Goal: Task Accomplishment & Management: Manage account settings

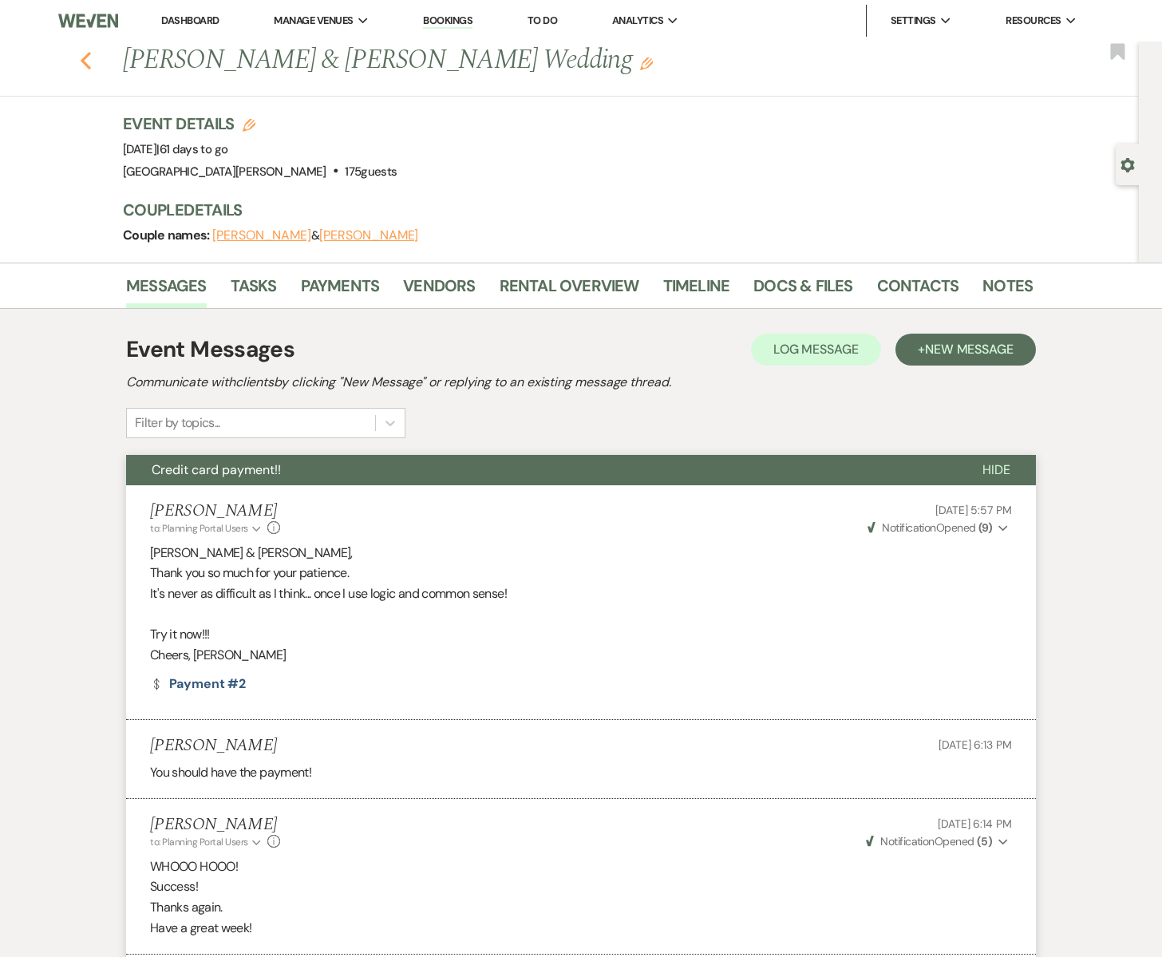
click at [86, 58] on icon "Previous" at bounding box center [86, 60] width 12 height 19
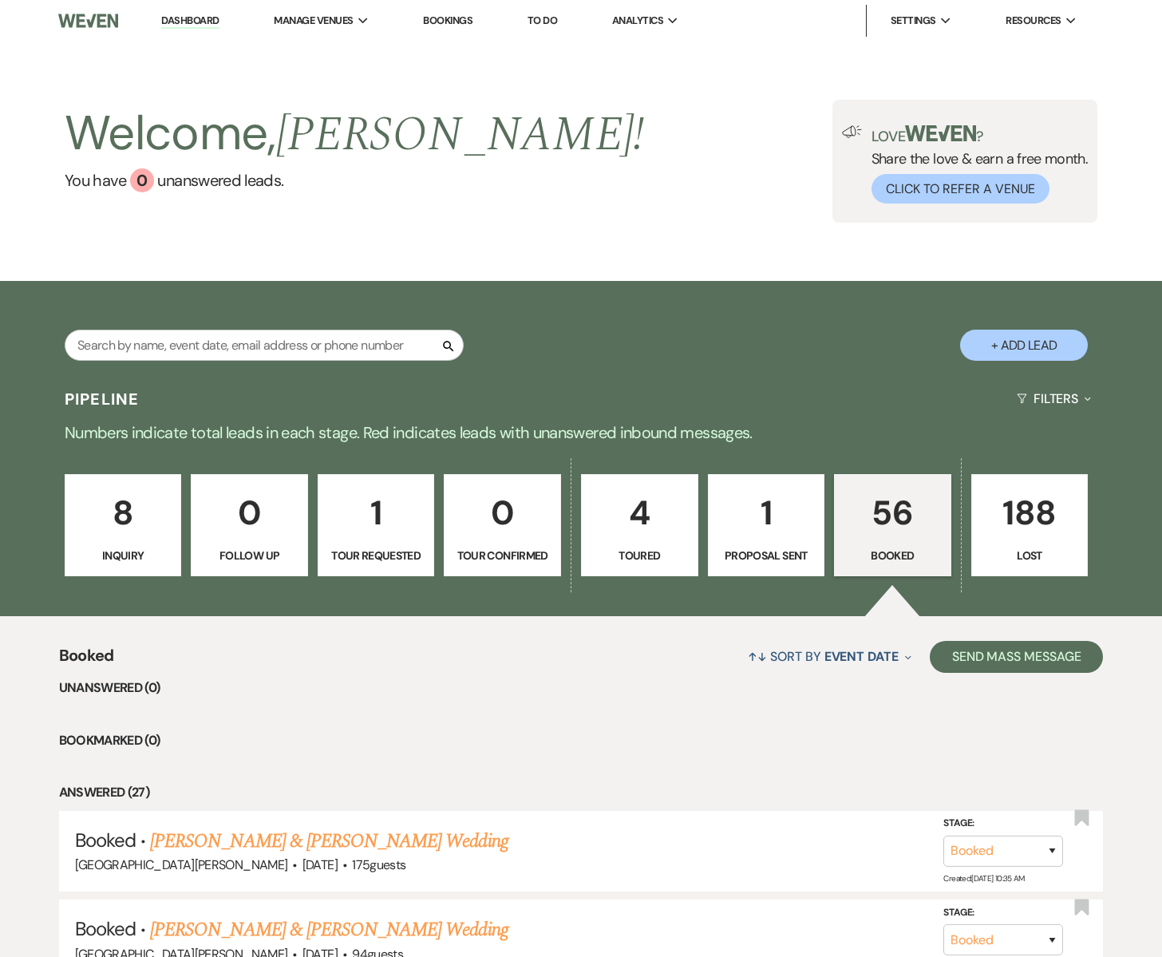
click at [127, 540] on link "8 Inquiry" at bounding box center [123, 525] width 117 height 102
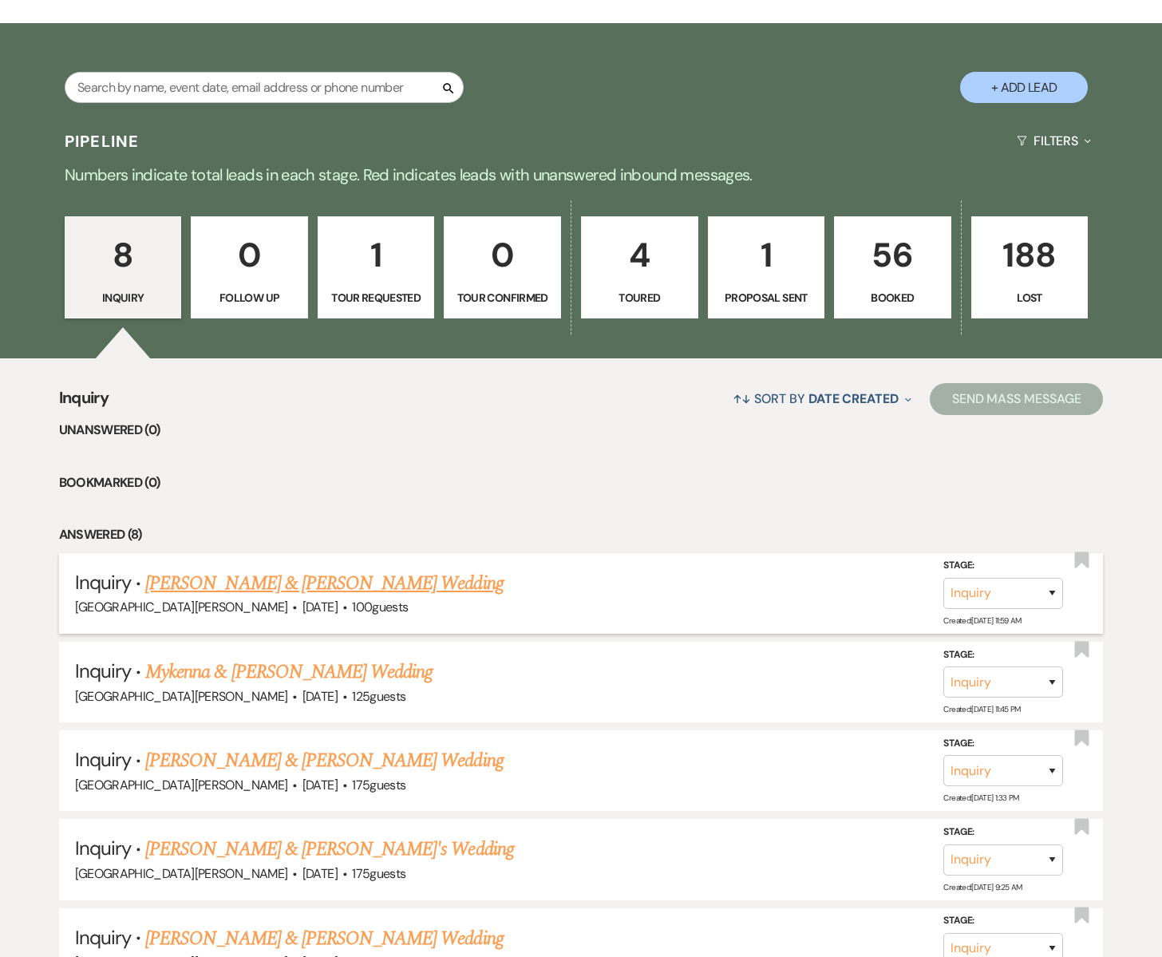
scroll to position [289, 0]
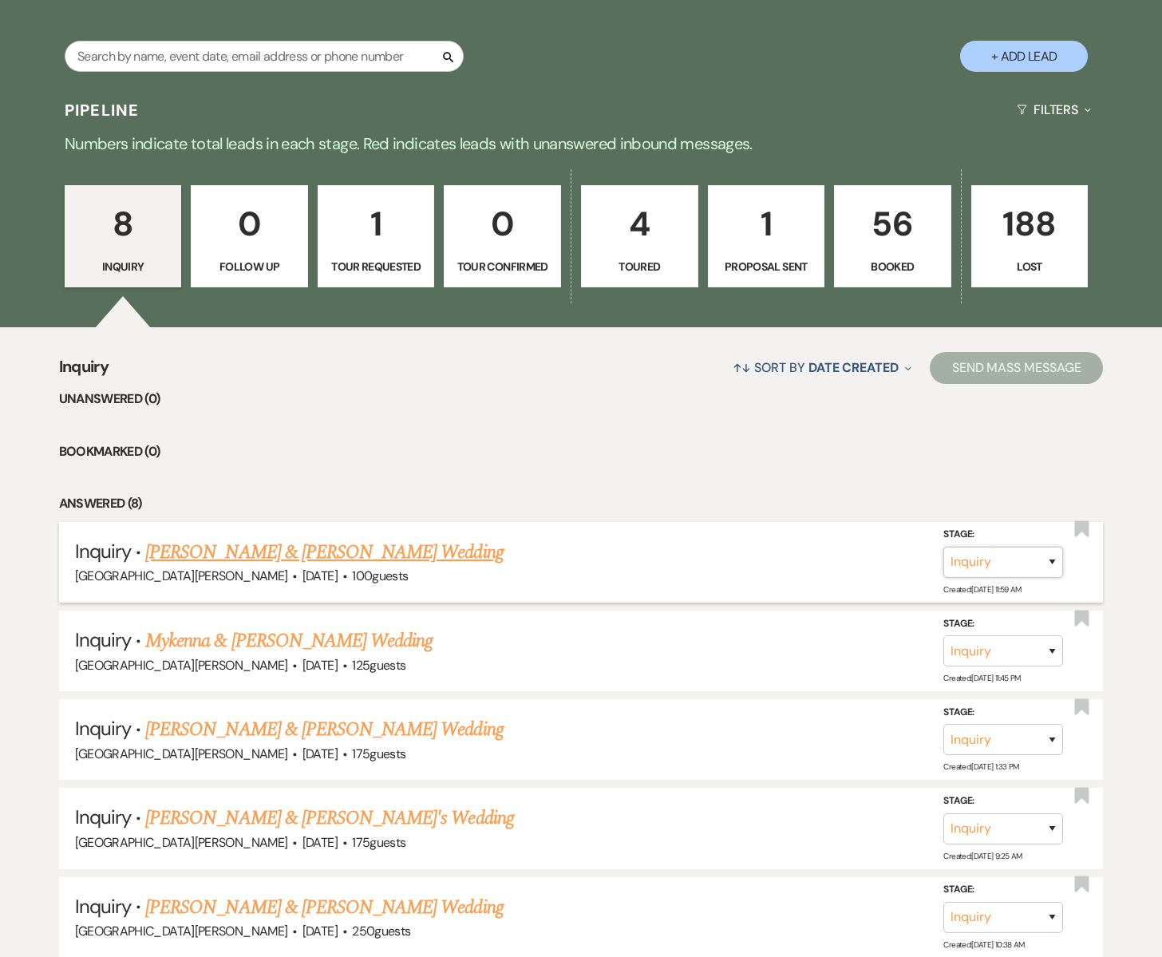
click at [1050, 563] on select "Inquiry Follow Up Tour Requested Tour Confirmed Toured Proposal Sent Booked Lost" at bounding box center [1003, 562] width 120 height 31
select select "4"
click at [943, 547] on select "Inquiry Follow Up Tour Requested Tour Confirmed Toured Proposal Sent Booked Lost" at bounding box center [1003, 562] width 120 height 31
click at [1027, 567] on button "Save" at bounding box center [1031, 562] width 80 height 32
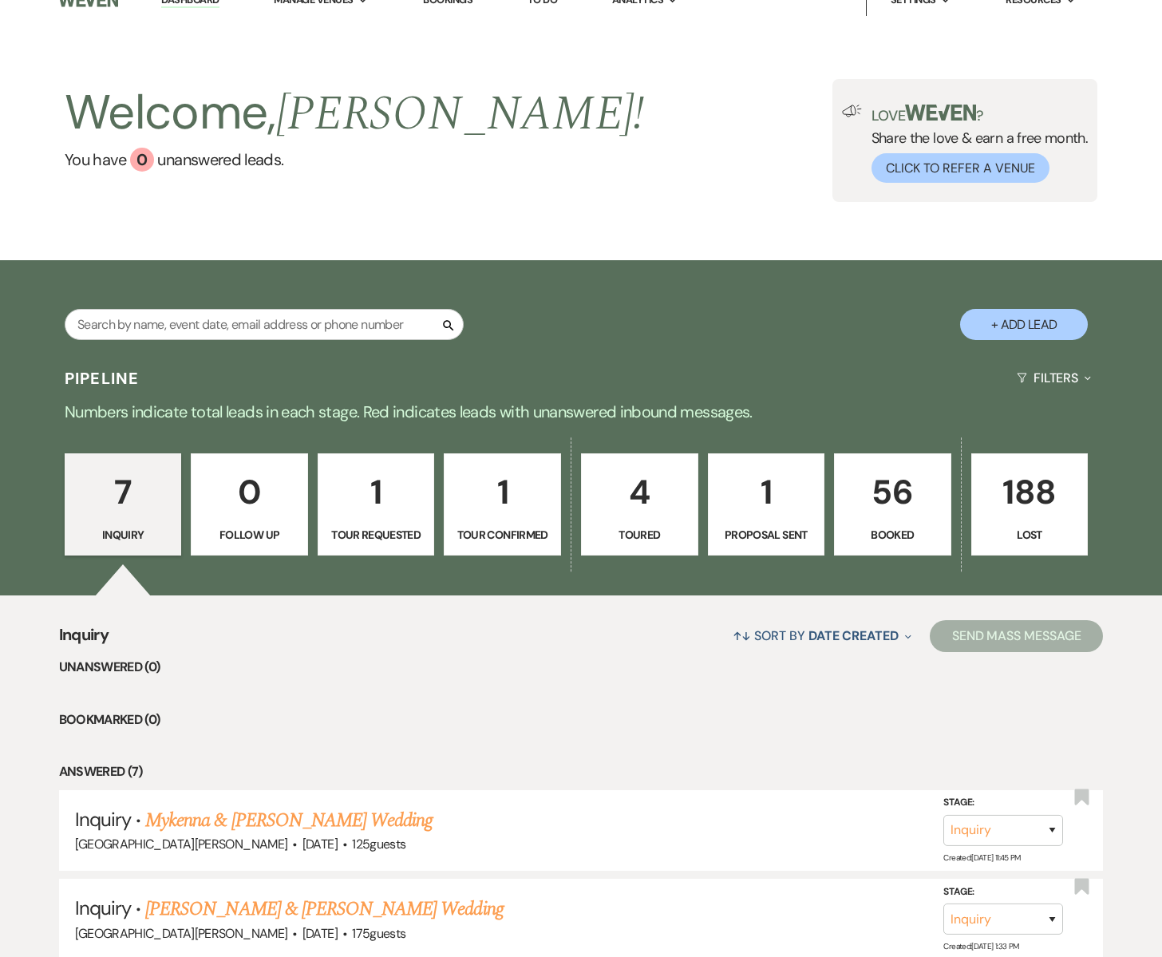
scroll to position [0, 0]
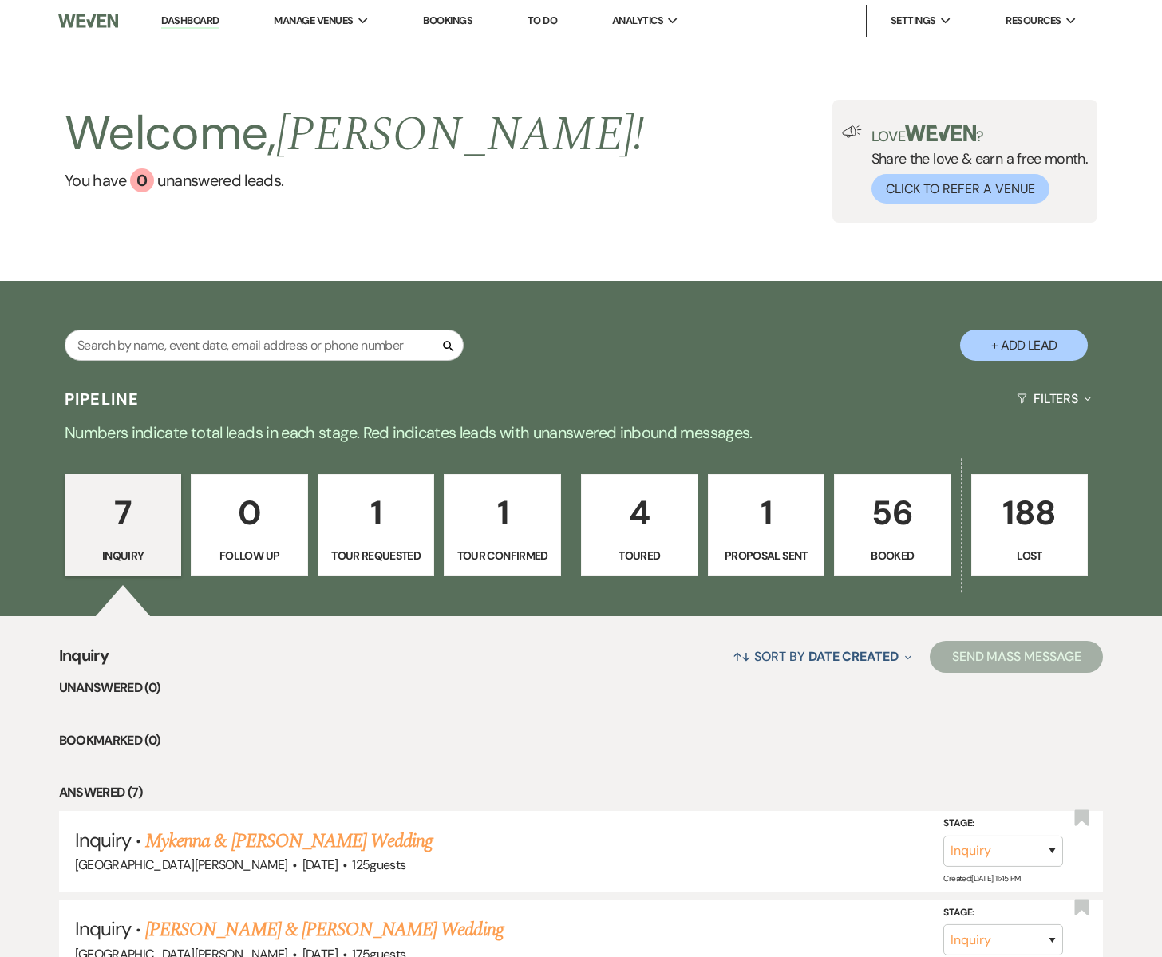
click at [503, 516] on p "1" at bounding box center [502, 512] width 97 height 53
select select "4"
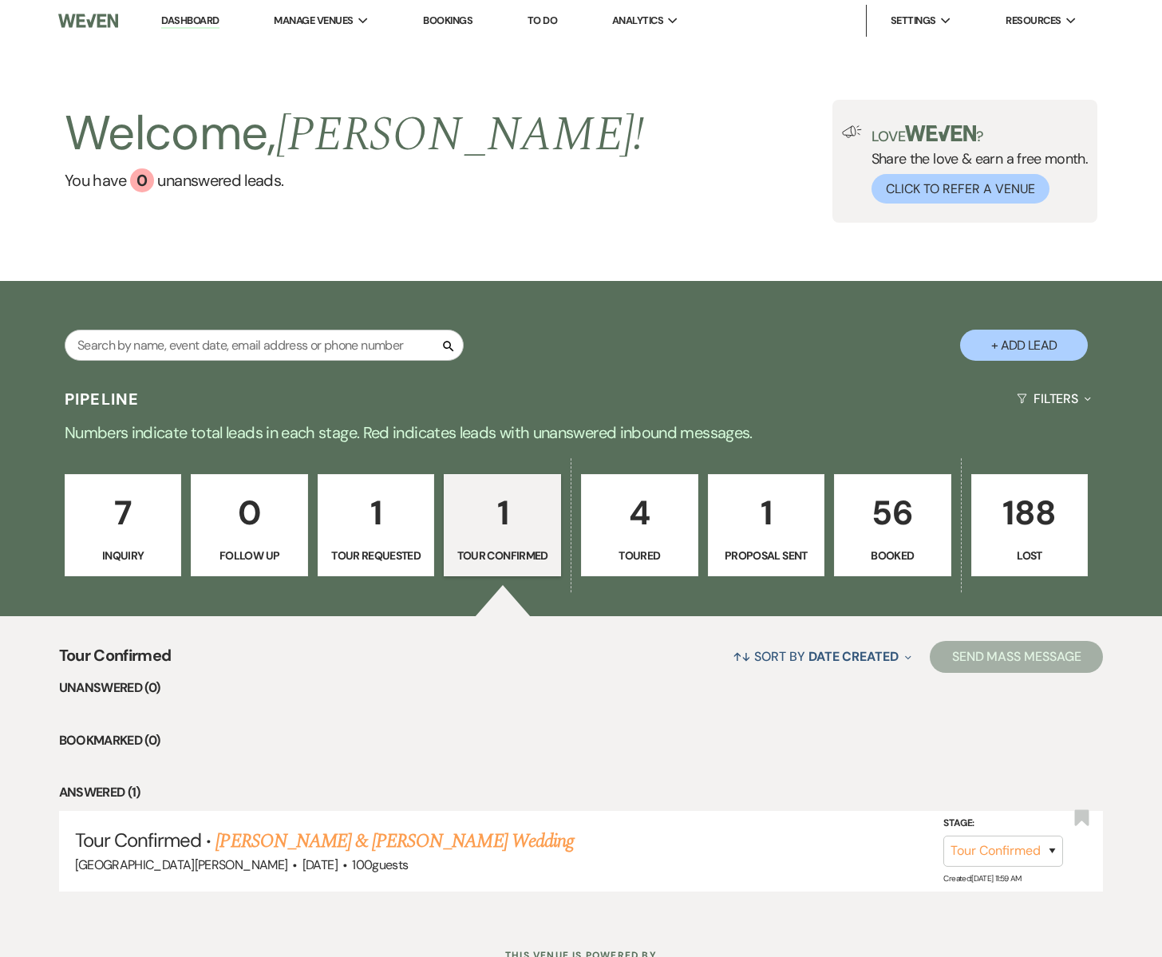
click at [389, 526] on p "1" at bounding box center [376, 512] width 97 height 53
select select "2"
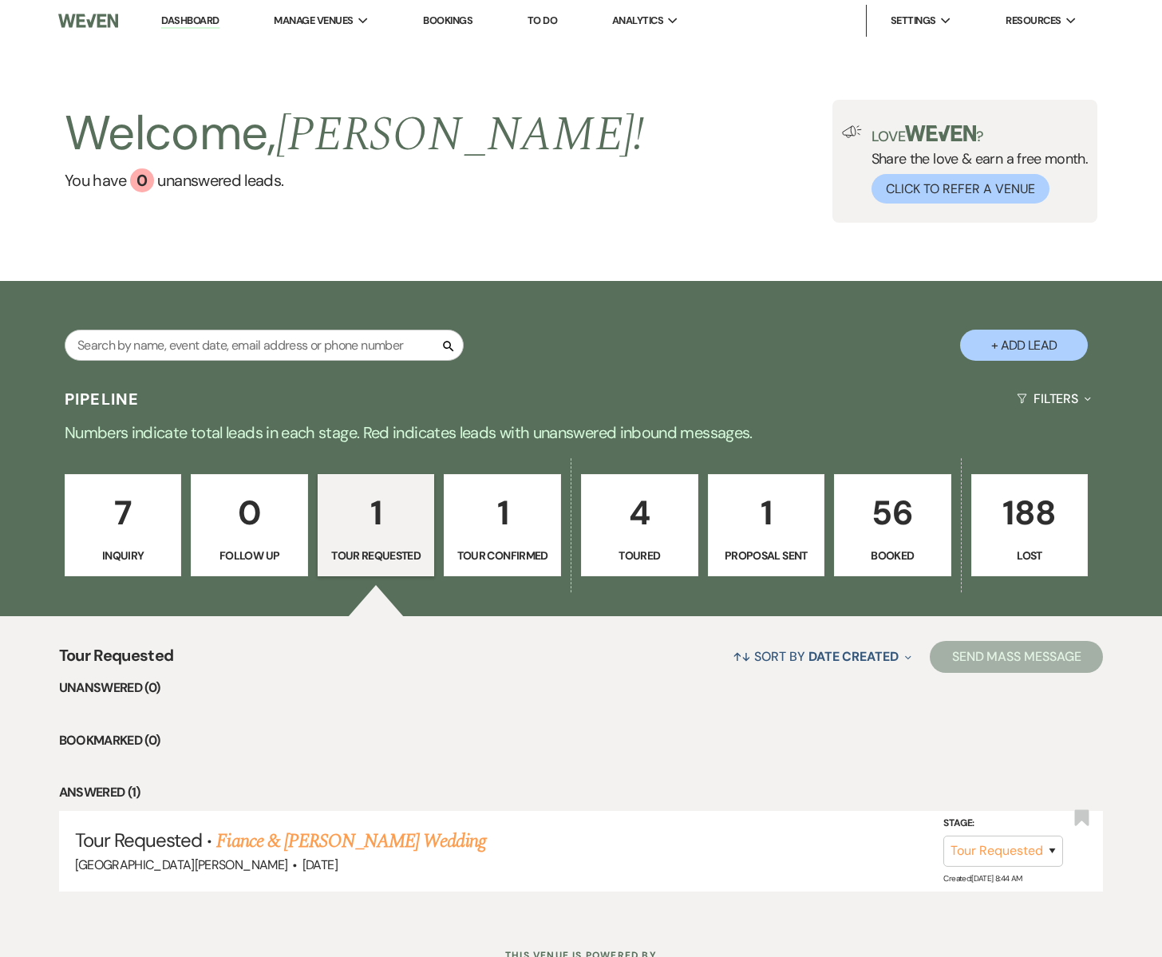
click at [645, 532] on p "4" at bounding box center [639, 512] width 97 height 53
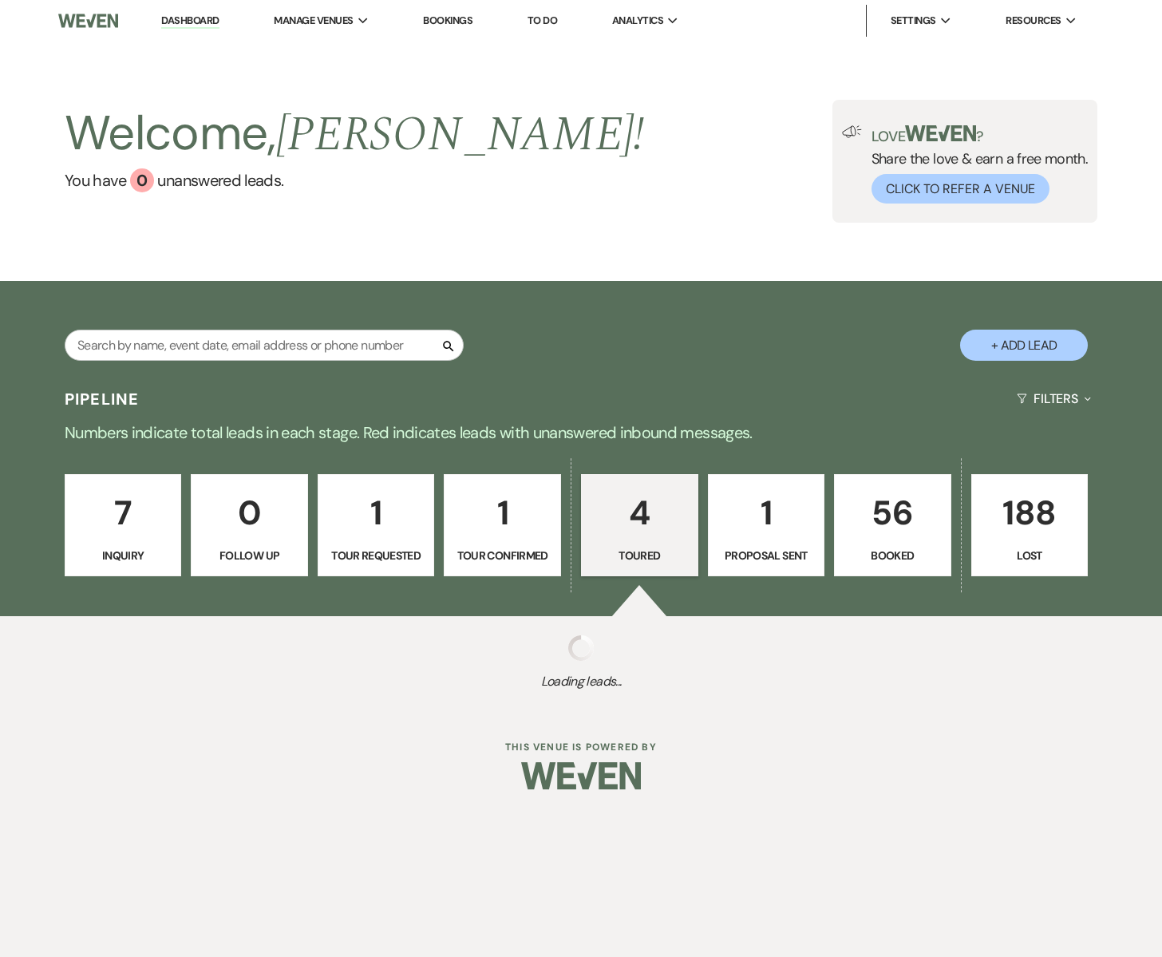
select select "5"
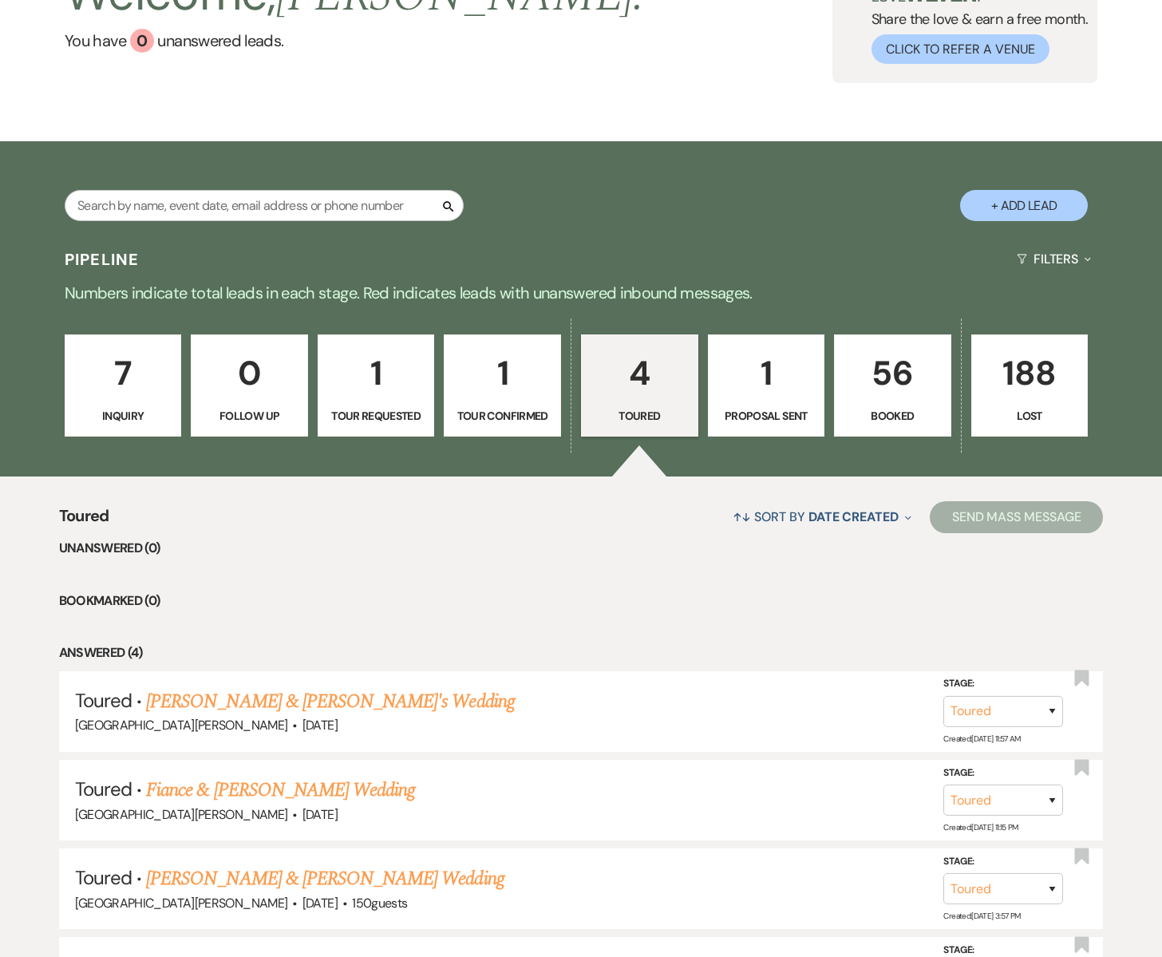
scroll to position [328, 0]
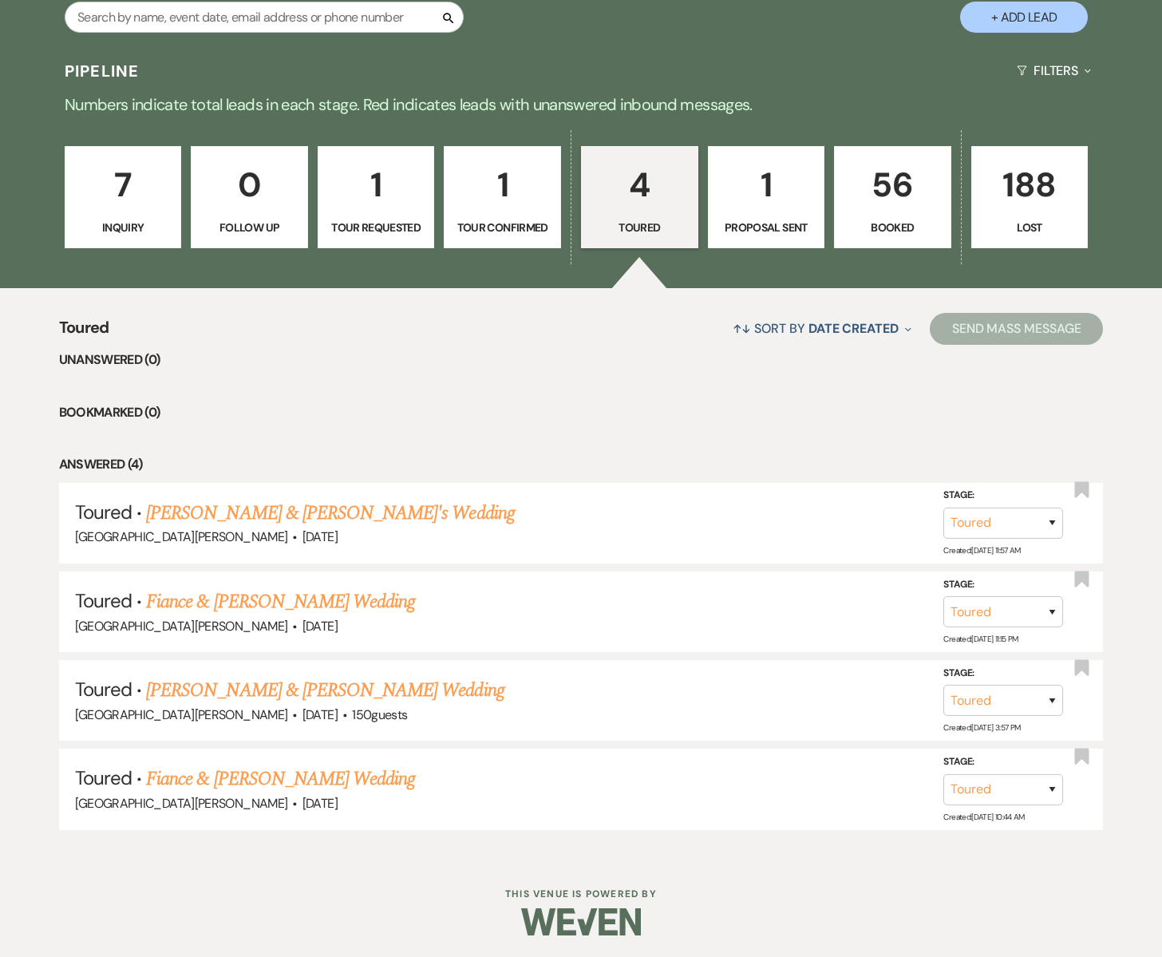
click at [756, 202] on p "1" at bounding box center [766, 184] width 97 height 53
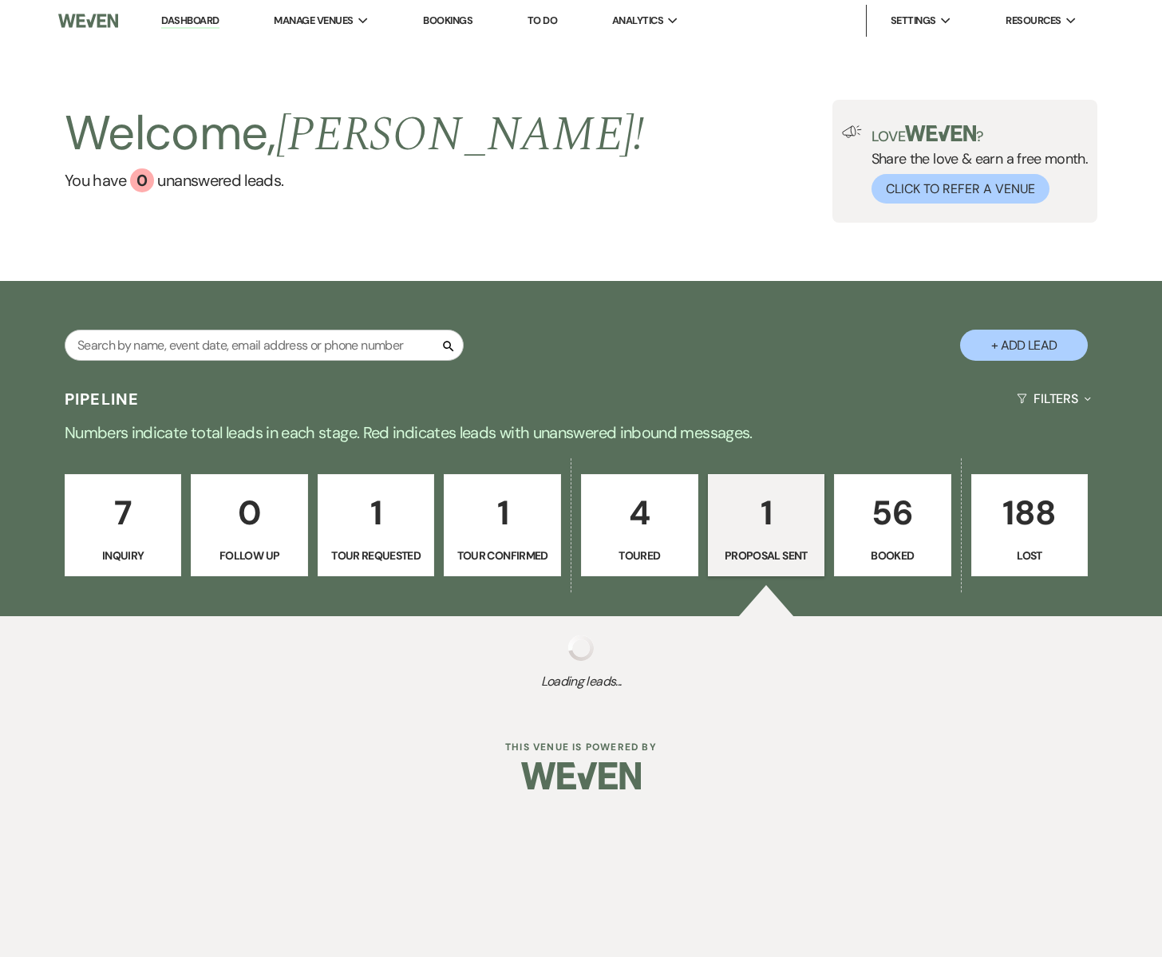
select select "6"
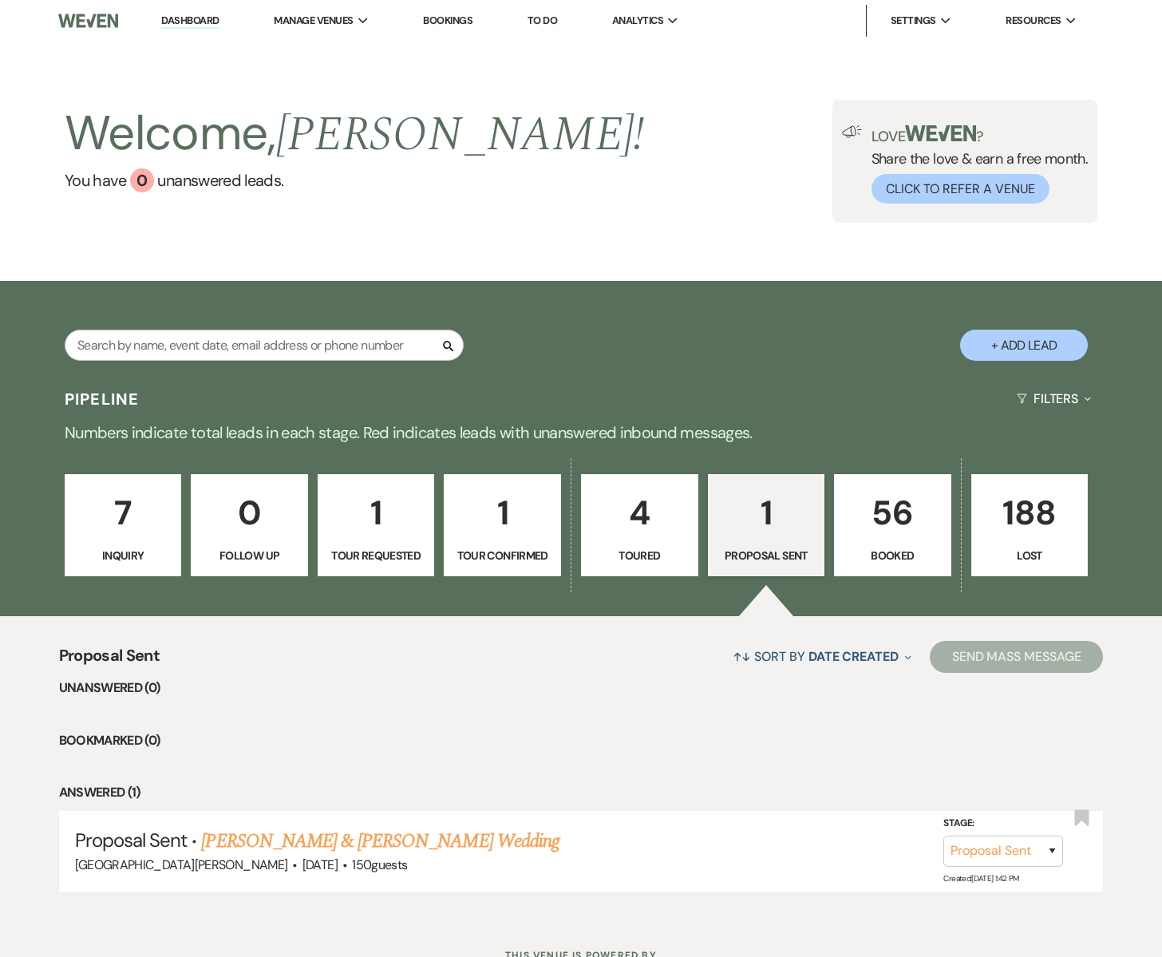
click at [641, 554] on p "Toured" at bounding box center [639, 556] width 97 height 18
select select "5"
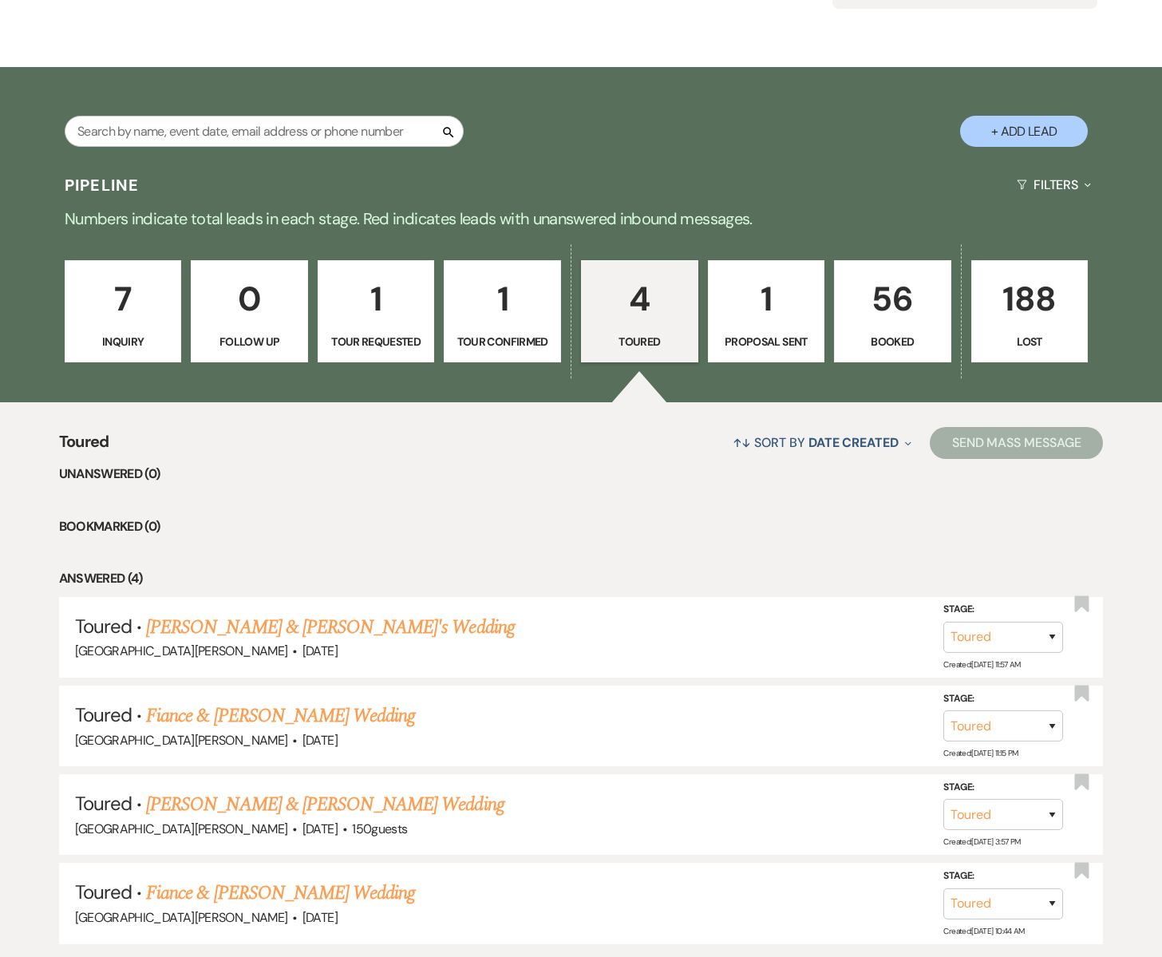
scroll to position [216, 0]
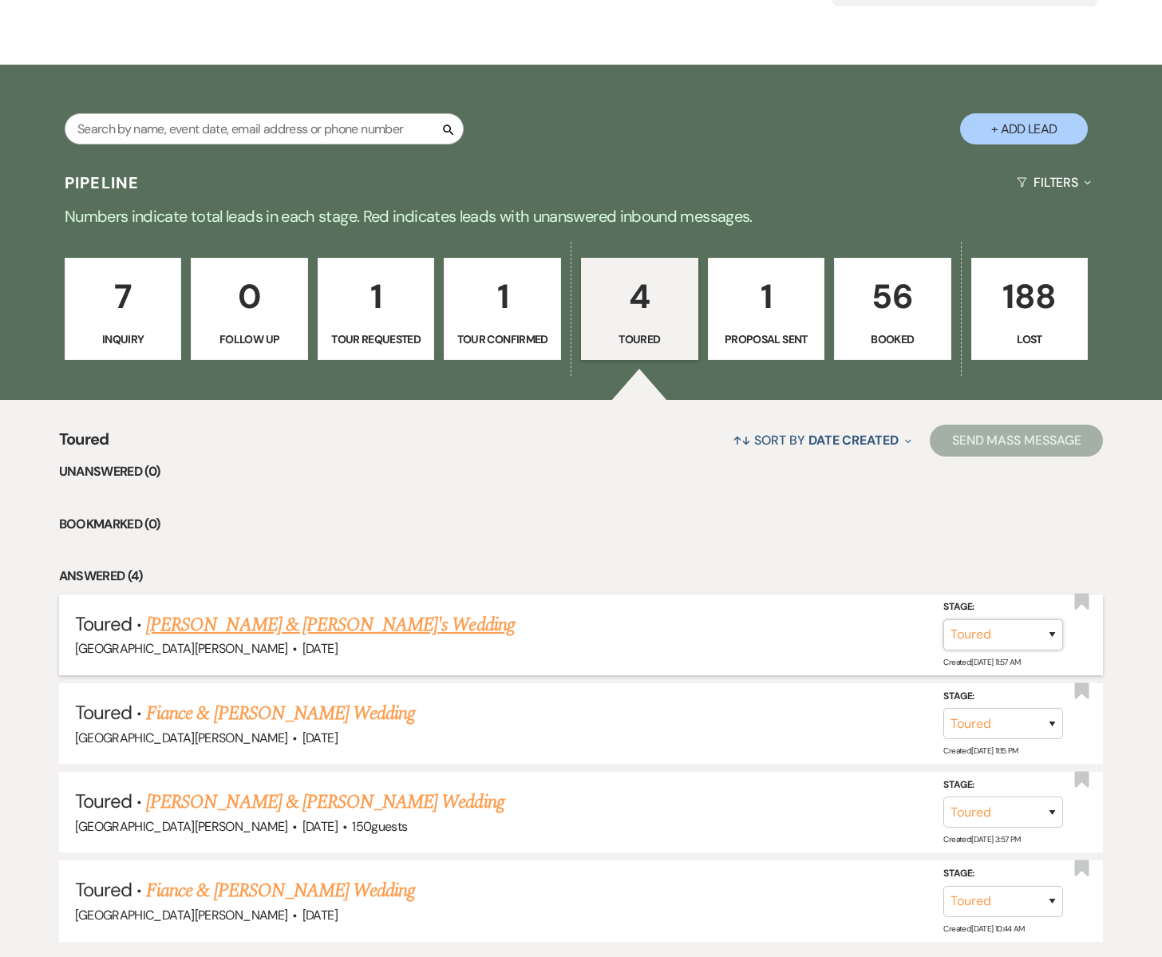
click at [1050, 636] on select "Inquiry Follow Up Tour Requested Tour Confirmed Toured Proposal Sent Booked Lost" at bounding box center [1003, 634] width 120 height 31
select select "6"
click at [943, 619] on select "Inquiry Follow Up Tour Requested Tour Confirmed Toured Proposal Sent Booked Lost" at bounding box center [1003, 634] width 120 height 31
click at [1019, 636] on button "Save" at bounding box center [1031, 635] width 80 height 32
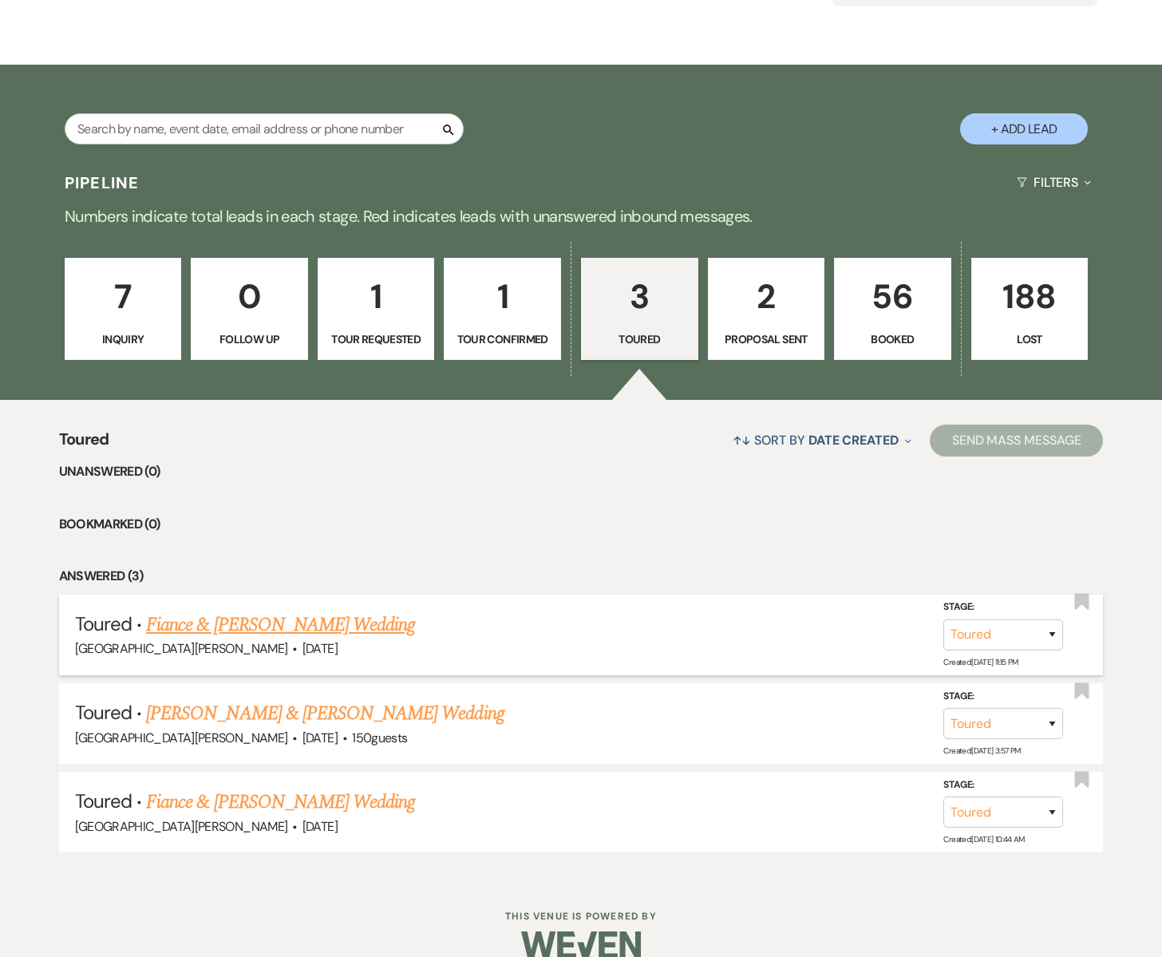
click at [289, 627] on link "Fiance & [PERSON_NAME] Wedding" at bounding box center [280, 625] width 269 height 29
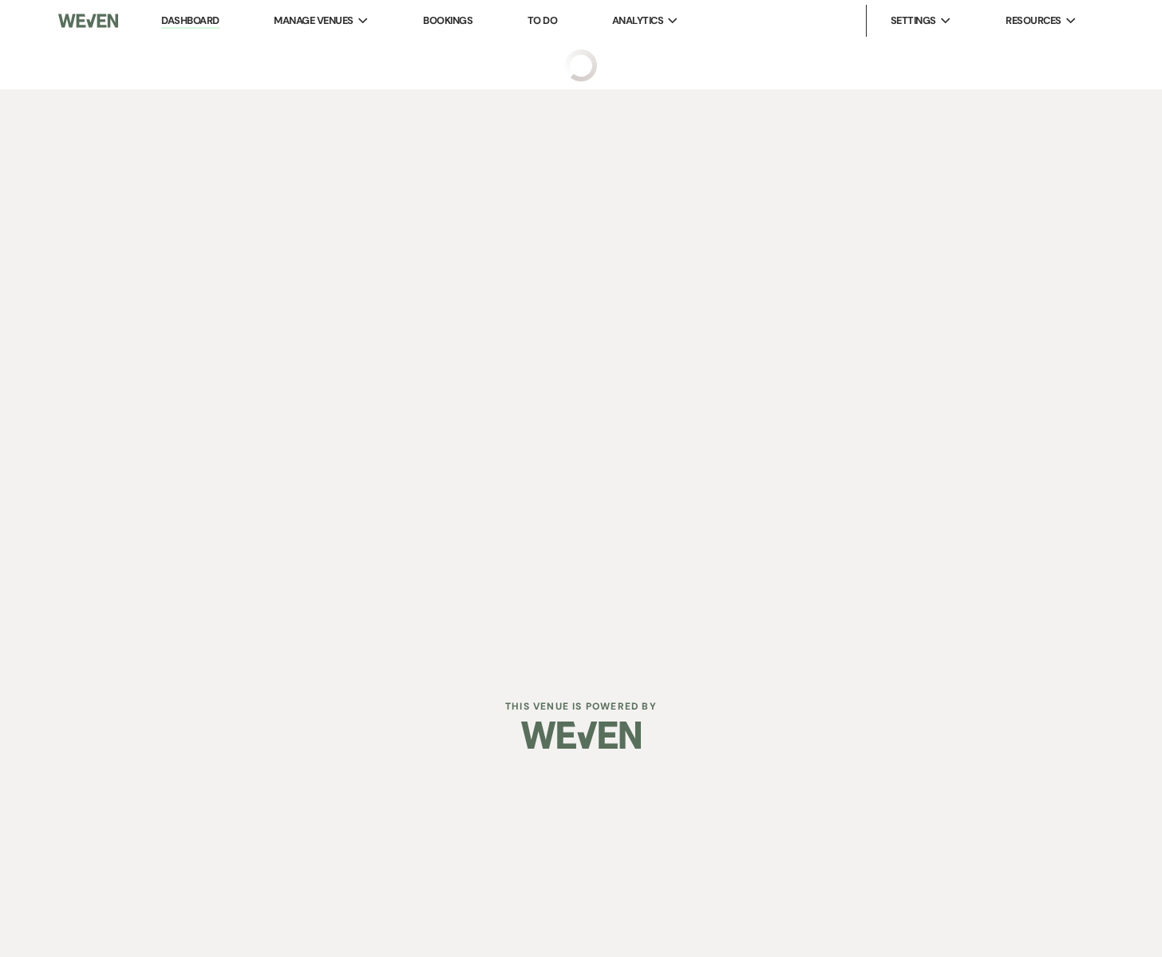
select select "5"
select select "2"
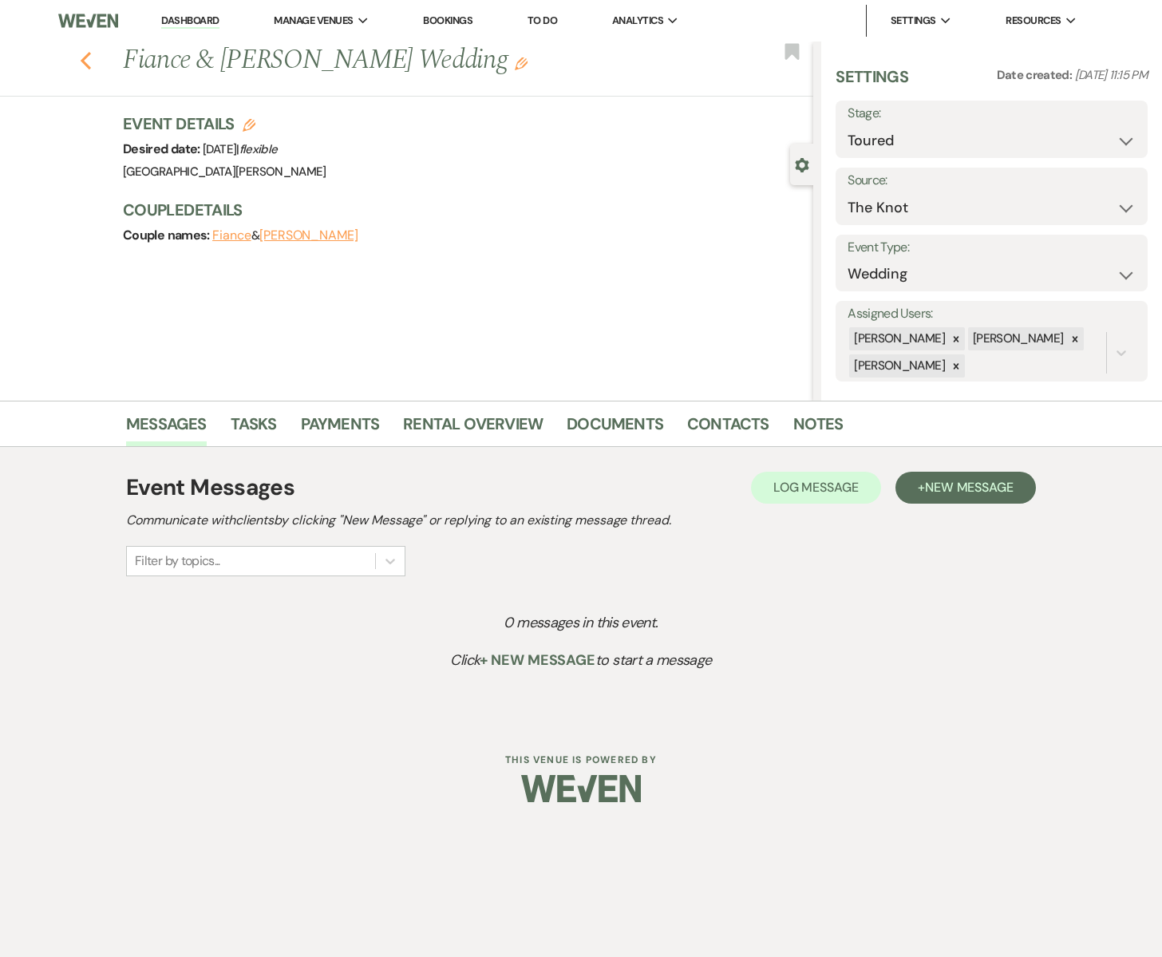
click at [89, 61] on icon "Previous" at bounding box center [86, 60] width 12 height 19
select select "5"
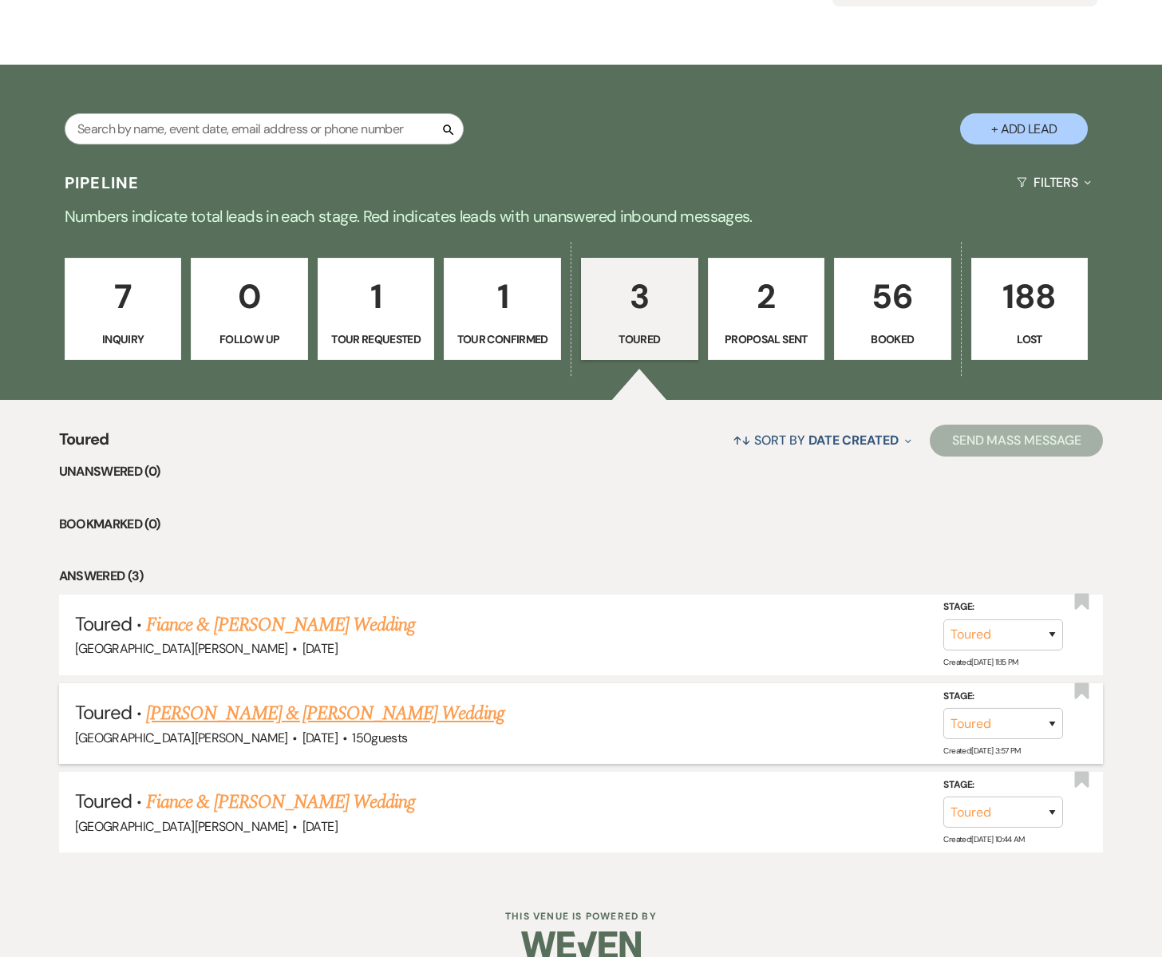
click at [314, 718] on link "[PERSON_NAME] & [PERSON_NAME] Wedding" at bounding box center [325, 713] width 358 height 29
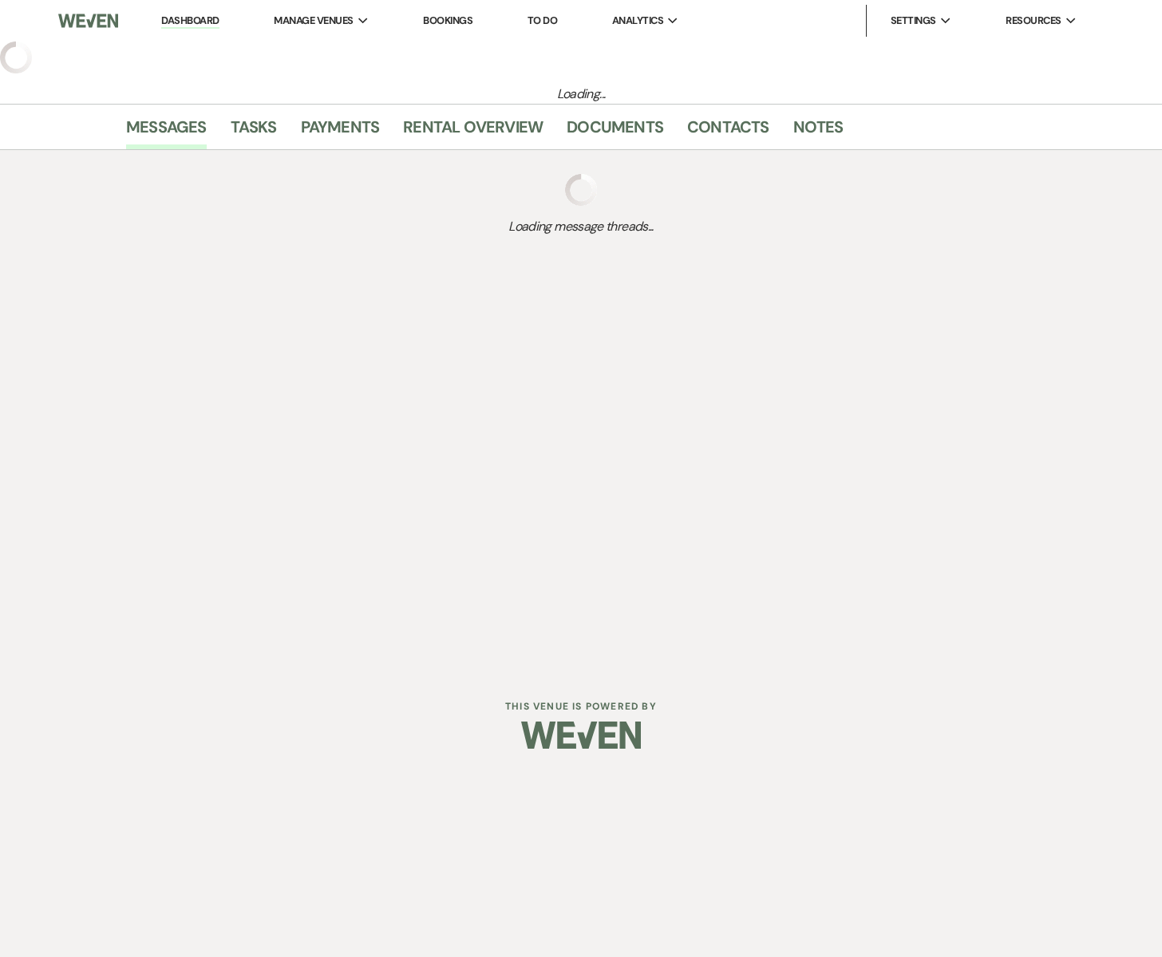
select select "5"
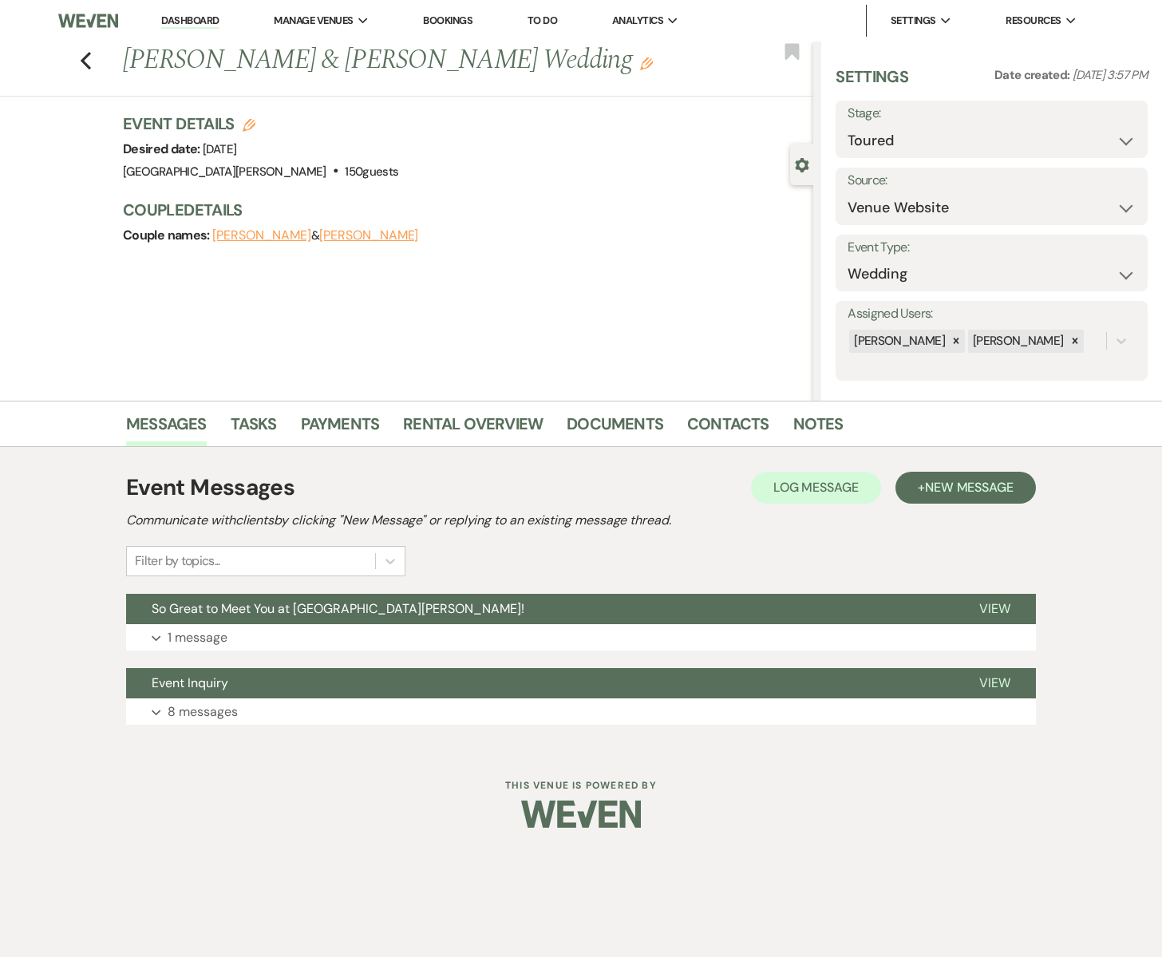
click at [93, 62] on div "Previous [PERSON_NAME] & [PERSON_NAME] Wedding Edit Bookmark" at bounding box center [402, 69] width 821 height 55
click at [82, 59] on use "button" at bounding box center [86, 61] width 10 height 18
select select "5"
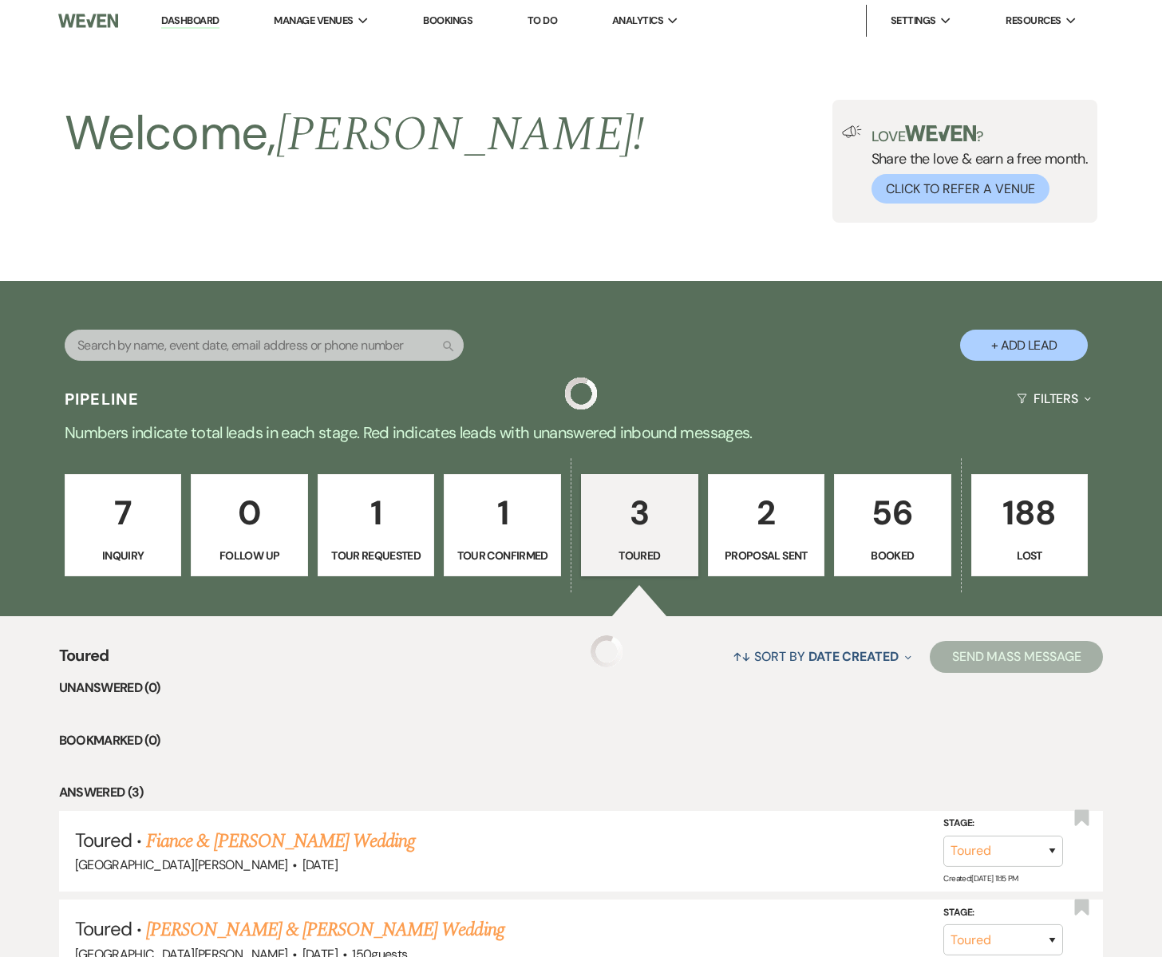
scroll to position [216, 0]
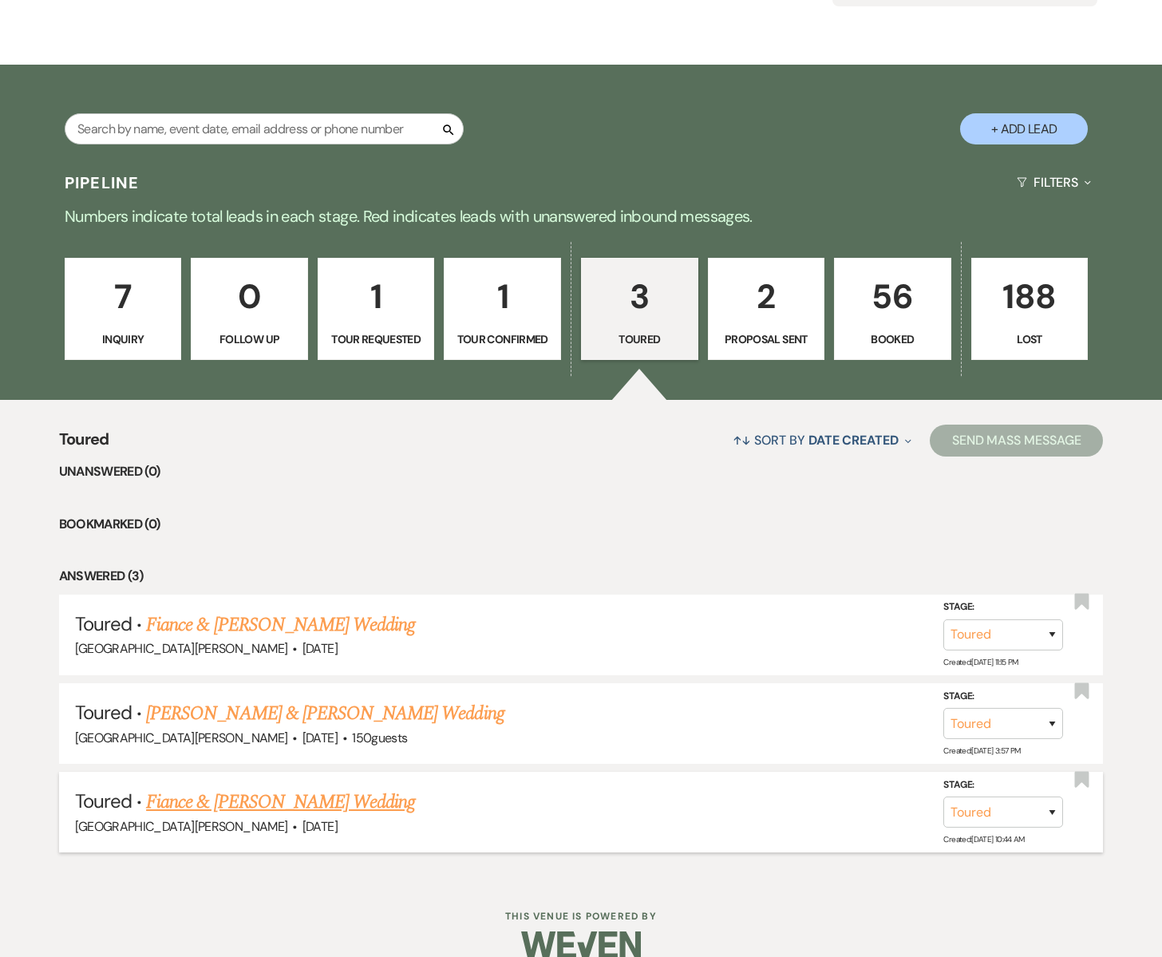
click at [231, 806] on link "Fiance & [PERSON_NAME] Wedding" at bounding box center [280, 802] width 269 height 29
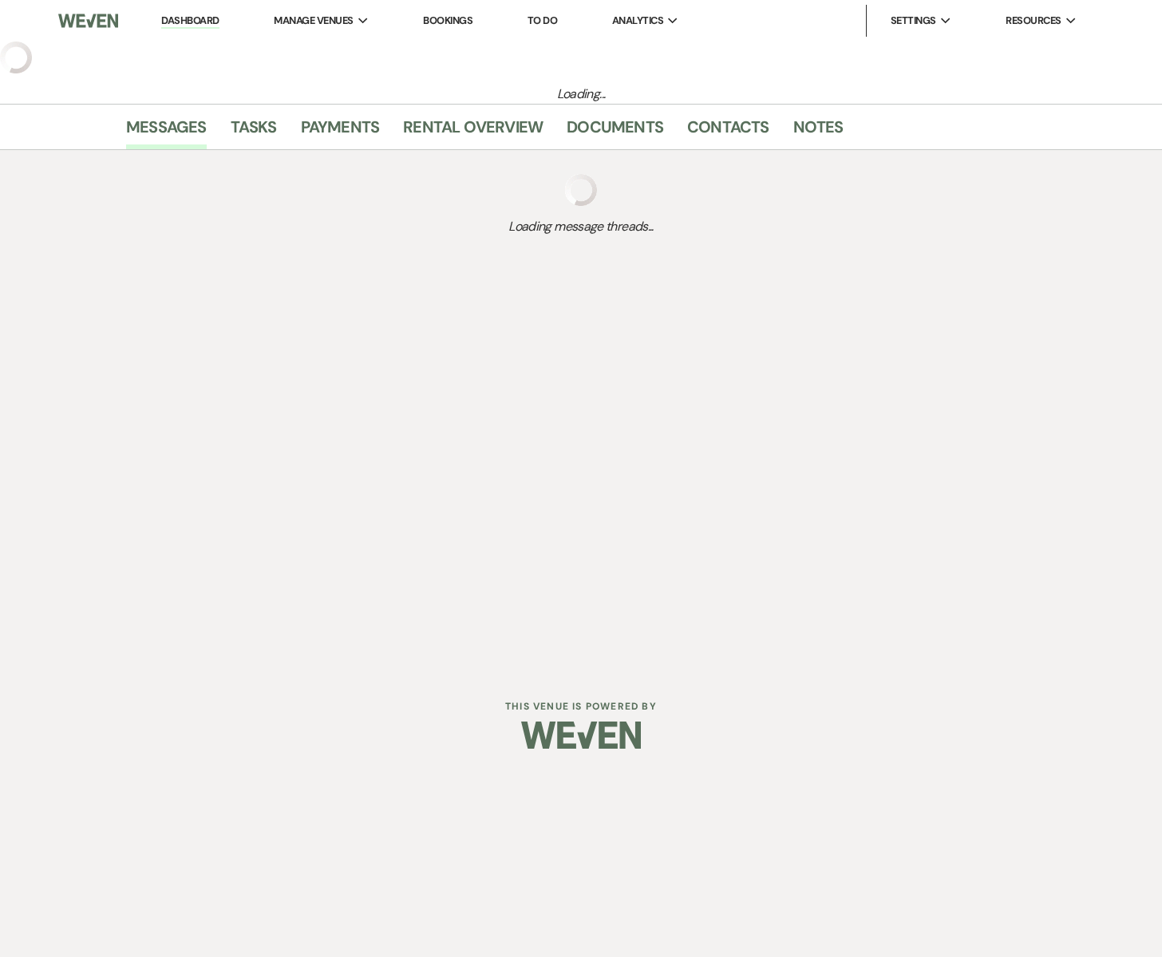
select select "5"
select select "6"
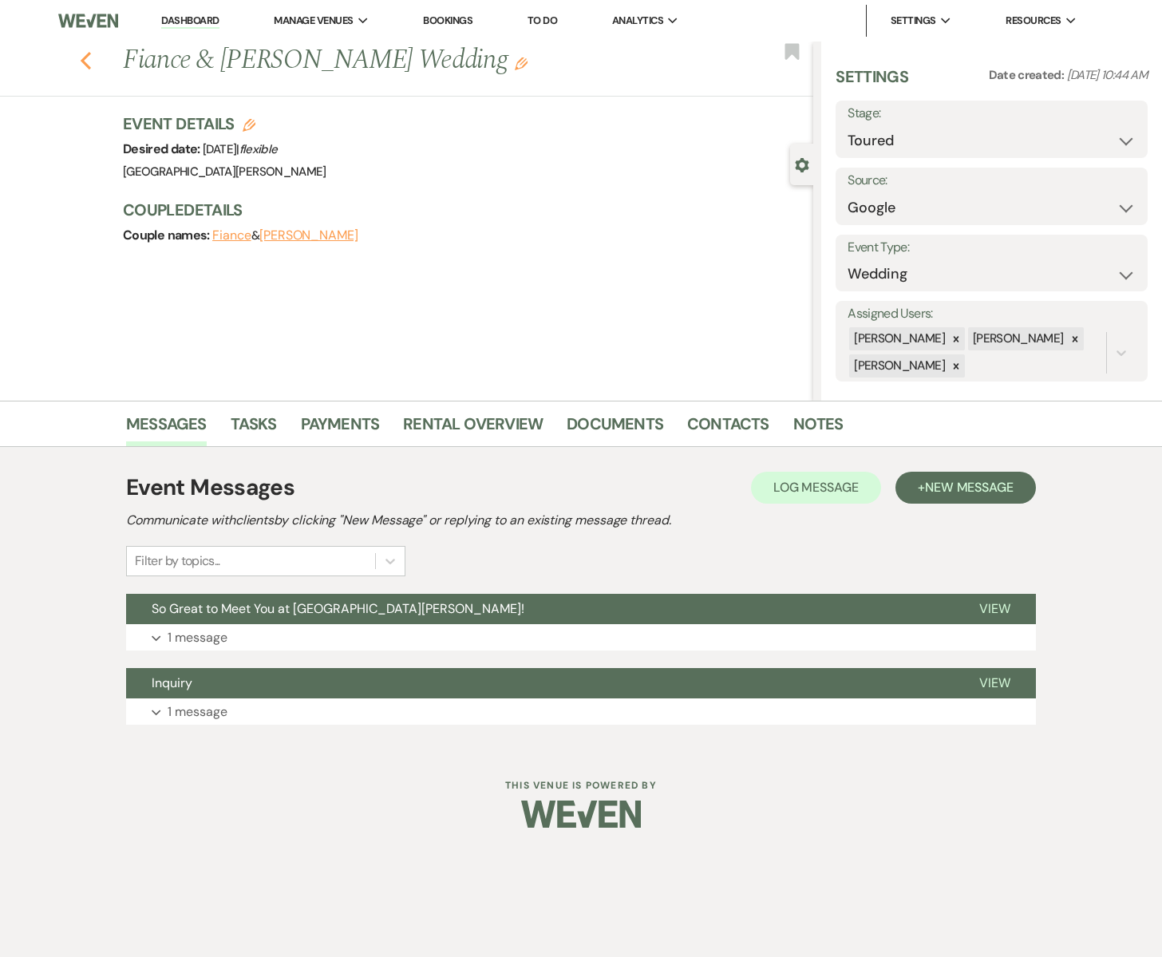
click at [85, 60] on icon "Previous" at bounding box center [86, 60] width 12 height 19
select select "5"
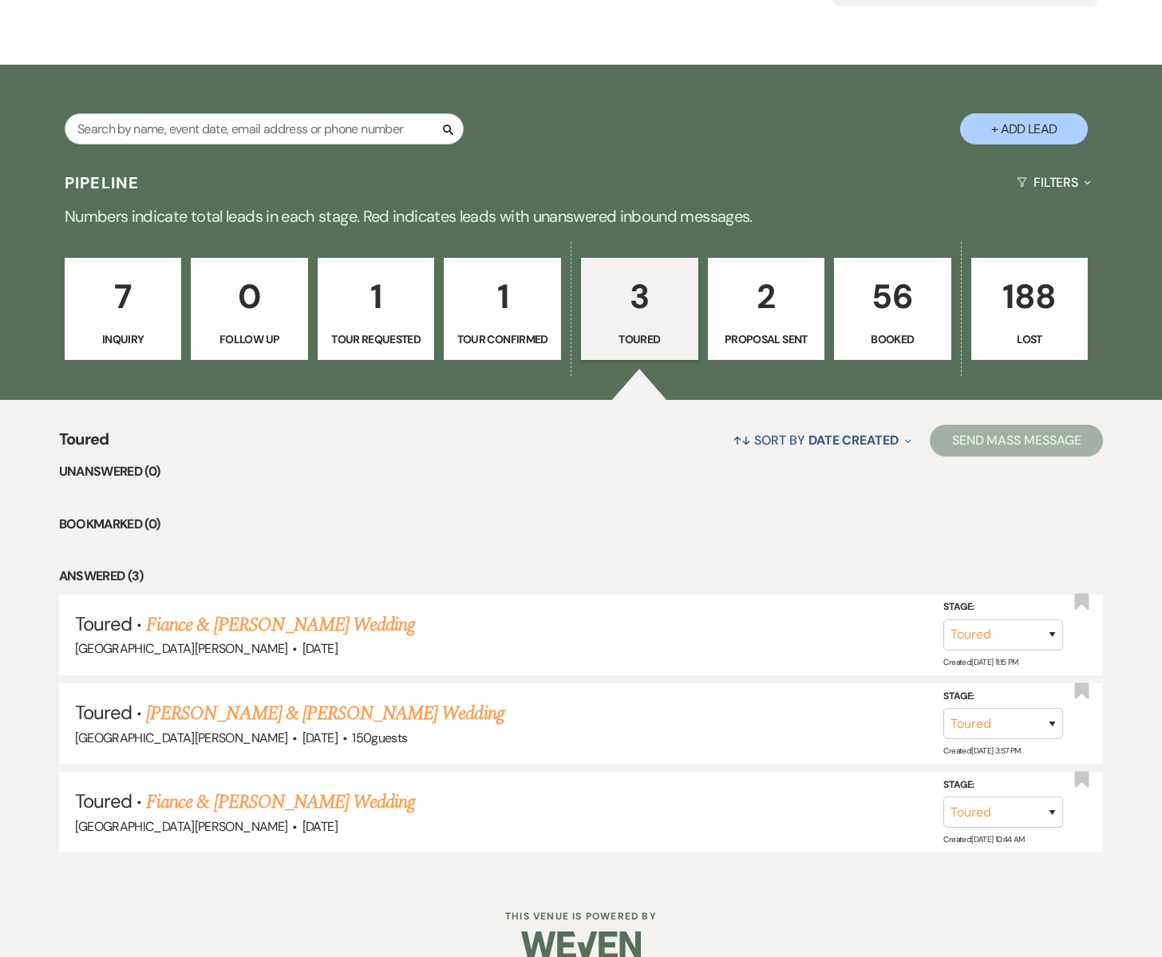
click at [515, 329] on link "1 Tour Confirmed" at bounding box center [502, 309] width 117 height 102
select select "4"
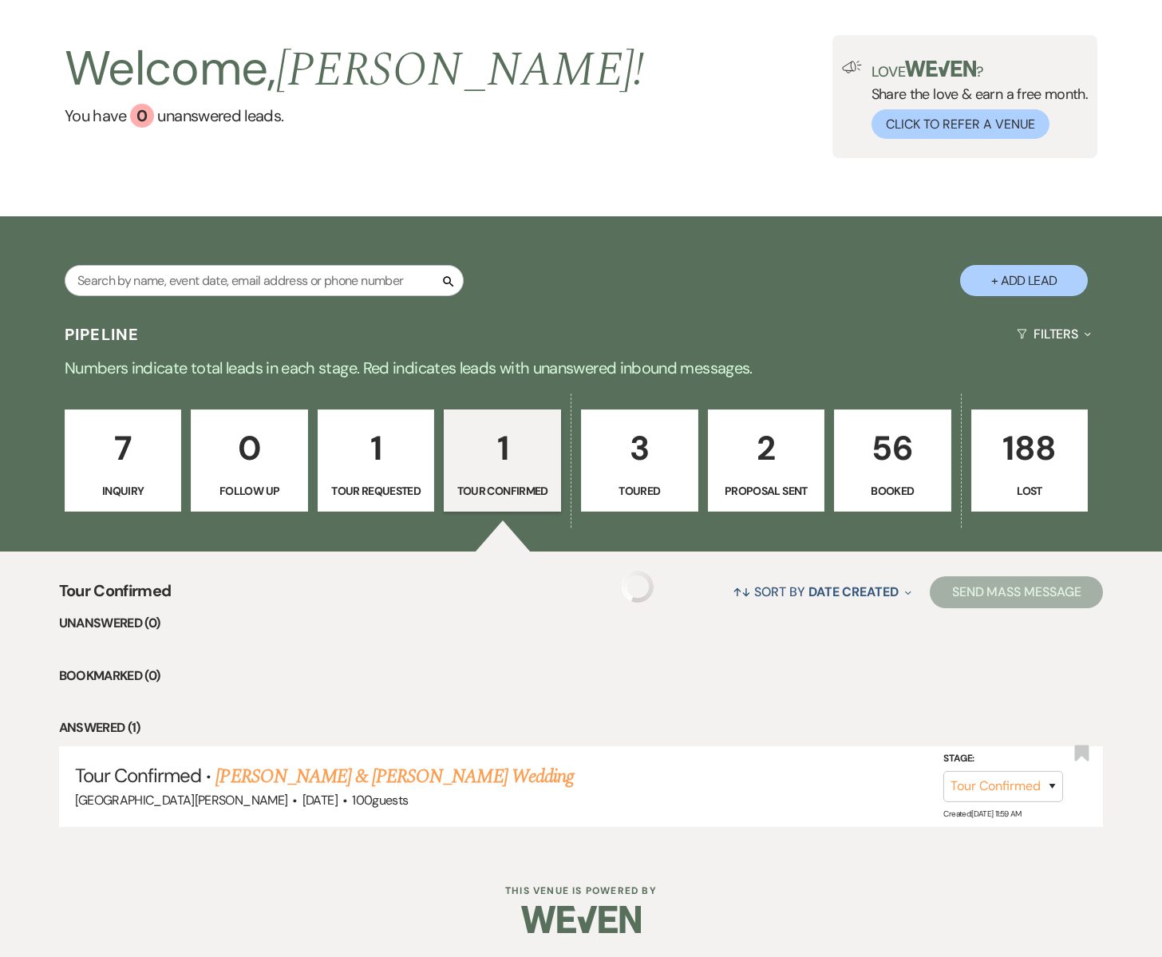
scroll to position [64, 0]
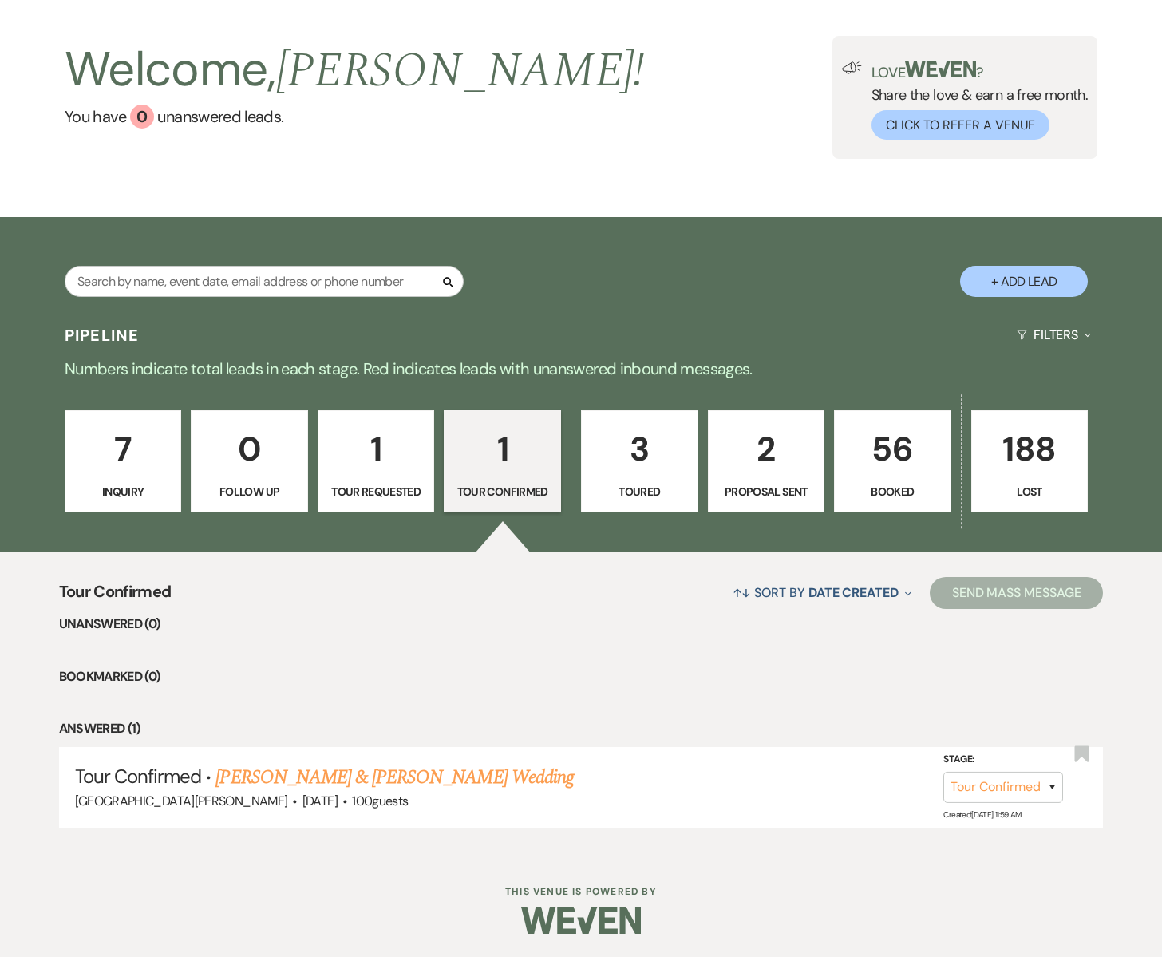
click at [375, 489] on p "Tour Requested" at bounding box center [376, 492] width 97 height 18
select select "2"
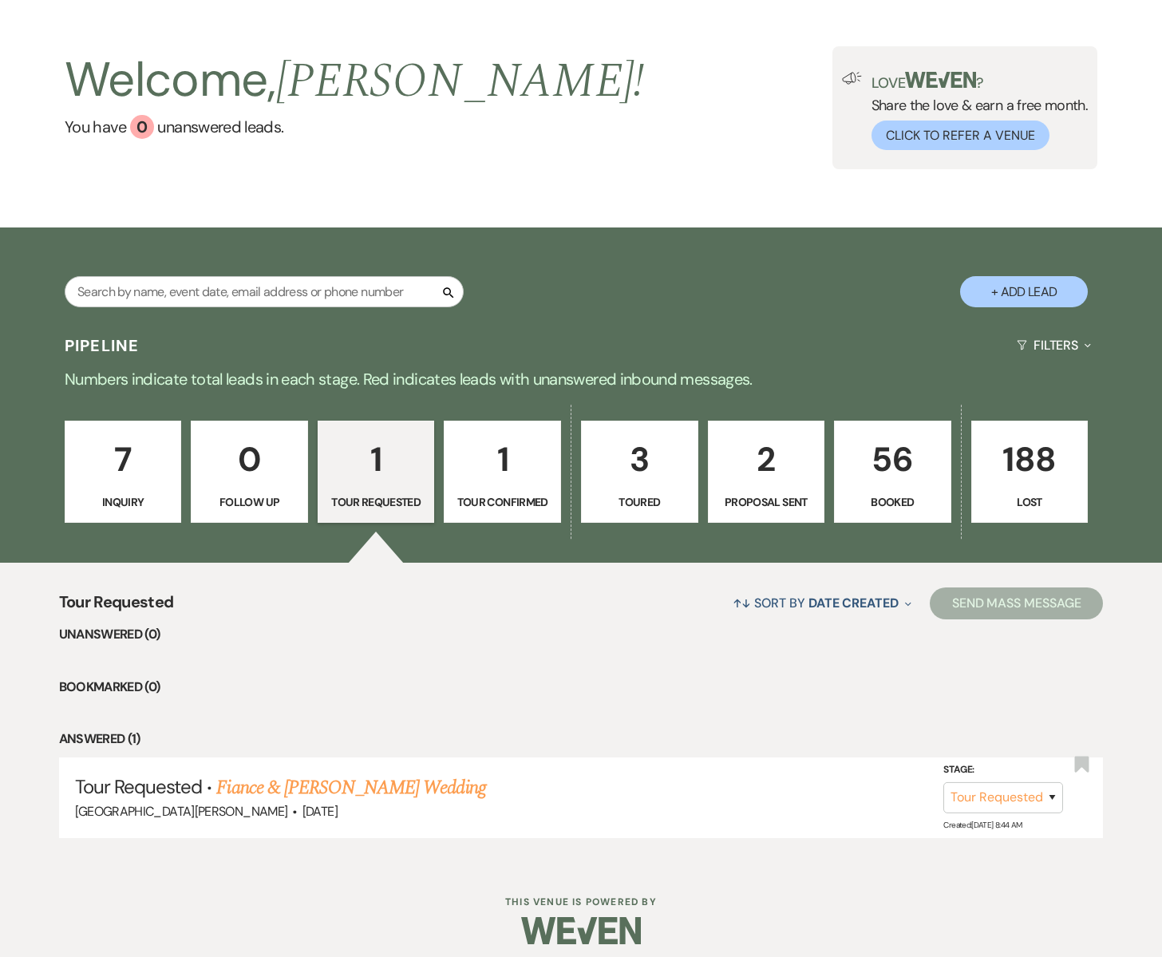
scroll to position [56, 0]
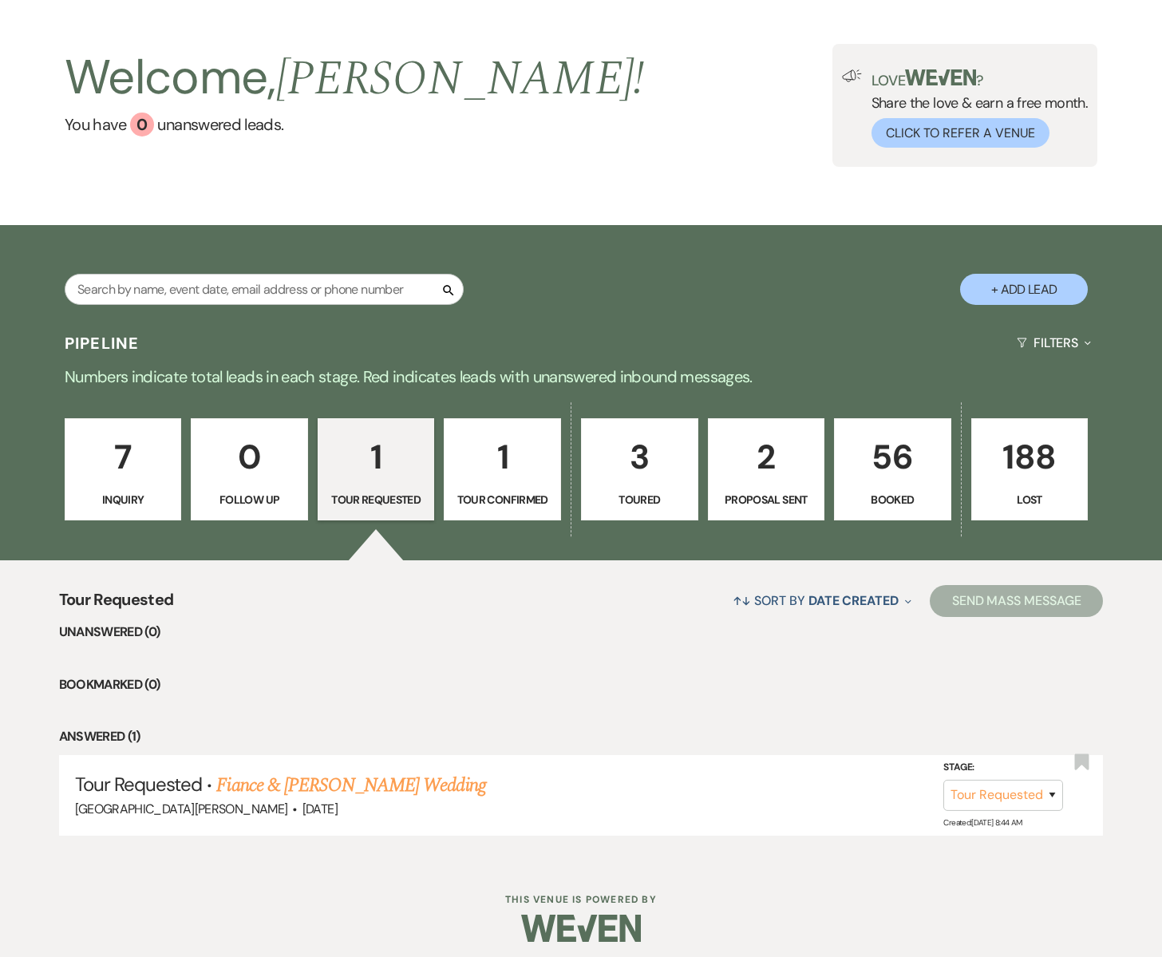
click at [143, 470] on p "7" at bounding box center [123, 456] width 97 height 53
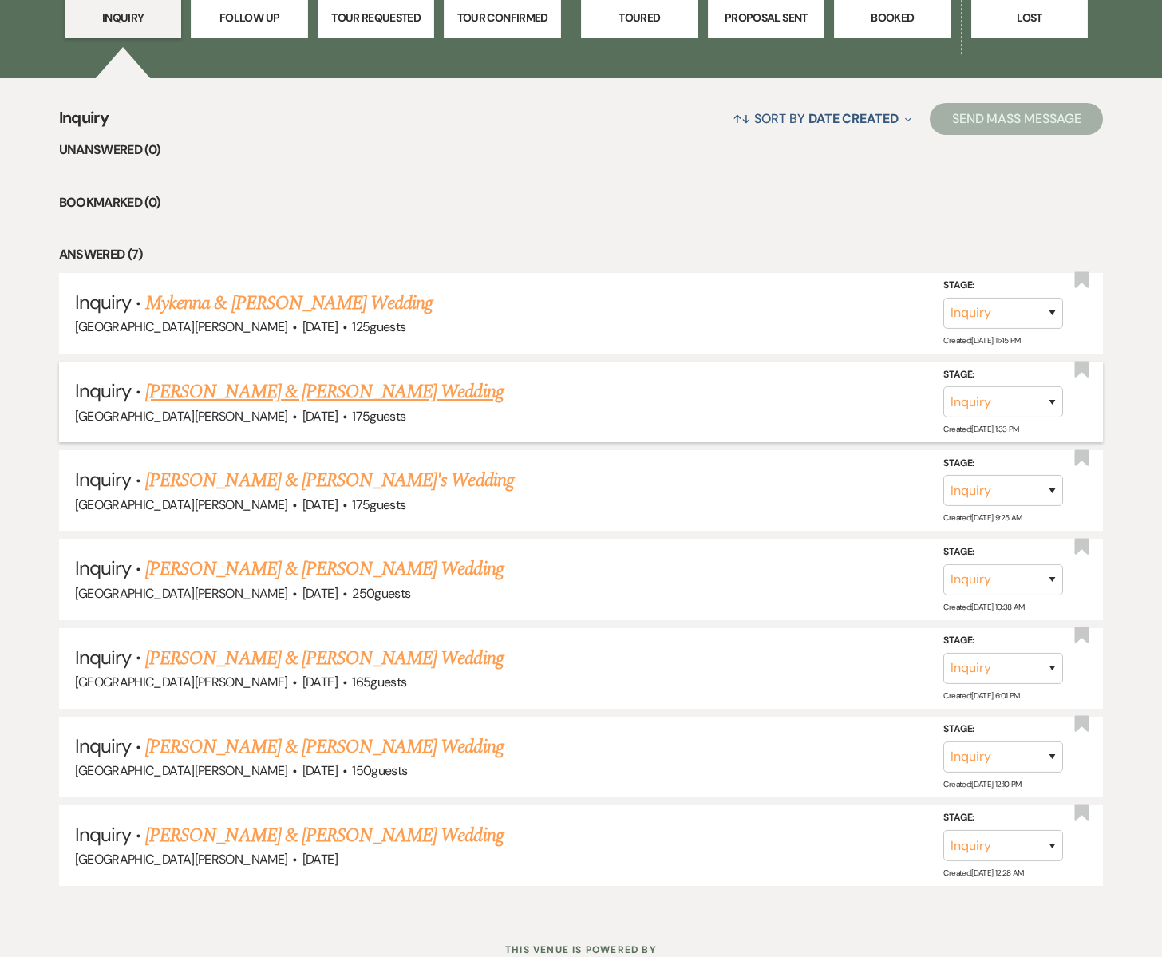
scroll to position [591, 0]
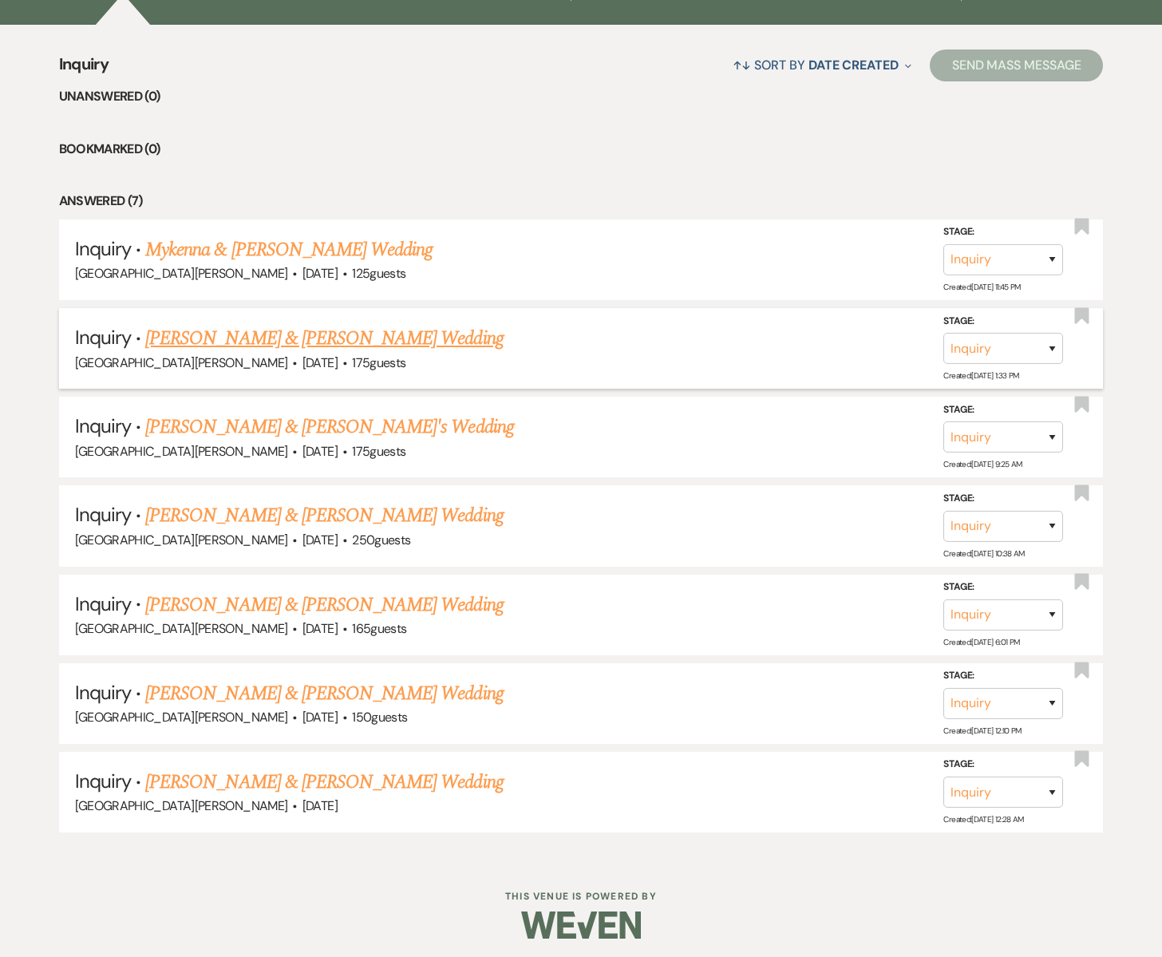
click at [234, 330] on link "[PERSON_NAME] & [PERSON_NAME] Wedding" at bounding box center [324, 338] width 358 height 29
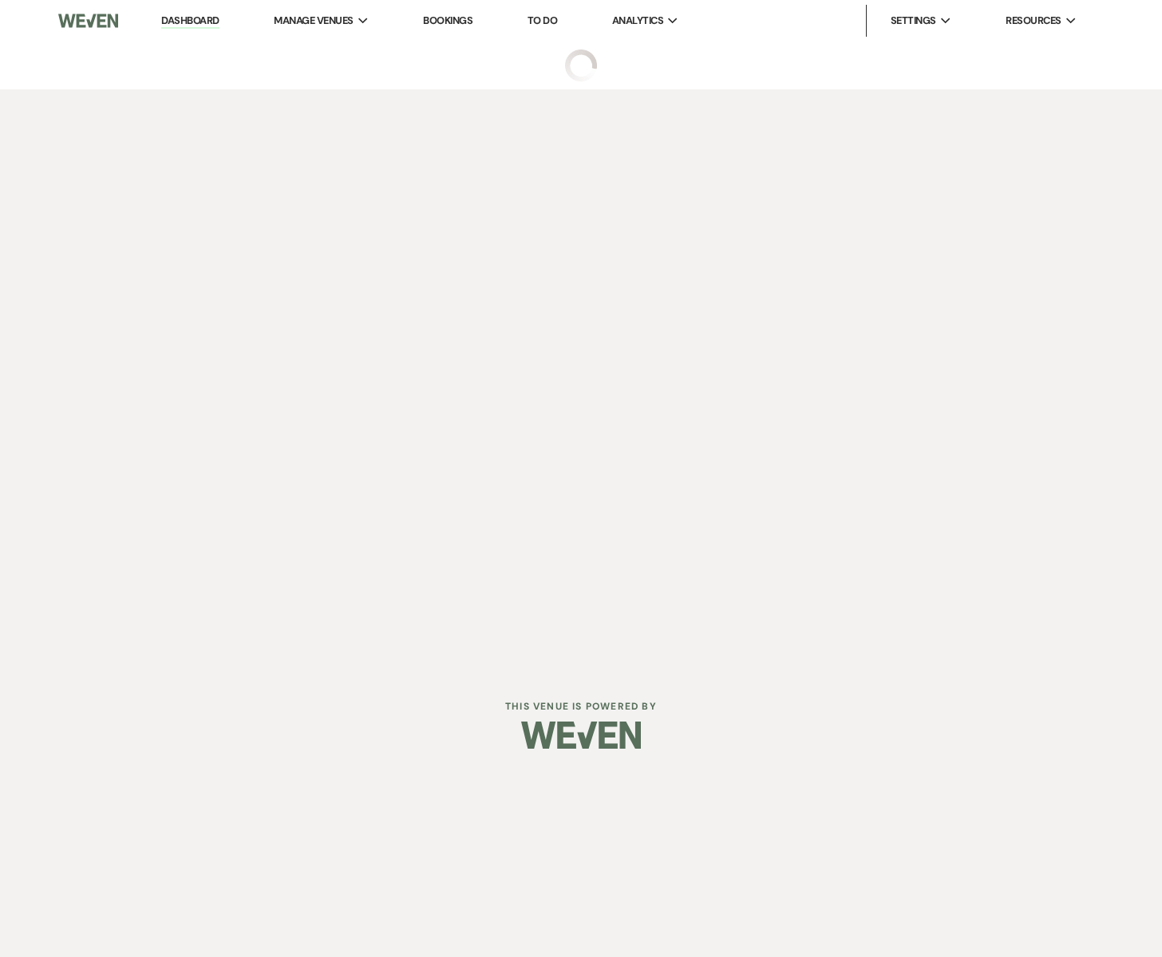
select select "5"
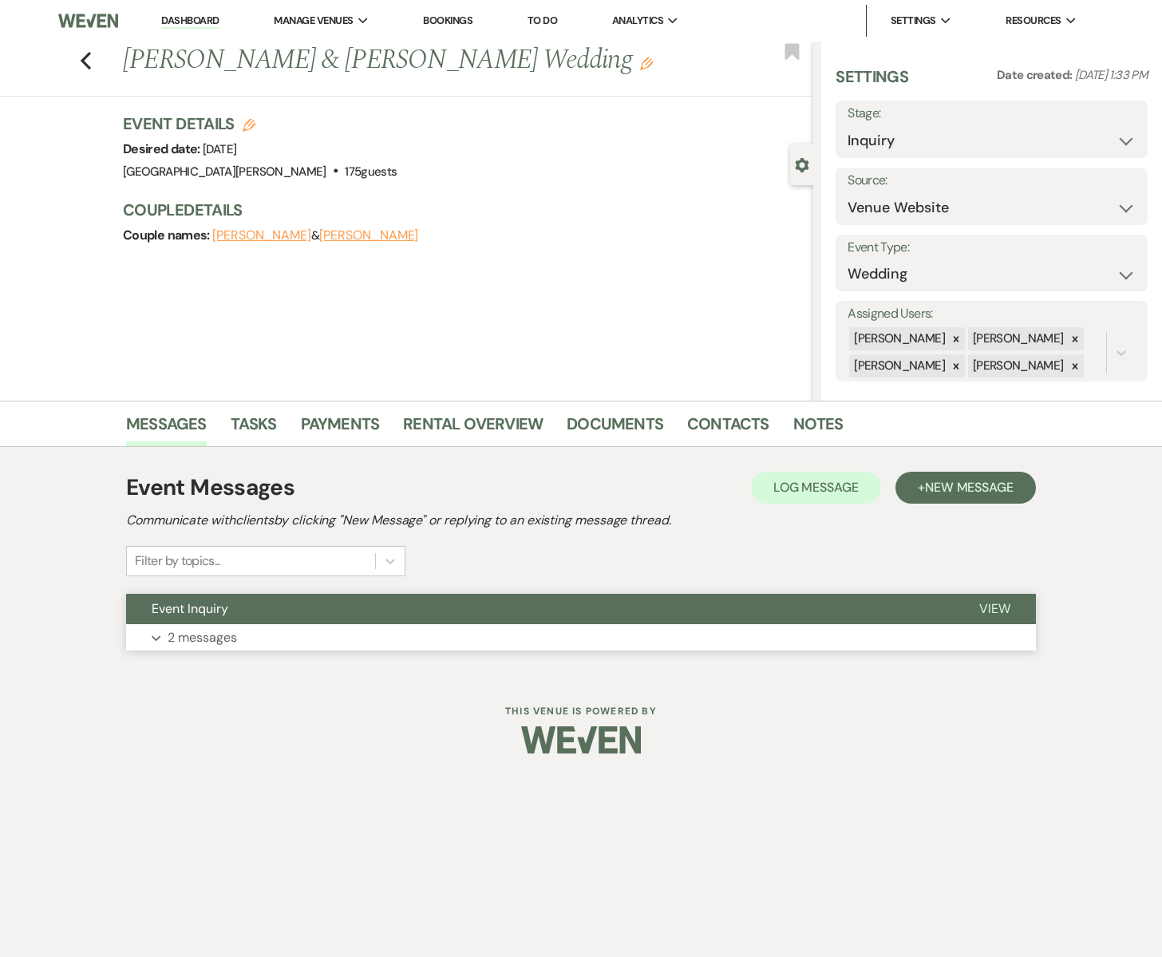
click at [199, 615] on span "Event Inquiry" at bounding box center [190, 608] width 77 height 17
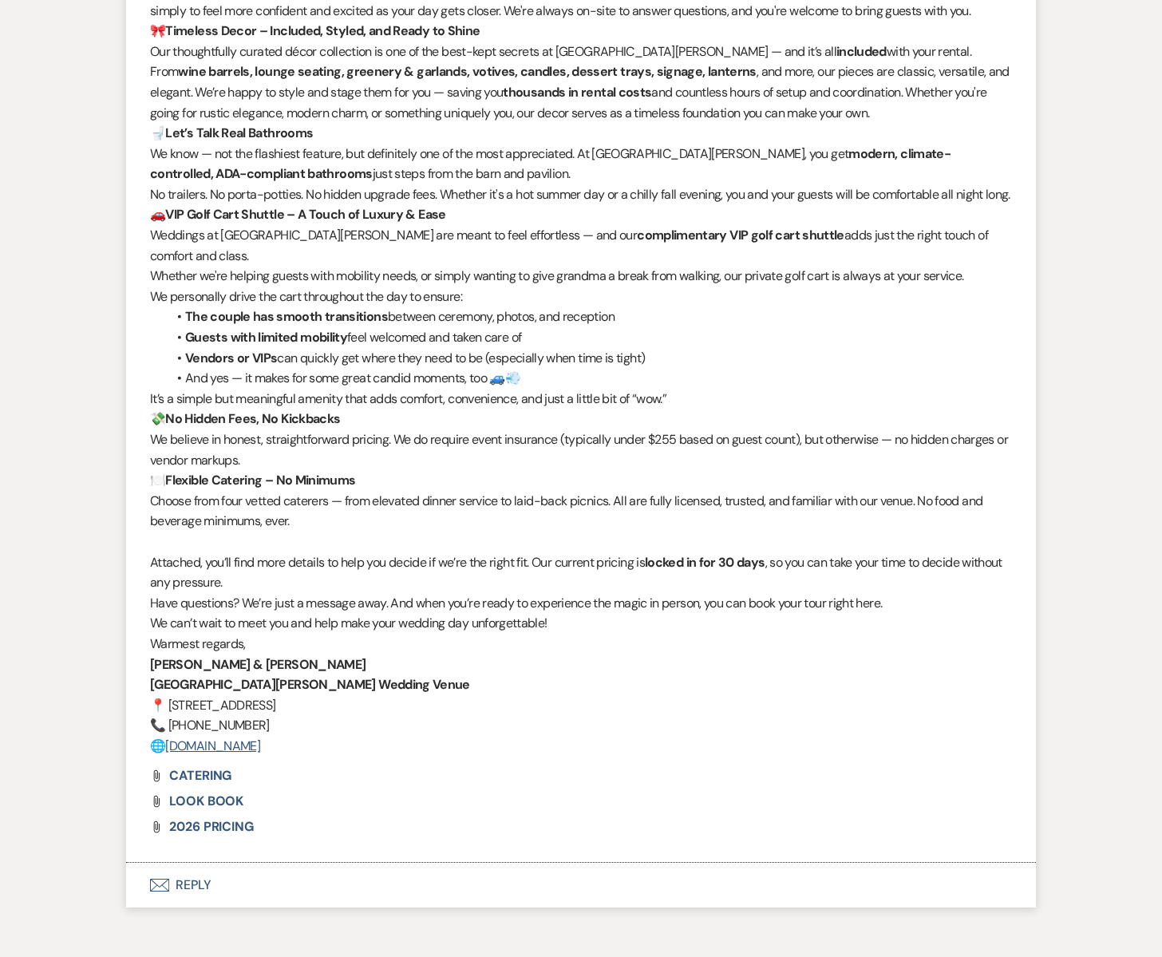
scroll to position [1492, 0]
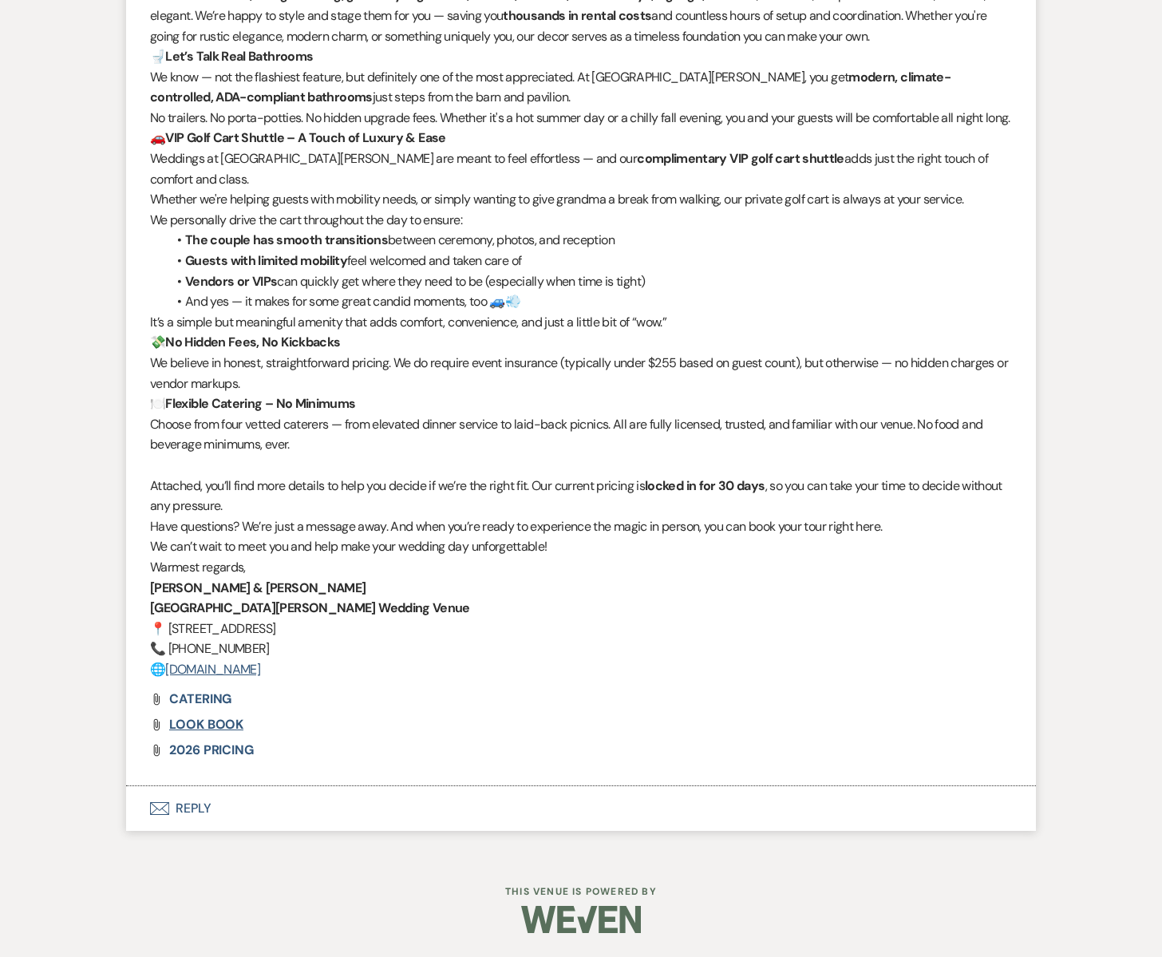
click at [189, 726] on span "LOOK BOOK" at bounding box center [206, 724] width 74 height 17
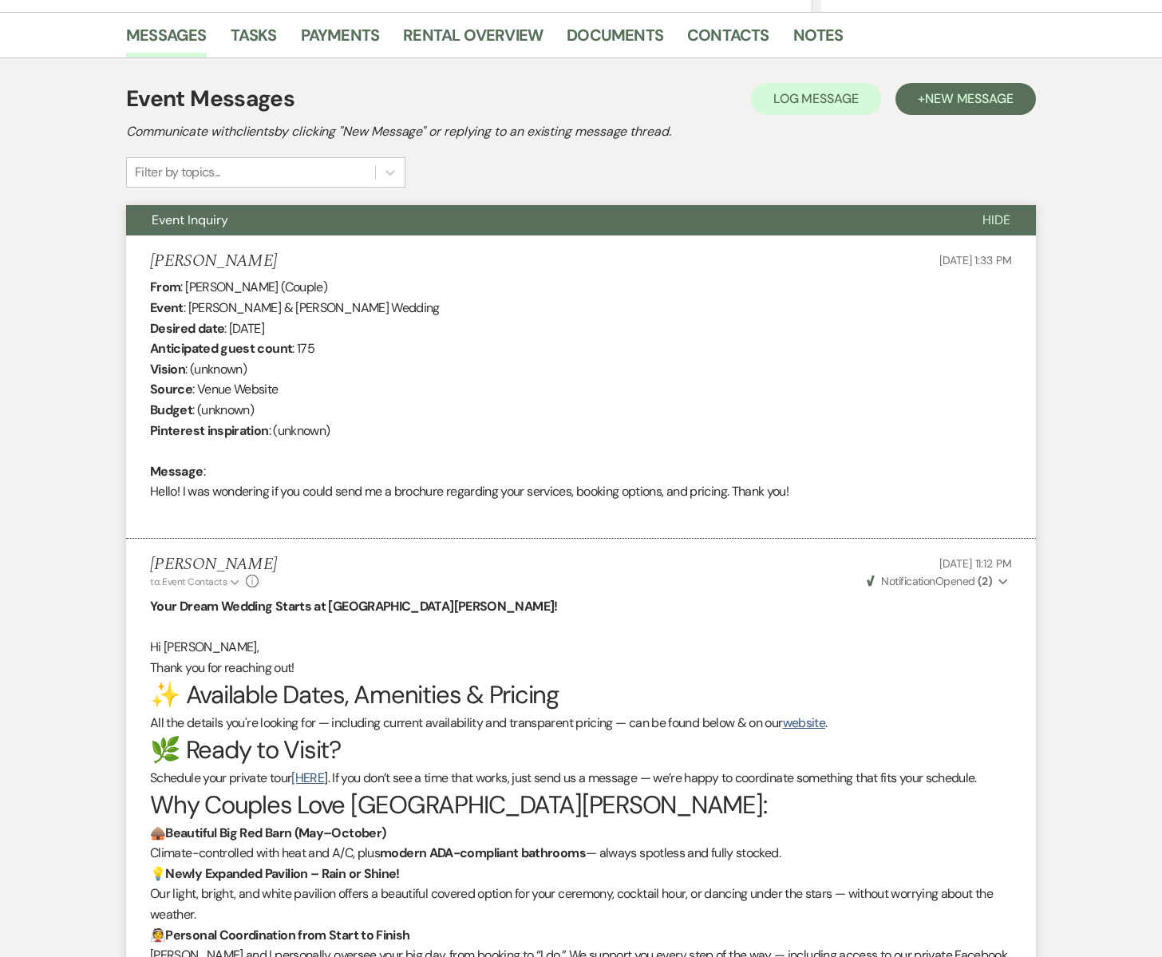
scroll to position [0, 0]
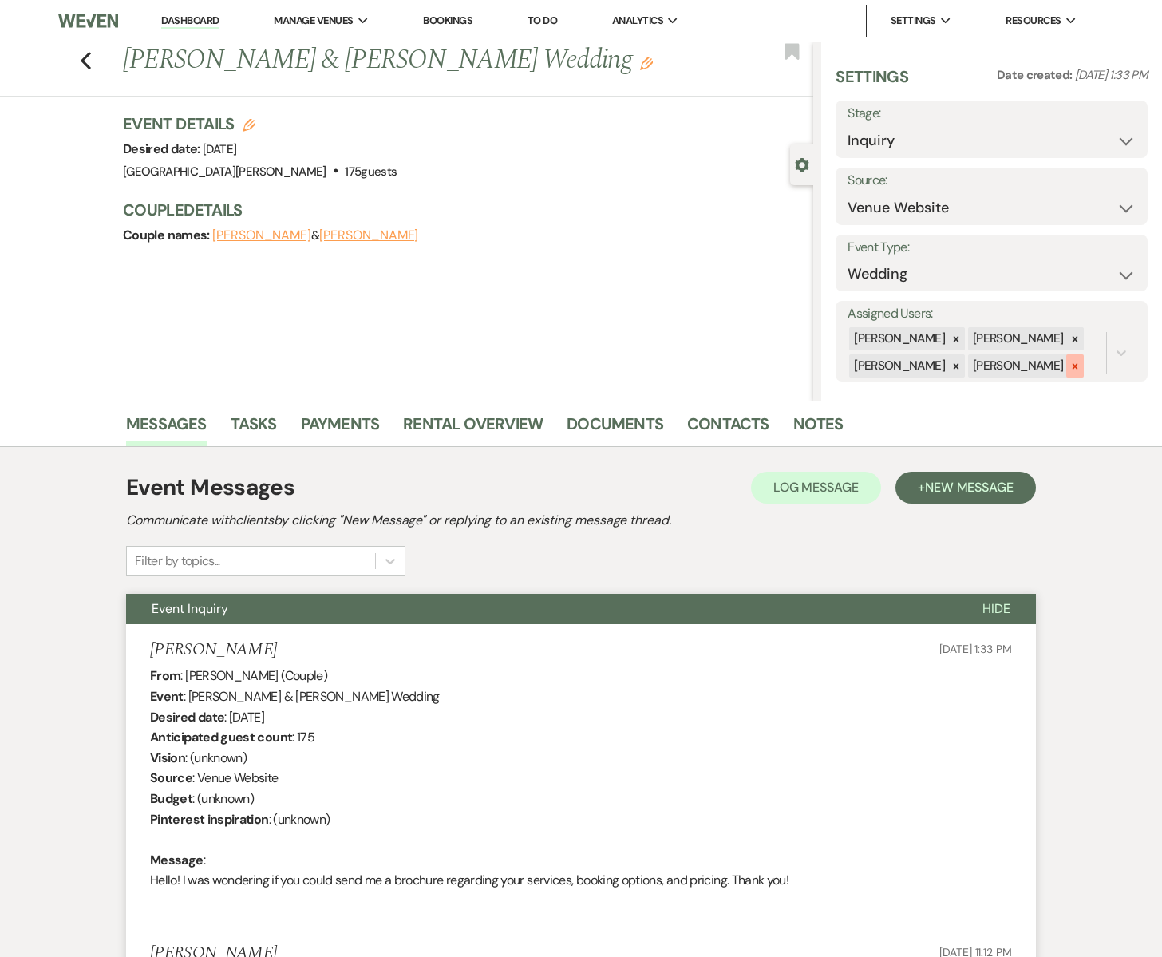
click at [1070, 365] on icon at bounding box center [1075, 366] width 11 height 11
click at [951, 390] on icon at bounding box center [956, 392] width 11 height 11
click at [1118, 339] on button "Save" at bounding box center [1115, 342] width 66 height 32
click at [89, 62] on icon "Previous" at bounding box center [86, 60] width 12 height 19
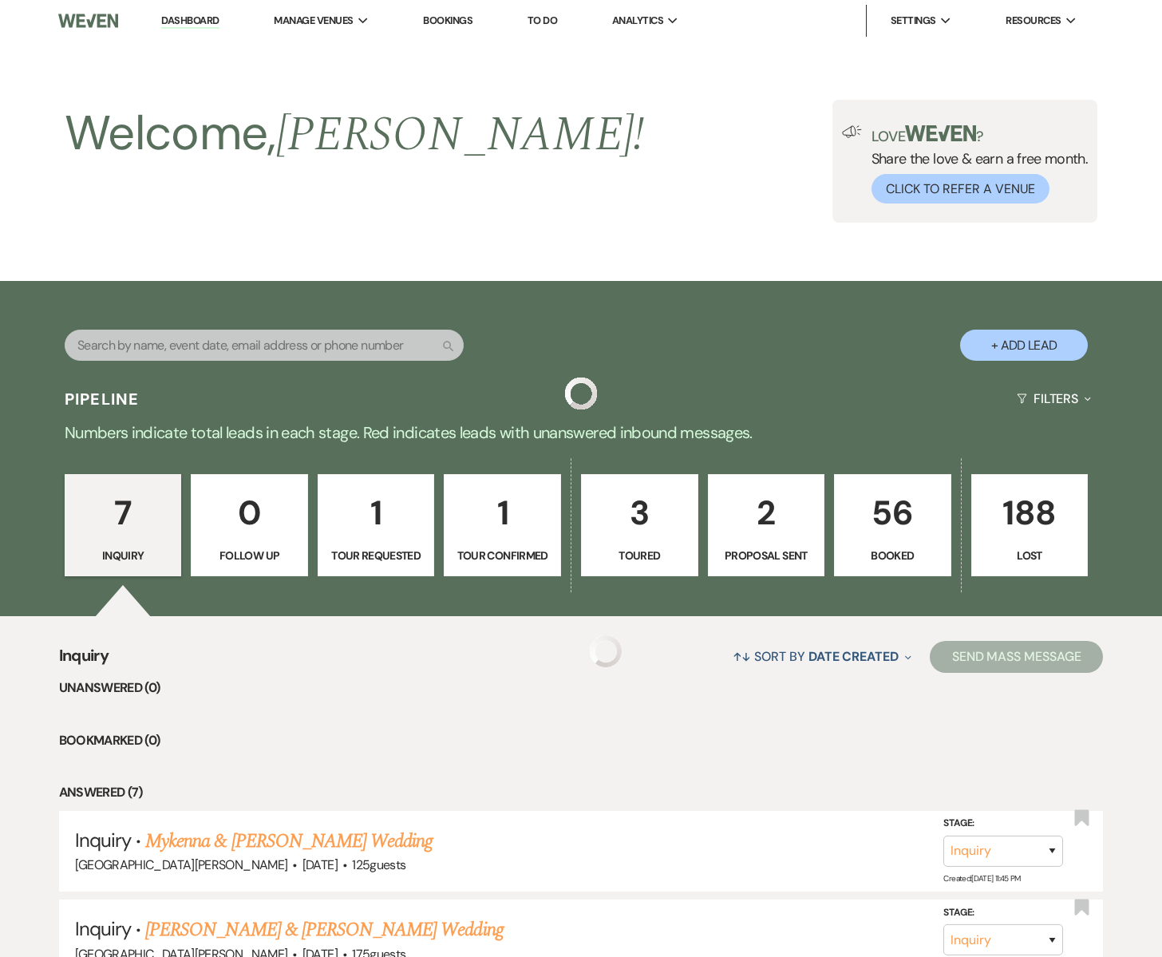
scroll to position [591, 0]
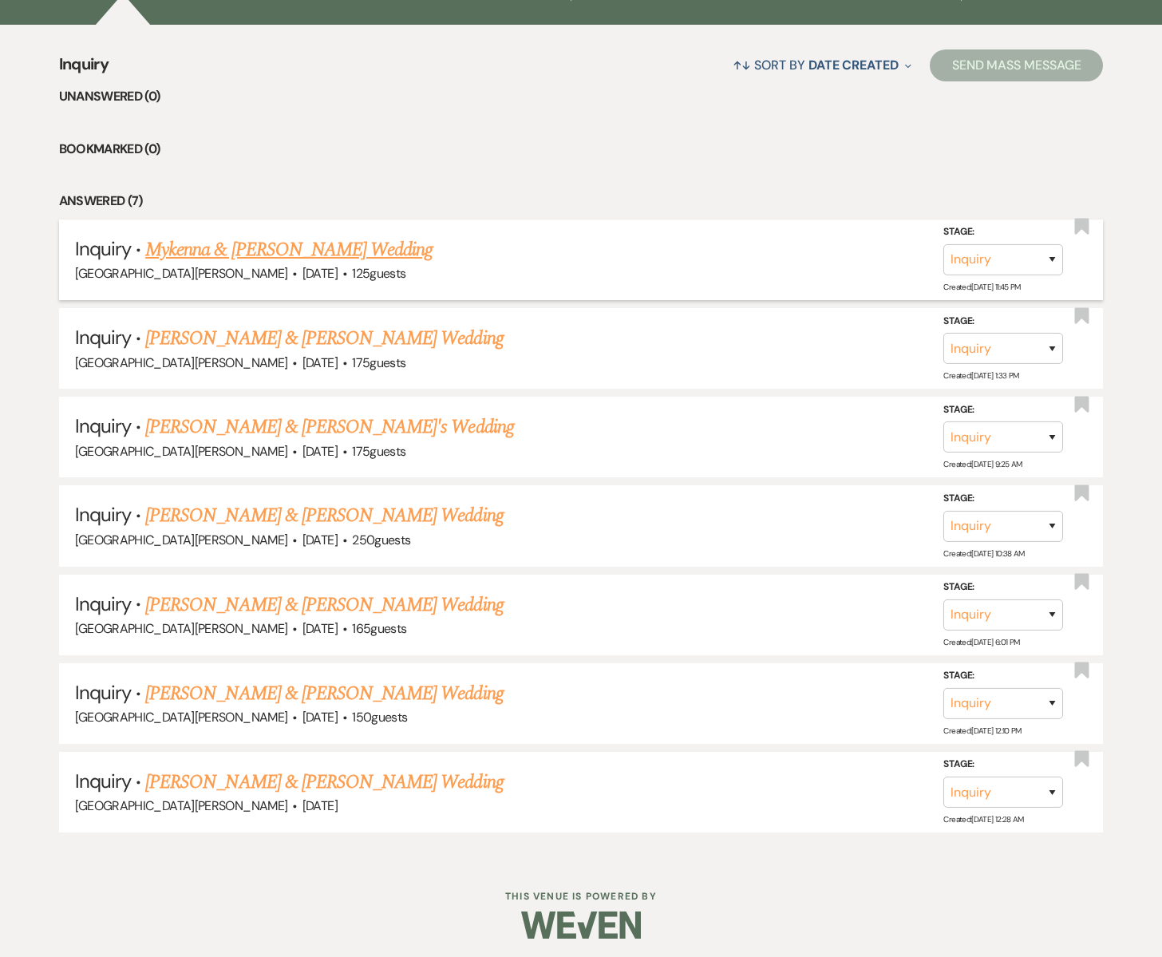
click at [264, 252] on link "Mykenna & [PERSON_NAME] Wedding" at bounding box center [288, 249] width 287 height 29
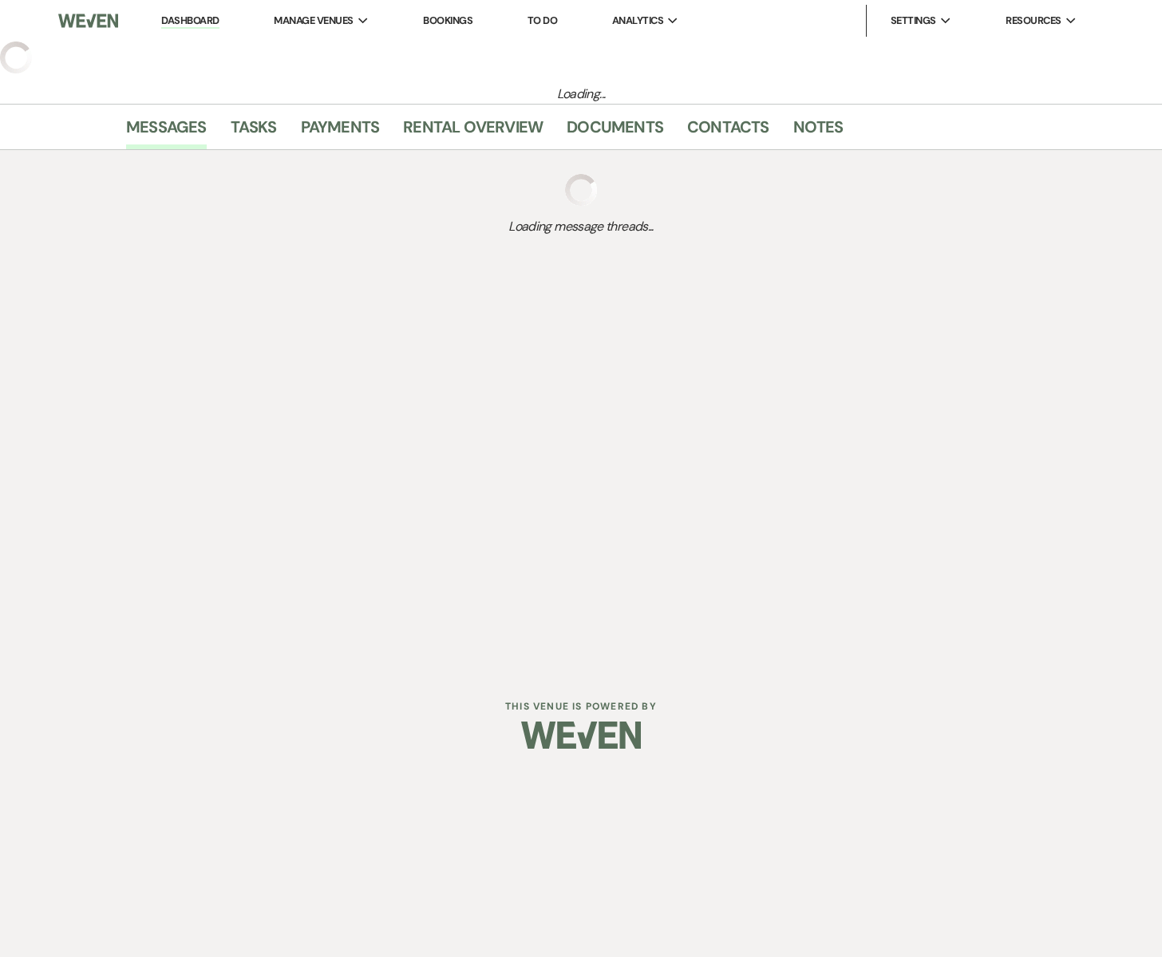
select select "5"
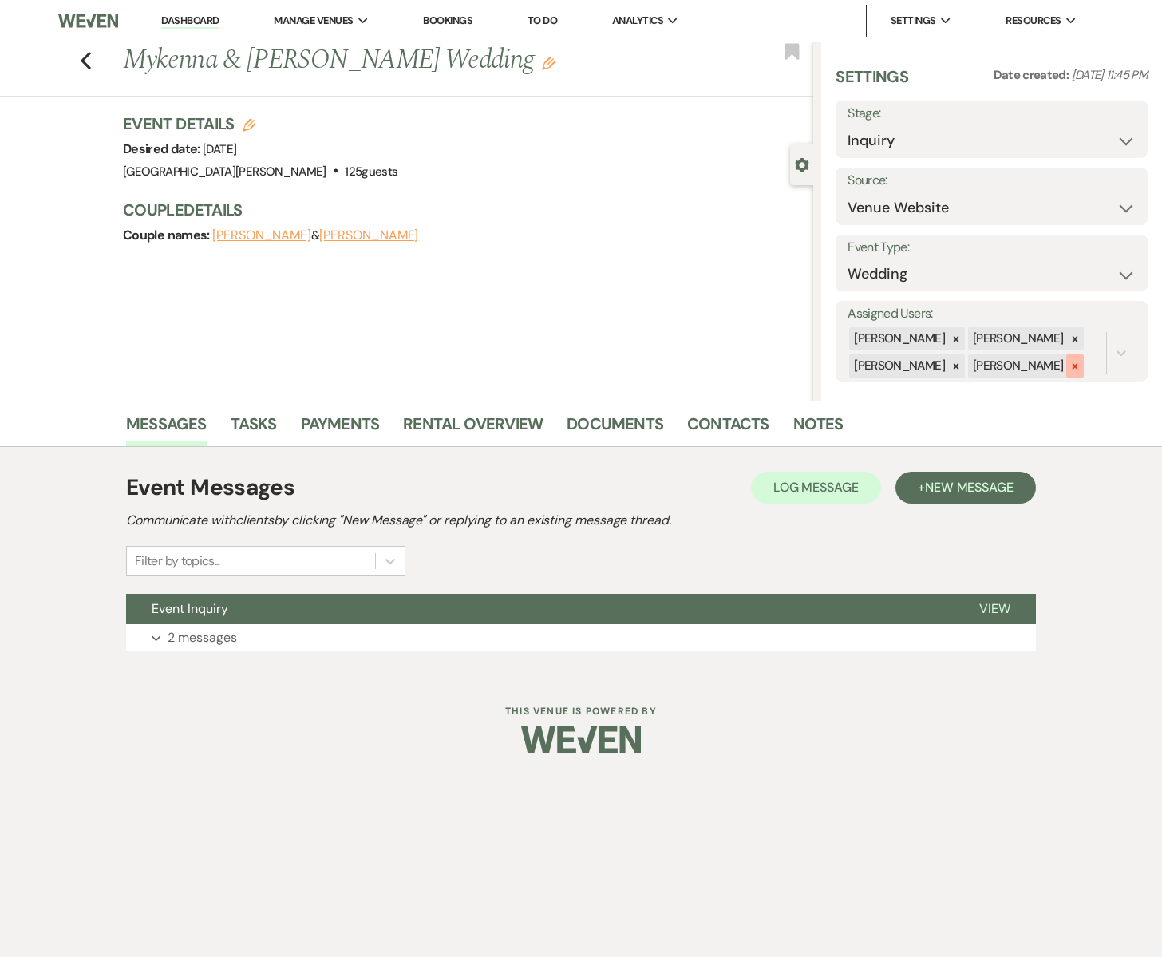
click at [1070, 366] on icon at bounding box center [1075, 366] width 11 height 11
drag, startPoint x: 1106, startPoint y: 356, endPoint x: 975, endPoint y: 314, distance: 137.3
click at [1105, 356] on button "Save" at bounding box center [1115, 354] width 66 height 32
click at [87, 61] on icon "Previous" at bounding box center [86, 60] width 12 height 19
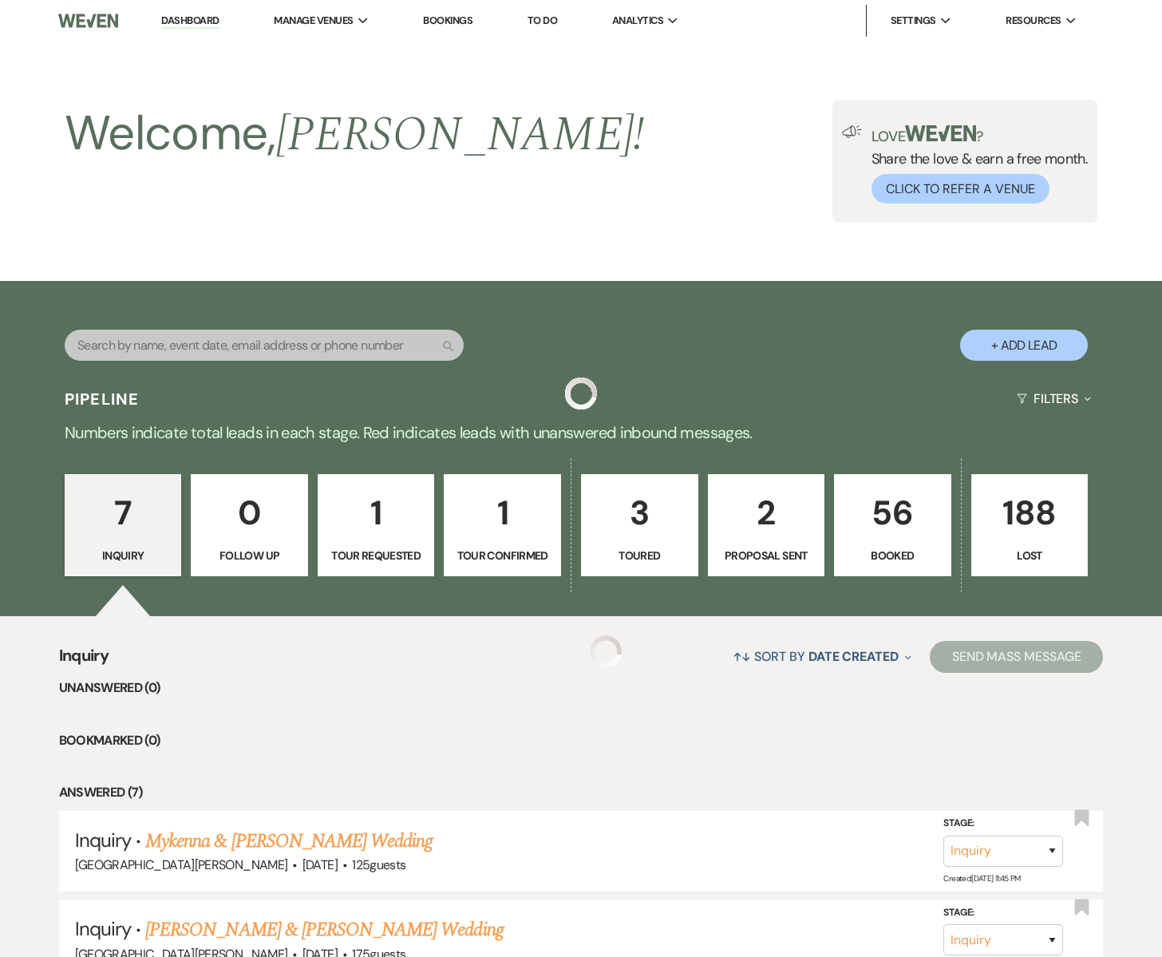
scroll to position [591, 0]
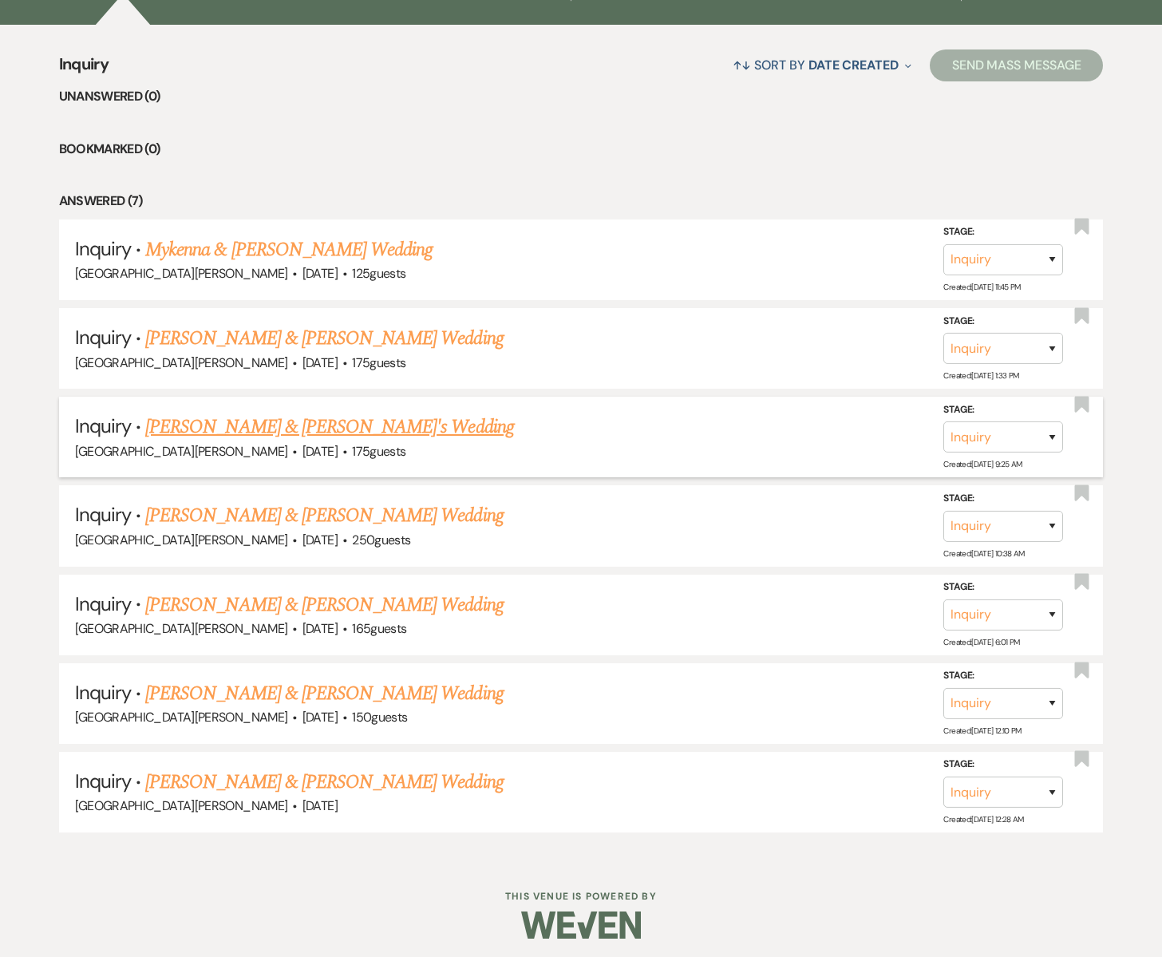
click at [403, 424] on link "[PERSON_NAME] & [PERSON_NAME]'s Wedding" at bounding box center [329, 427] width 369 height 29
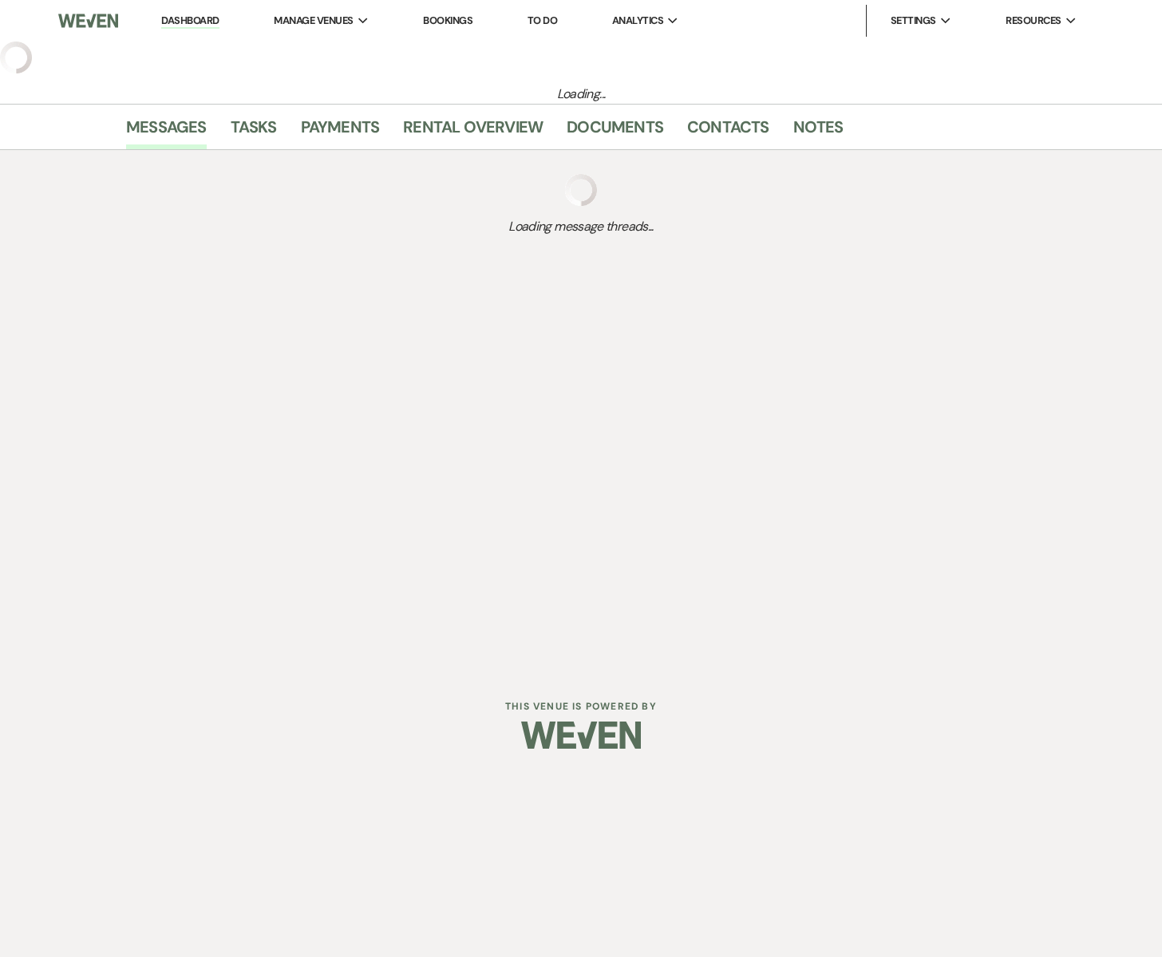
select select "5"
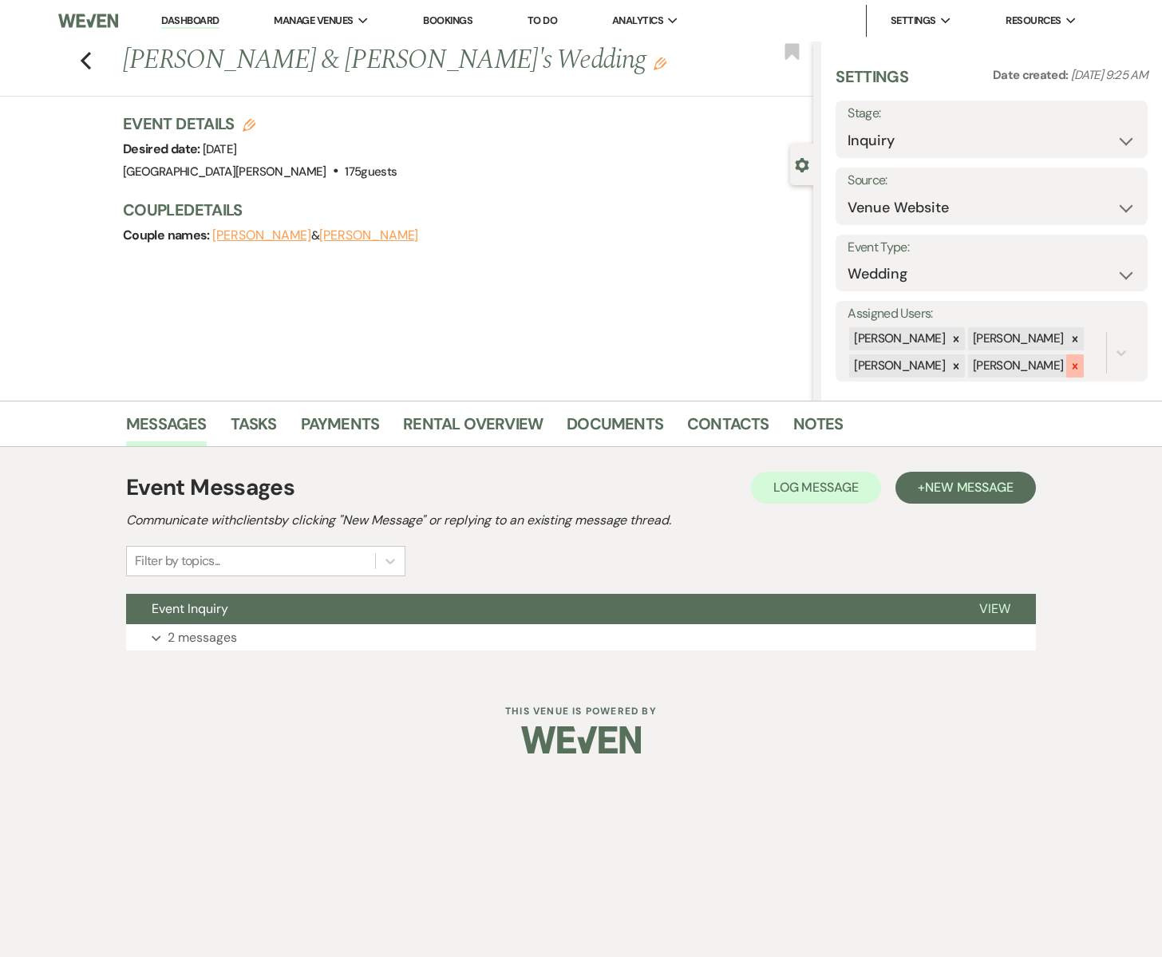
click at [1070, 369] on icon at bounding box center [1075, 366] width 11 height 11
drag, startPoint x: 1106, startPoint y: 354, endPoint x: 1042, endPoint y: 332, distance: 66.9
click at [1102, 353] on button "Save" at bounding box center [1115, 354] width 66 height 32
click at [85, 60] on icon "Previous" at bounding box center [86, 60] width 12 height 19
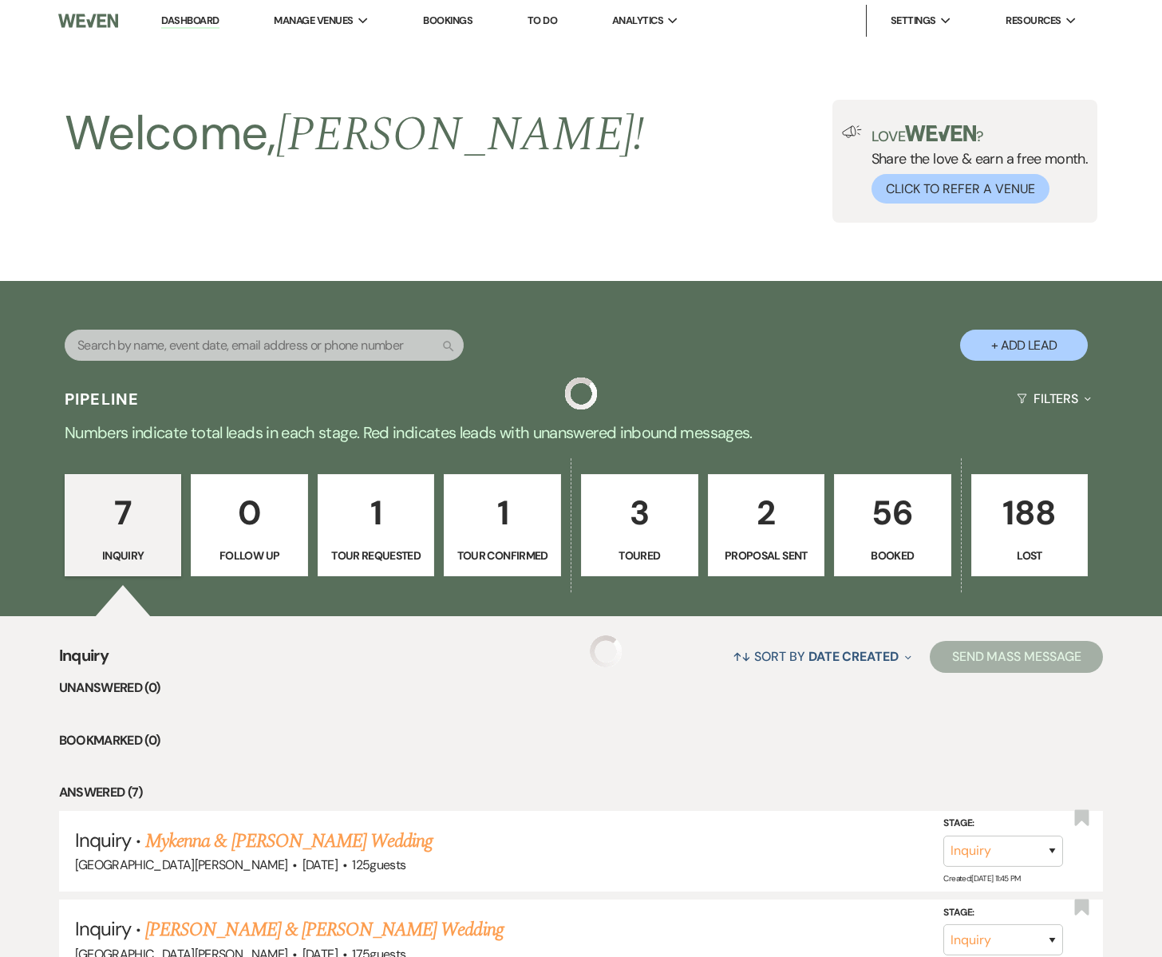
scroll to position [591, 0]
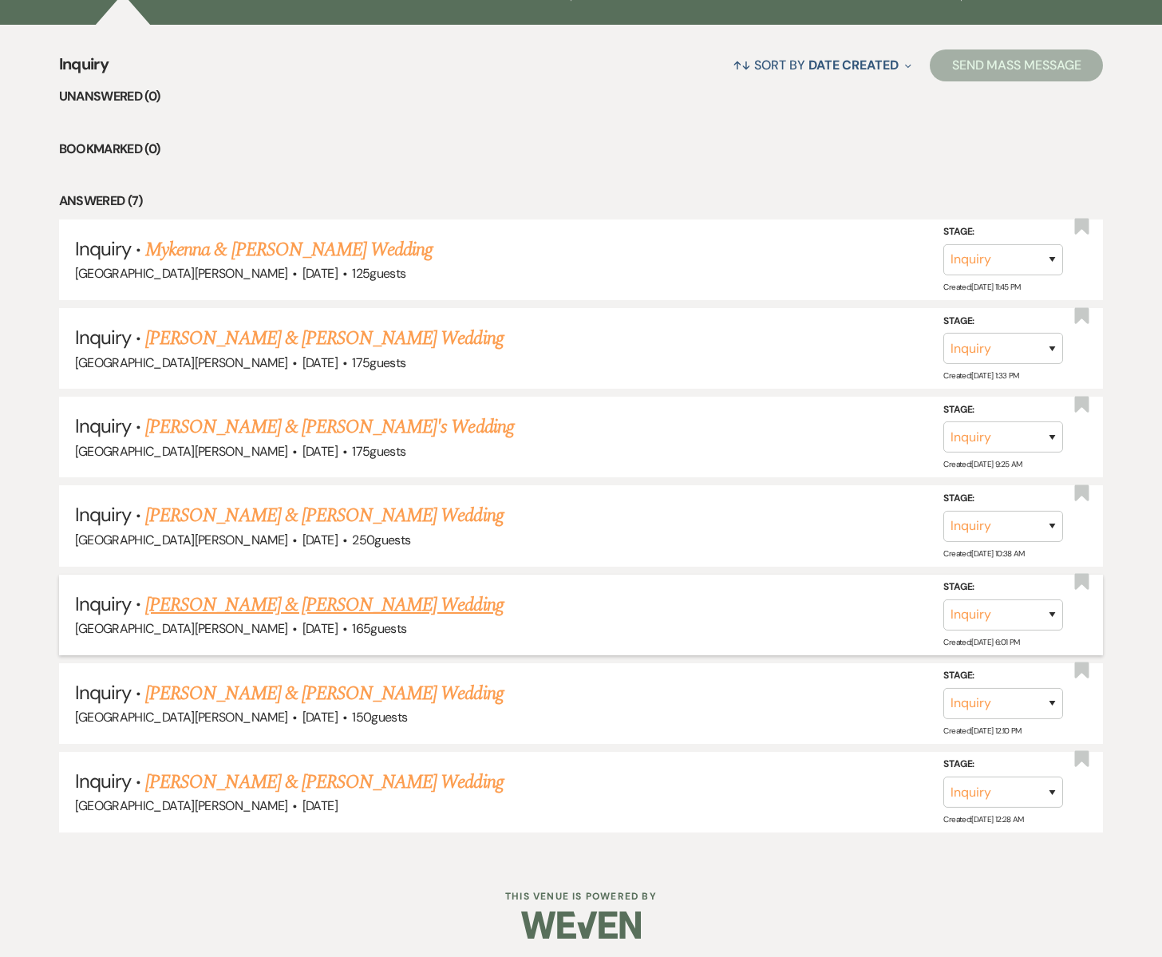
click at [208, 603] on link "[PERSON_NAME] & [PERSON_NAME] Wedding" at bounding box center [324, 605] width 358 height 29
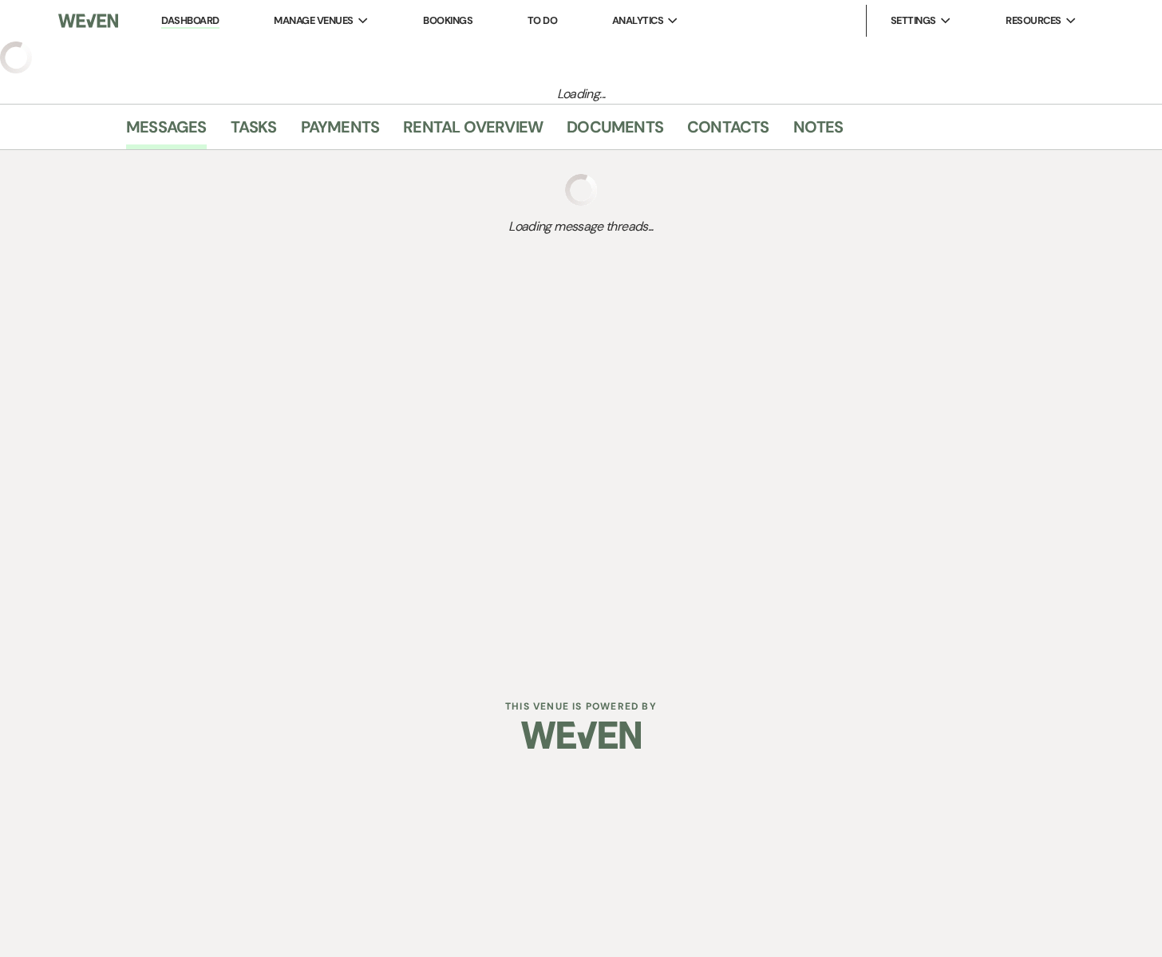
select select "5"
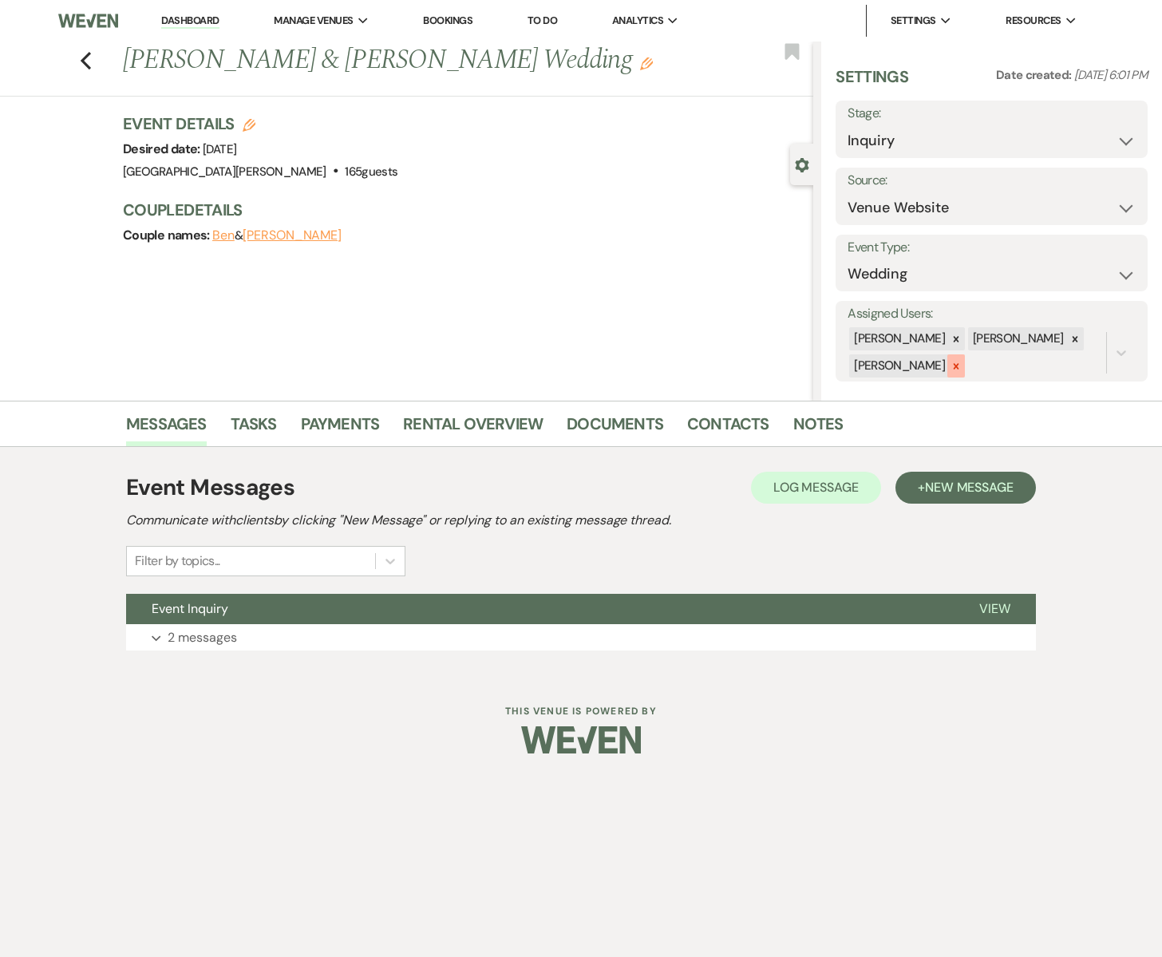
click at [951, 370] on icon at bounding box center [956, 366] width 11 height 11
click at [1097, 347] on button "Save" at bounding box center [1115, 342] width 66 height 32
click at [89, 61] on icon "Previous" at bounding box center [86, 60] width 12 height 19
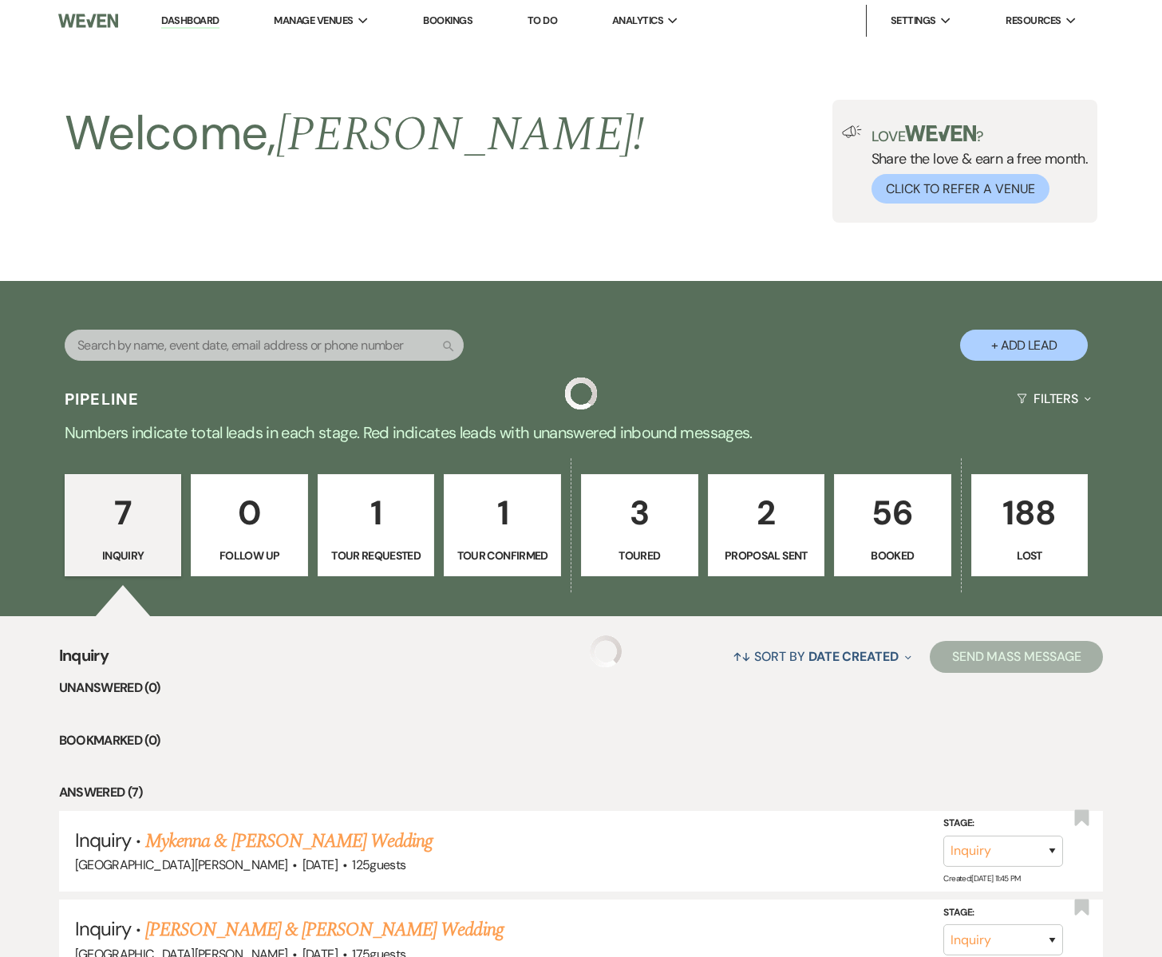
scroll to position [591, 0]
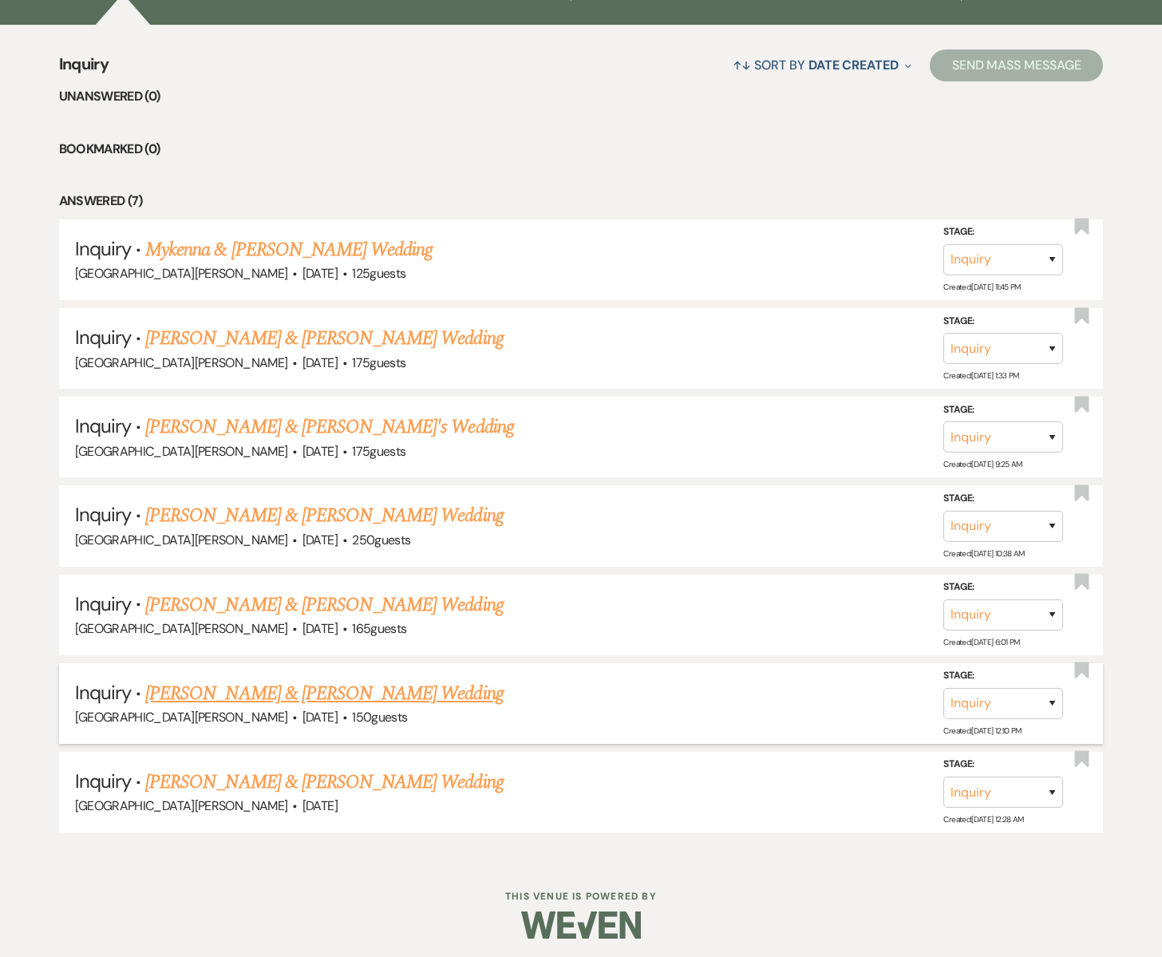
click at [259, 693] on link "[PERSON_NAME] & [PERSON_NAME] Wedding" at bounding box center [324, 693] width 358 height 29
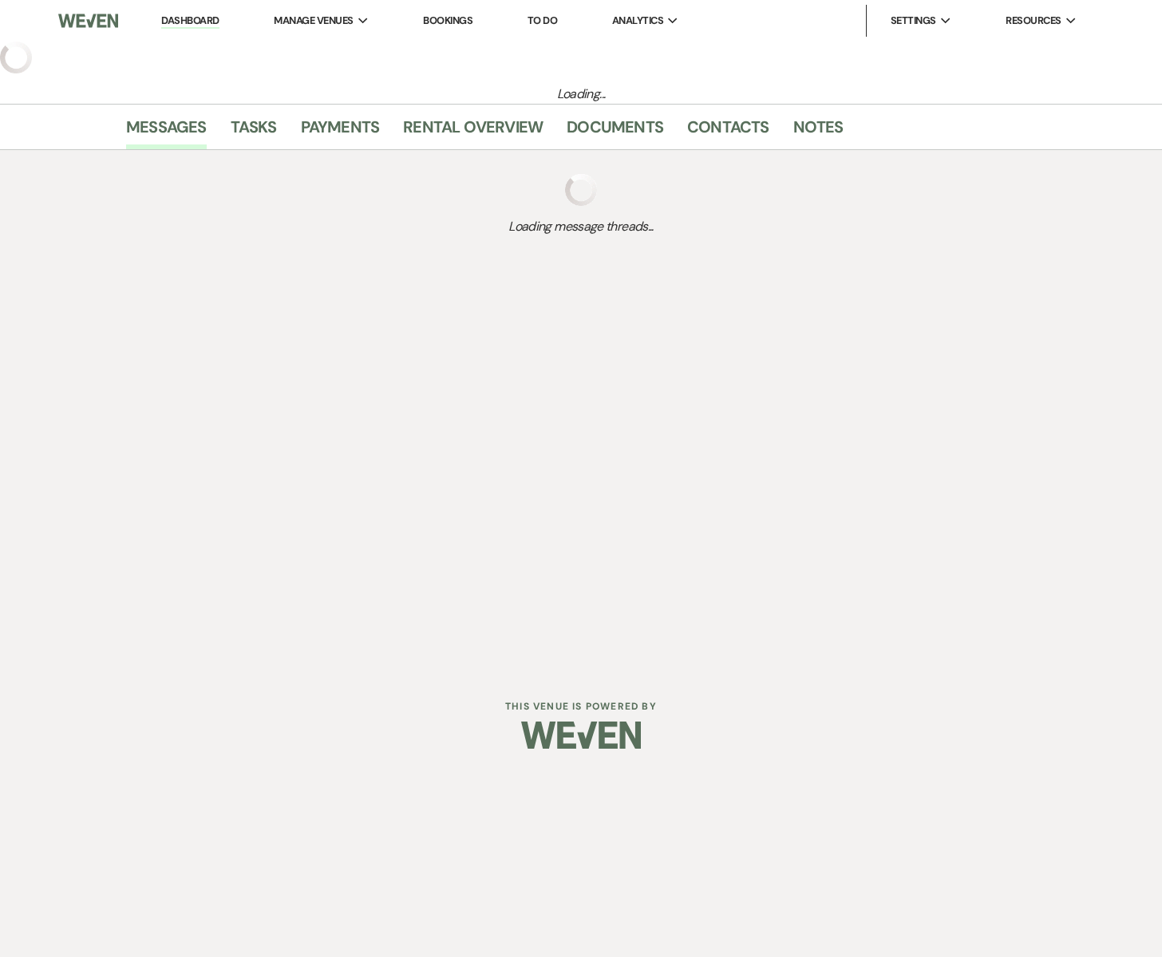
select select "5"
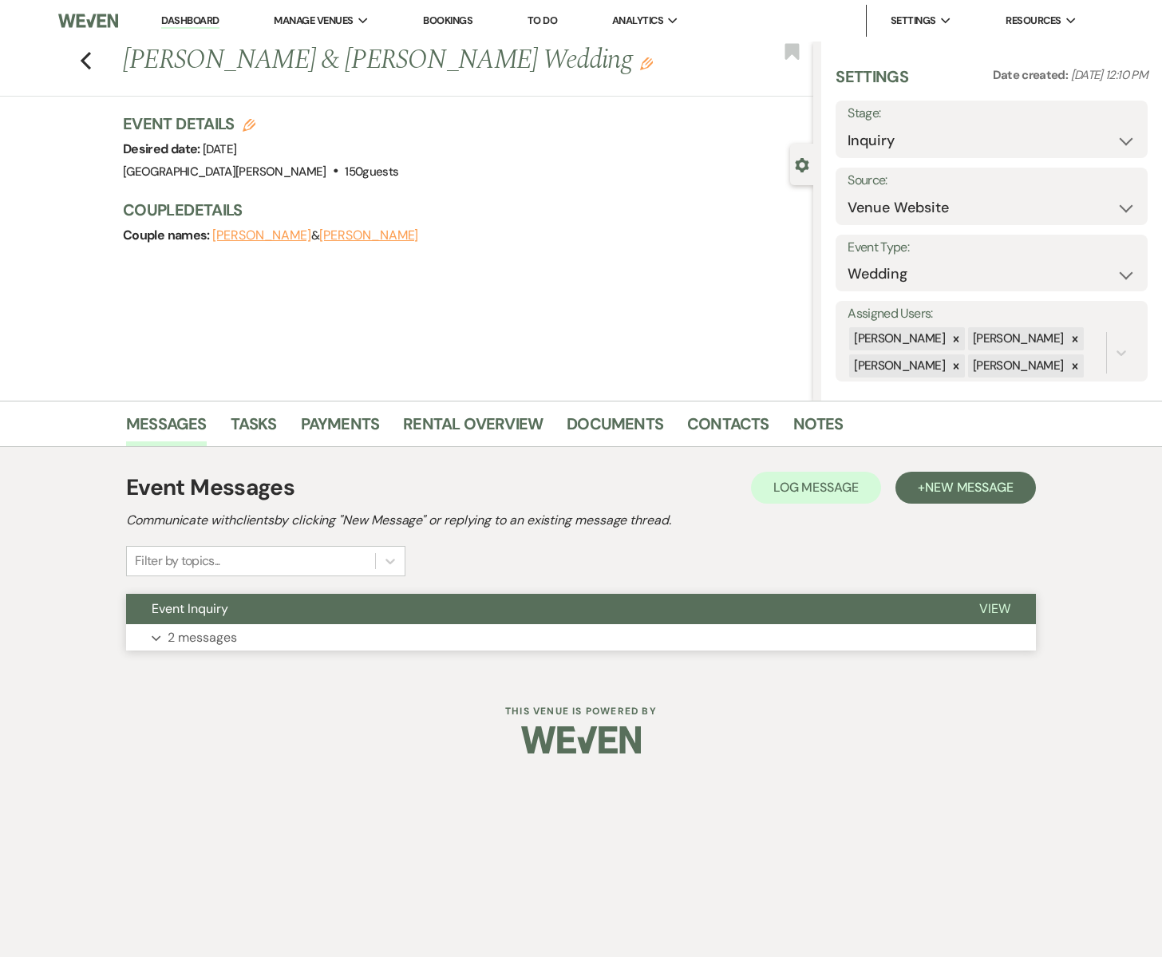
click at [212, 636] on p "2 messages" at bounding box center [202, 637] width 69 height 21
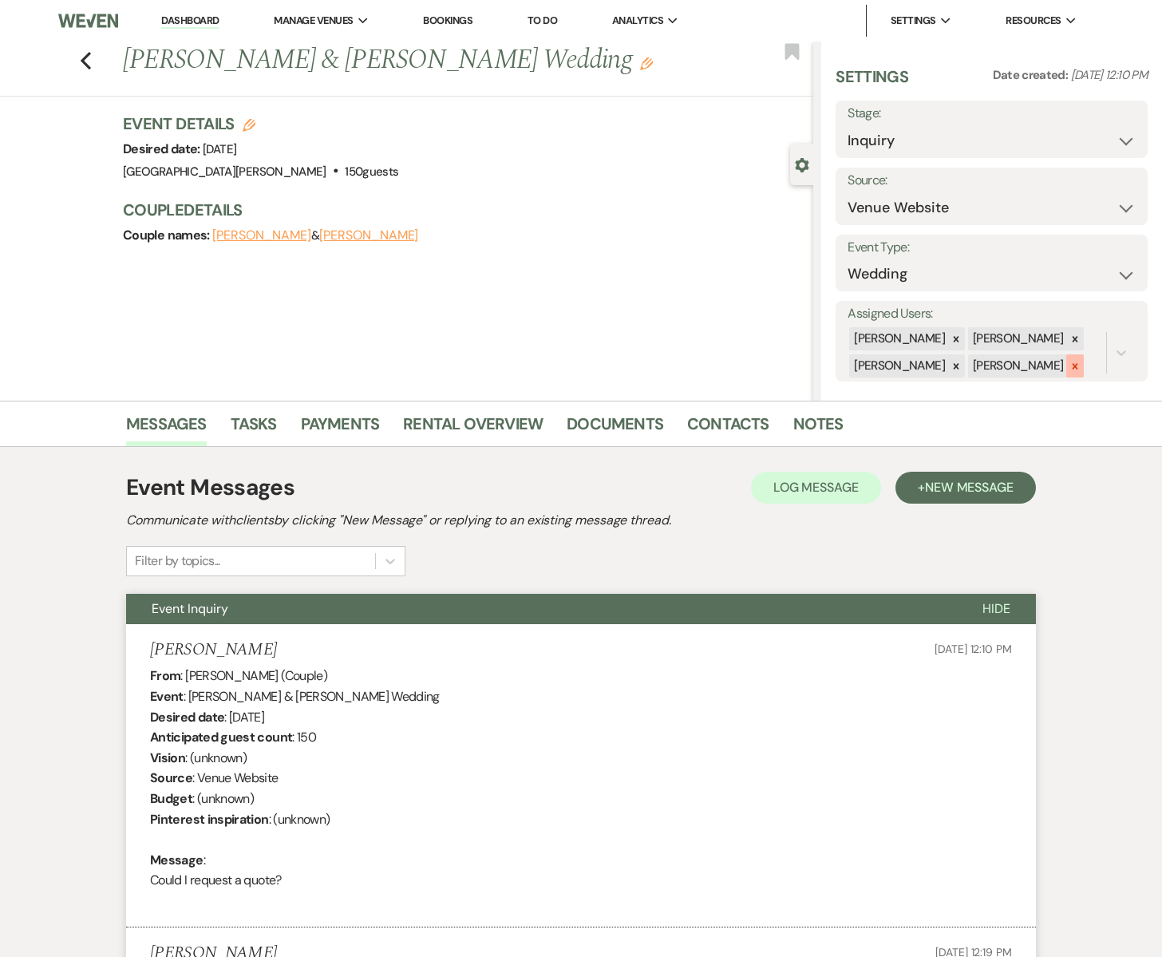
click at [1070, 368] on icon at bounding box center [1075, 366] width 11 height 11
drag, startPoint x: 938, startPoint y: 390, endPoint x: 947, endPoint y: 389, distance: 9.7
click at [951, 390] on icon at bounding box center [956, 392] width 11 height 11
click at [1112, 346] on button "Save" at bounding box center [1115, 342] width 66 height 32
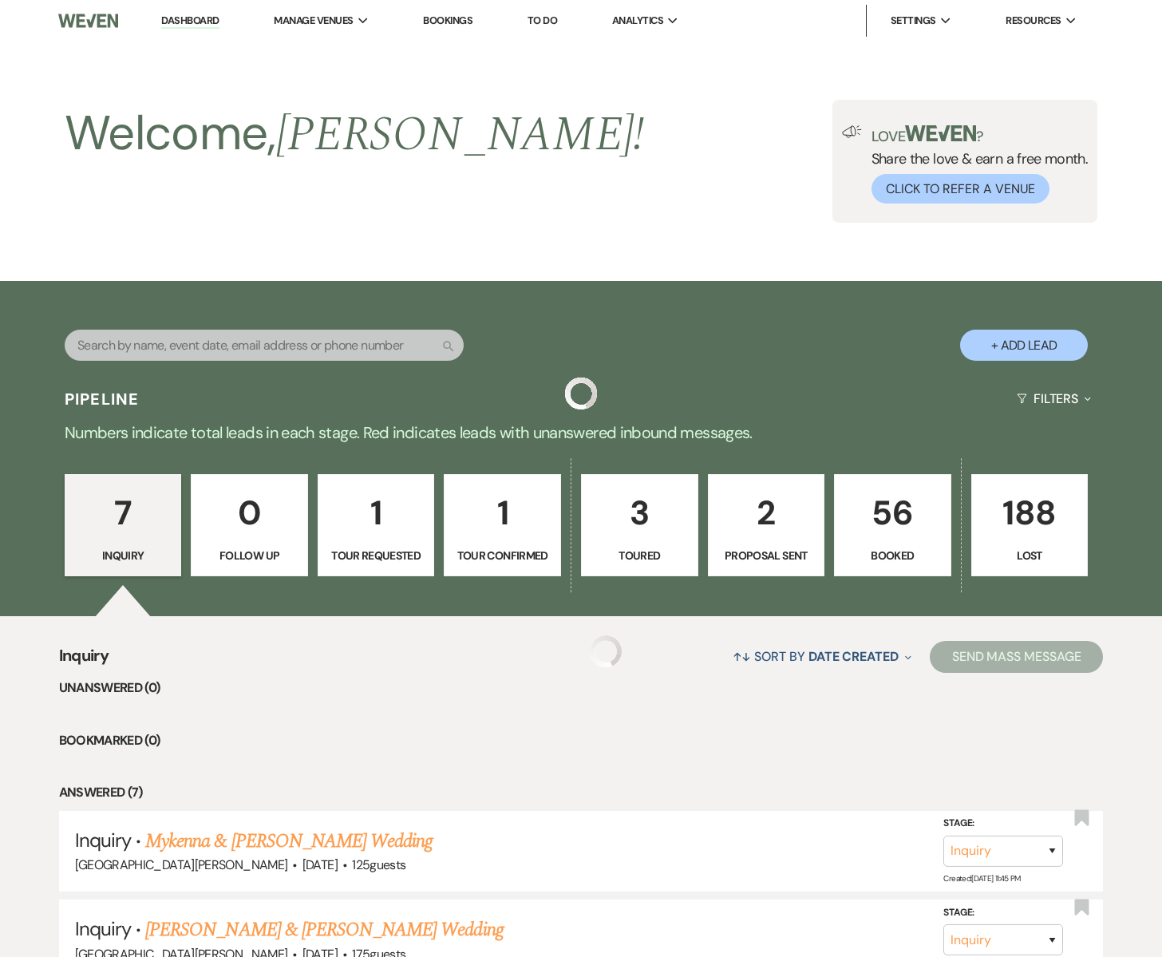
scroll to position [591, 0]
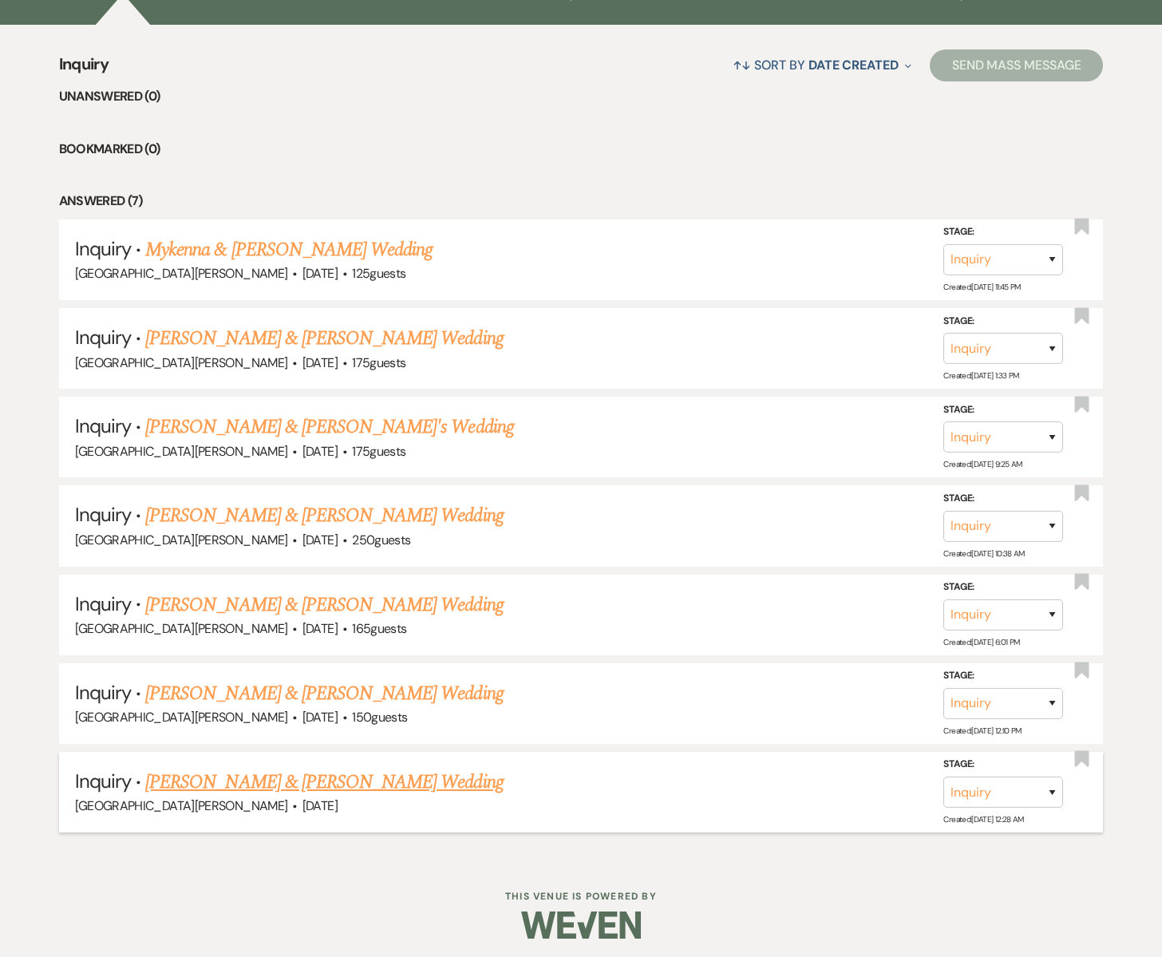
click at [267, 777] on link "[PERSON_NAME] & [PERSON_NAME] Wedding" at bounding box center [324, 782] width 358 height 29
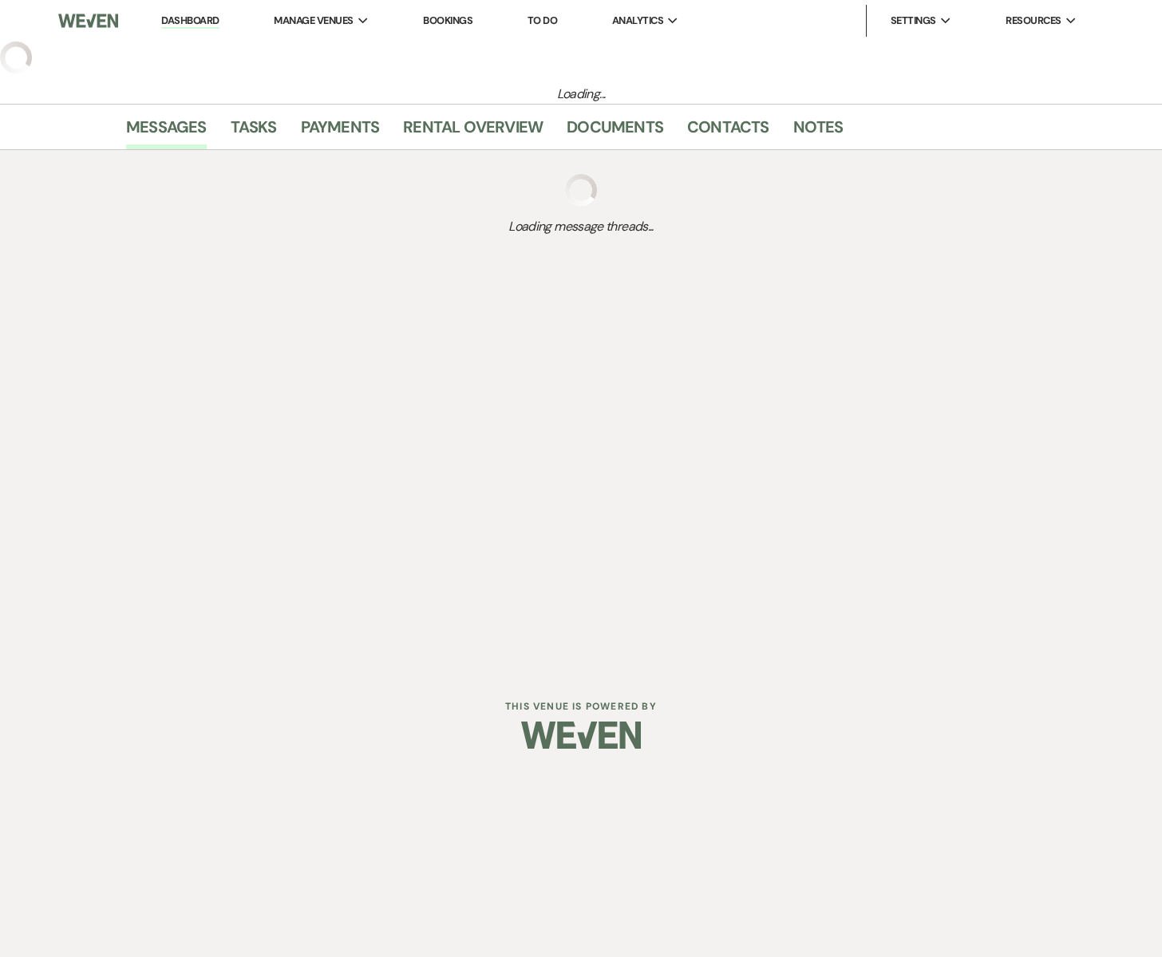
select select "15"
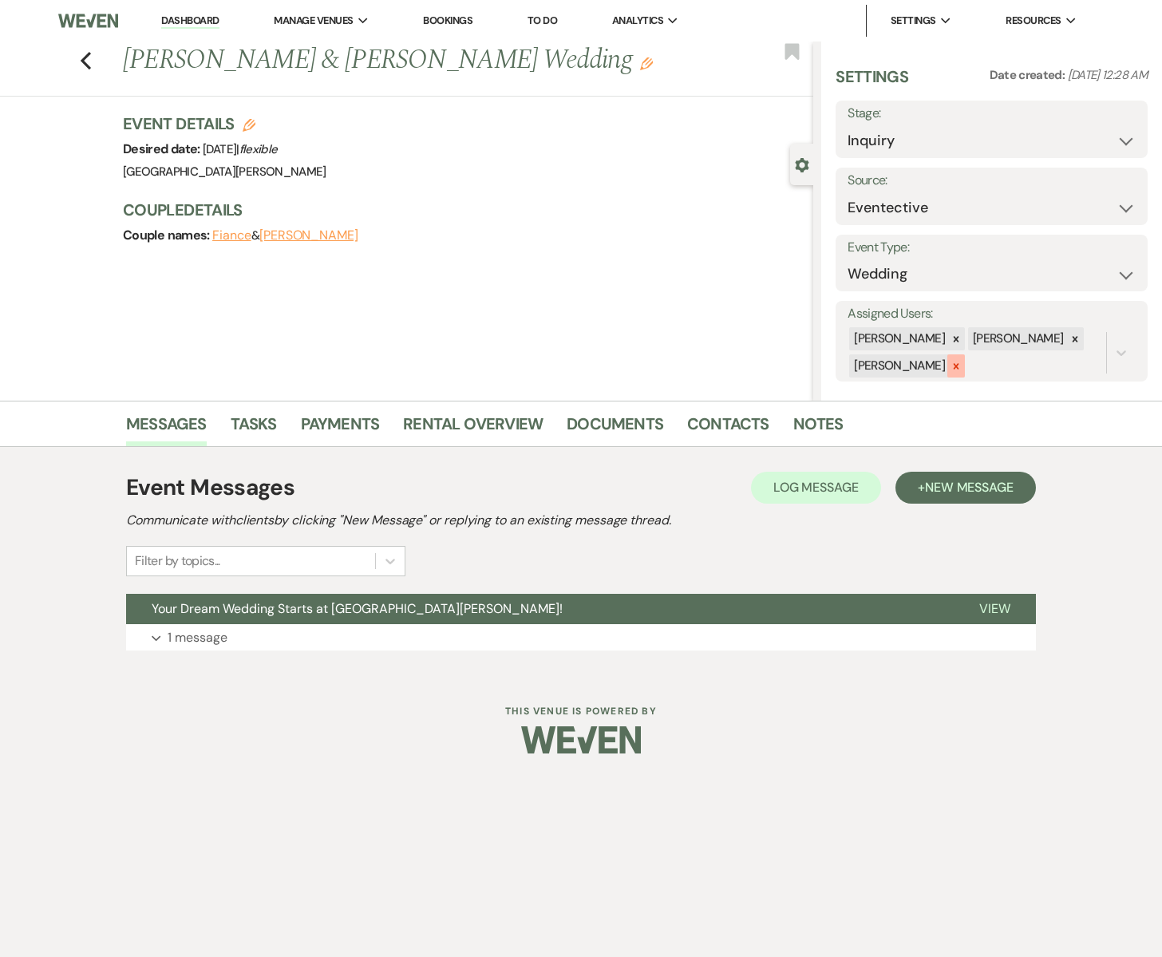
click at [951, 362] on icon at bounding box center [956, 366] width 11 height 11
click at [1107, 344] on button "Save" at bounding box center [1115, 342] width 66 height 32
click at [91, 63] on icon "Previous" at bounding box center [86, 60] width 12 height 19
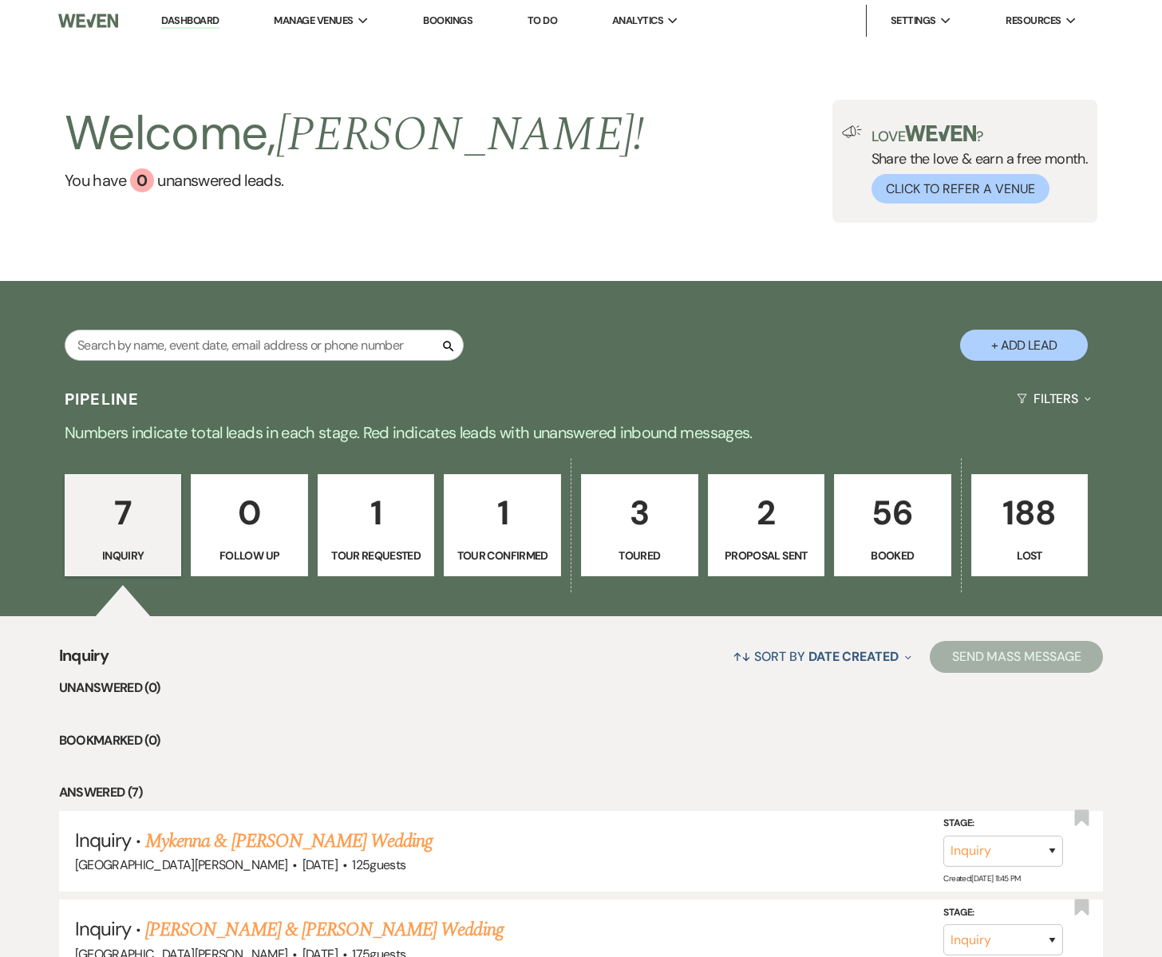
click at [883, 511] on p "56" at bounding box center [893, 512] width 97 height 53
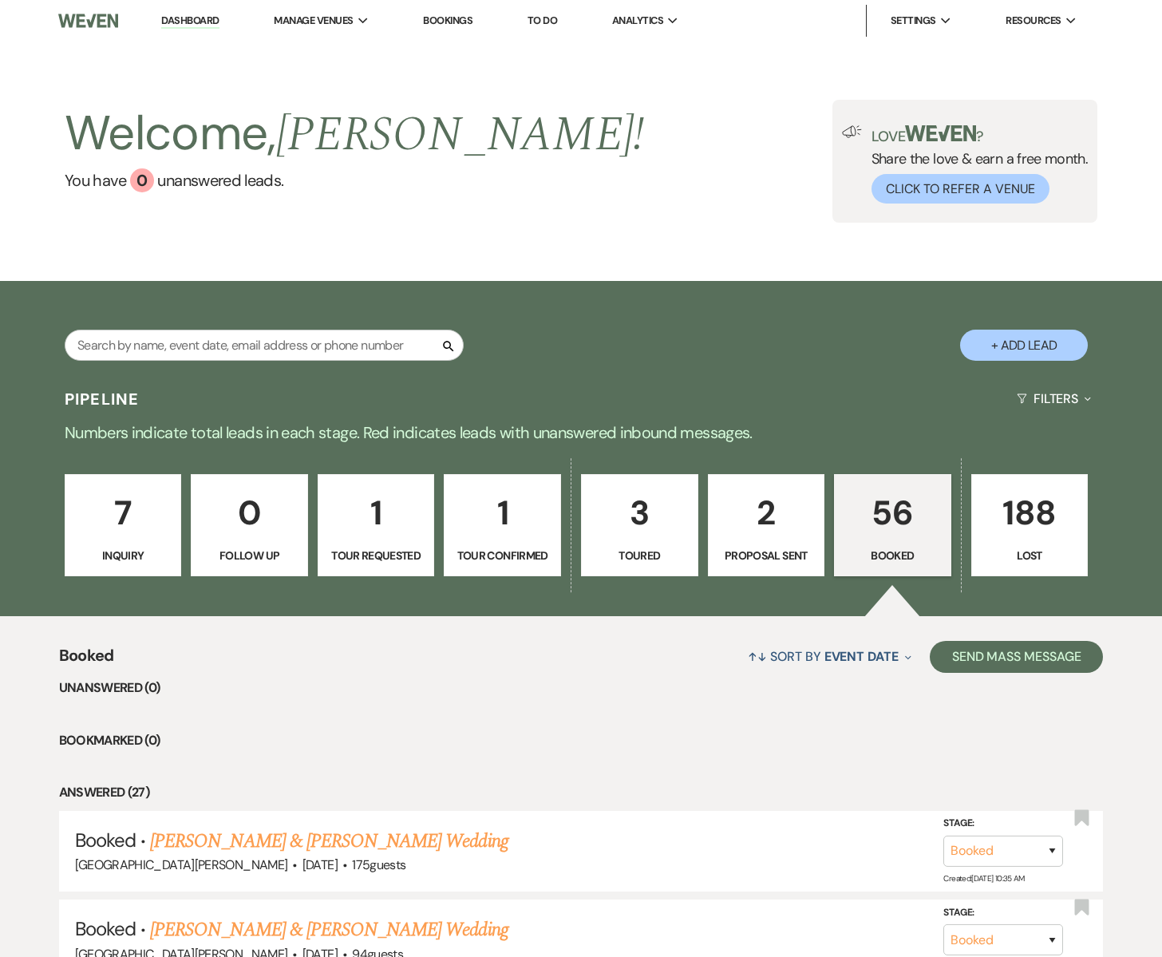
click at [895, 513] on p "56" at bounding box center [893, 512] width 97 height 53
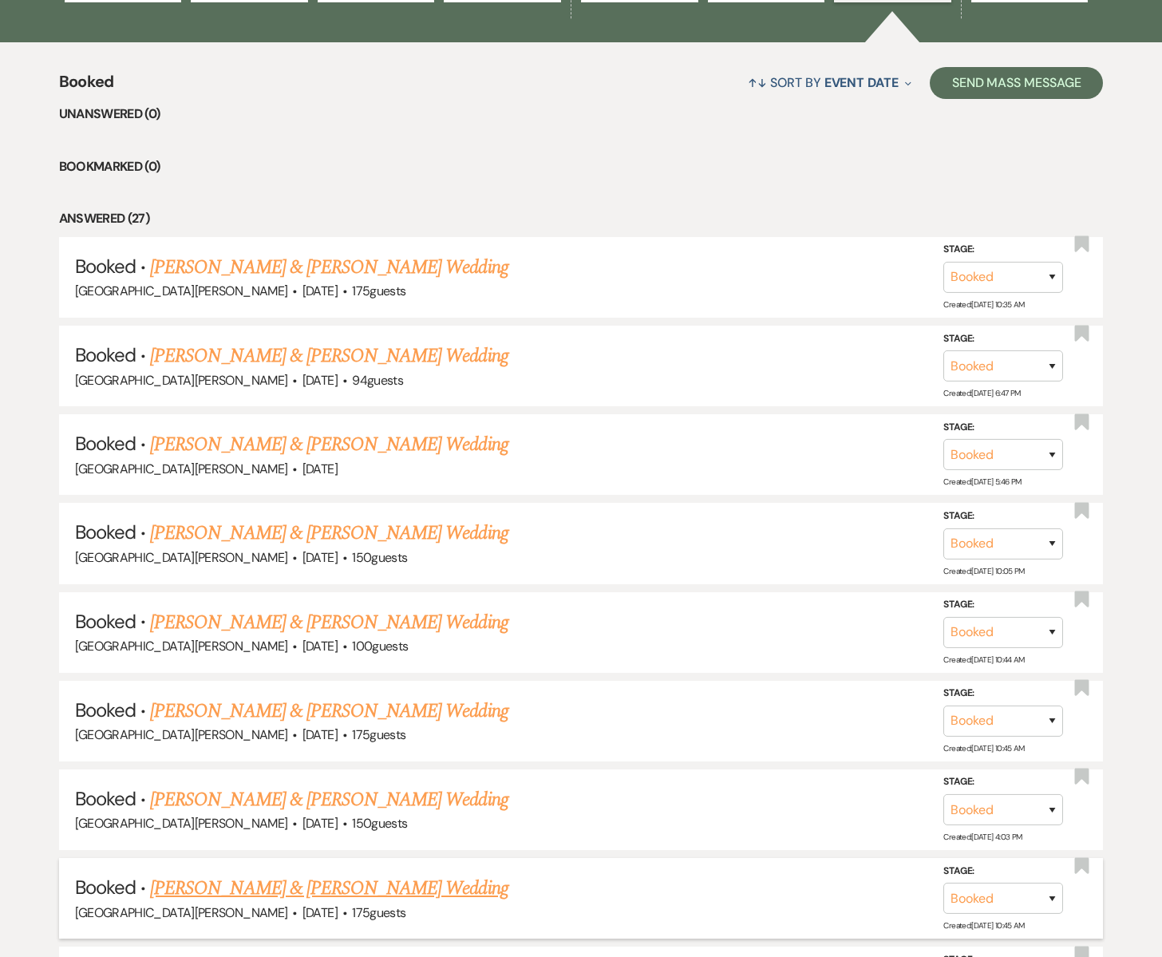
scroll to position [543, 0]
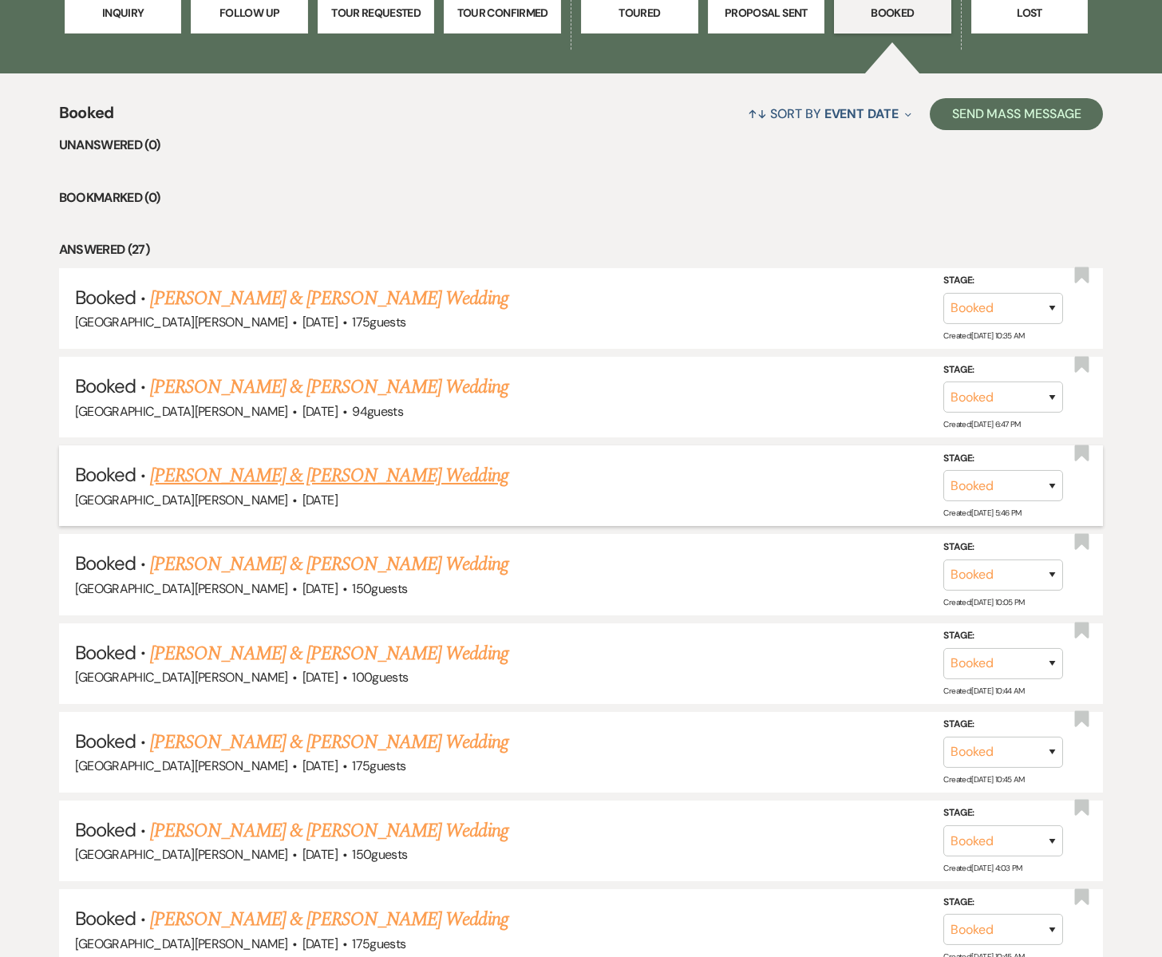
click at [246, 478] on link "[PERSON_NAME] & [PERSON_NAME] Wedding" at bounding box center [329, 475] width 358 height 29
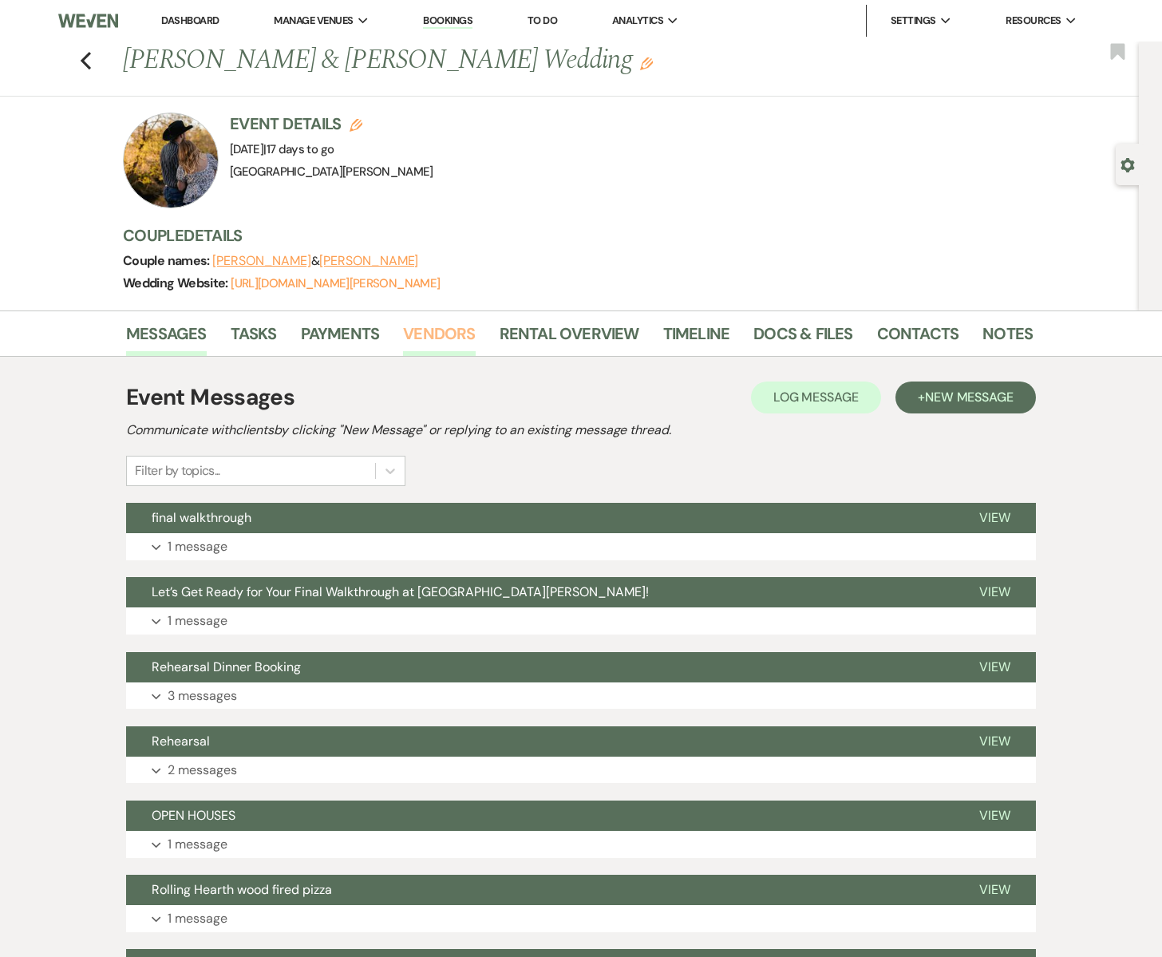
click at [436, 338] on link "Vendors" at bounding box center [439, 338] width 72 height 35
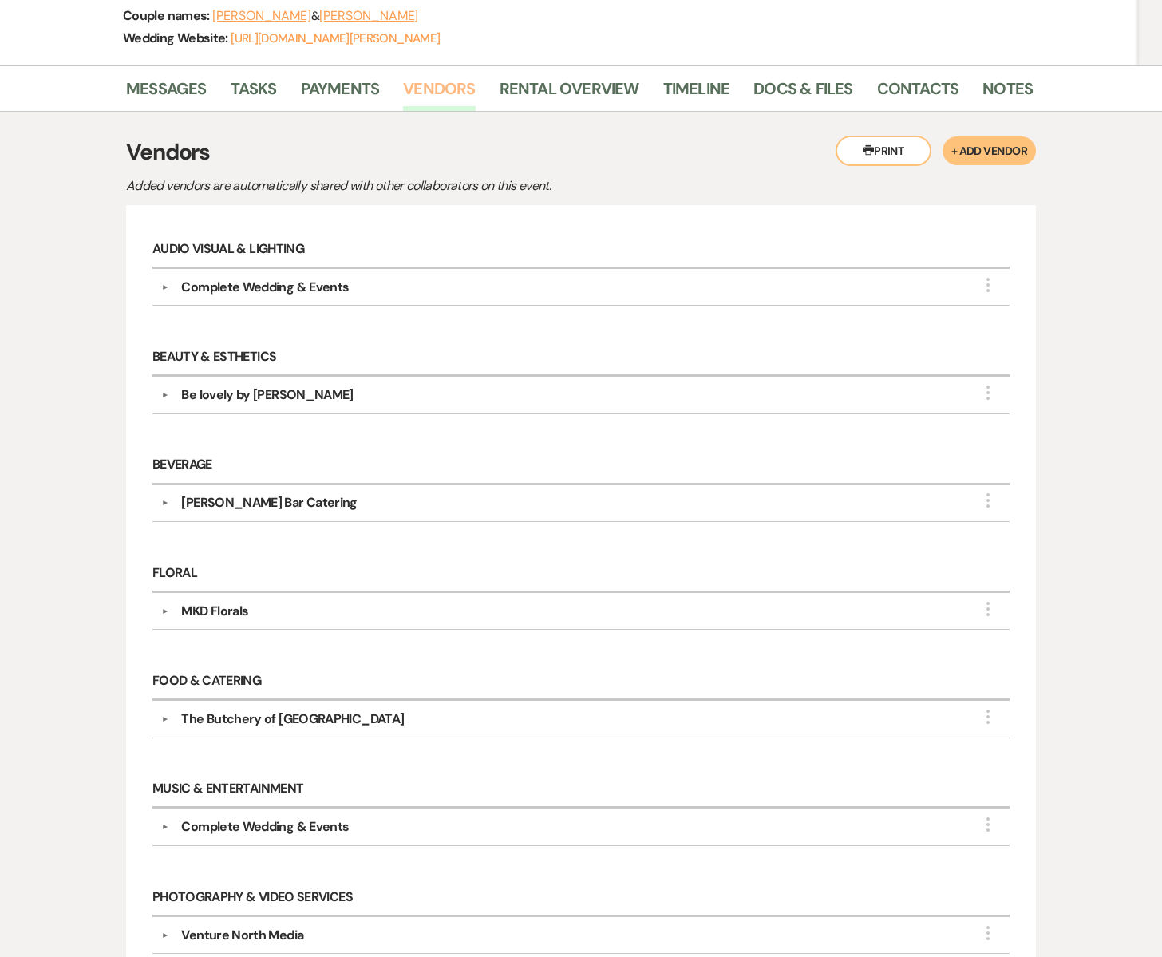
scroll to position [236, 0]
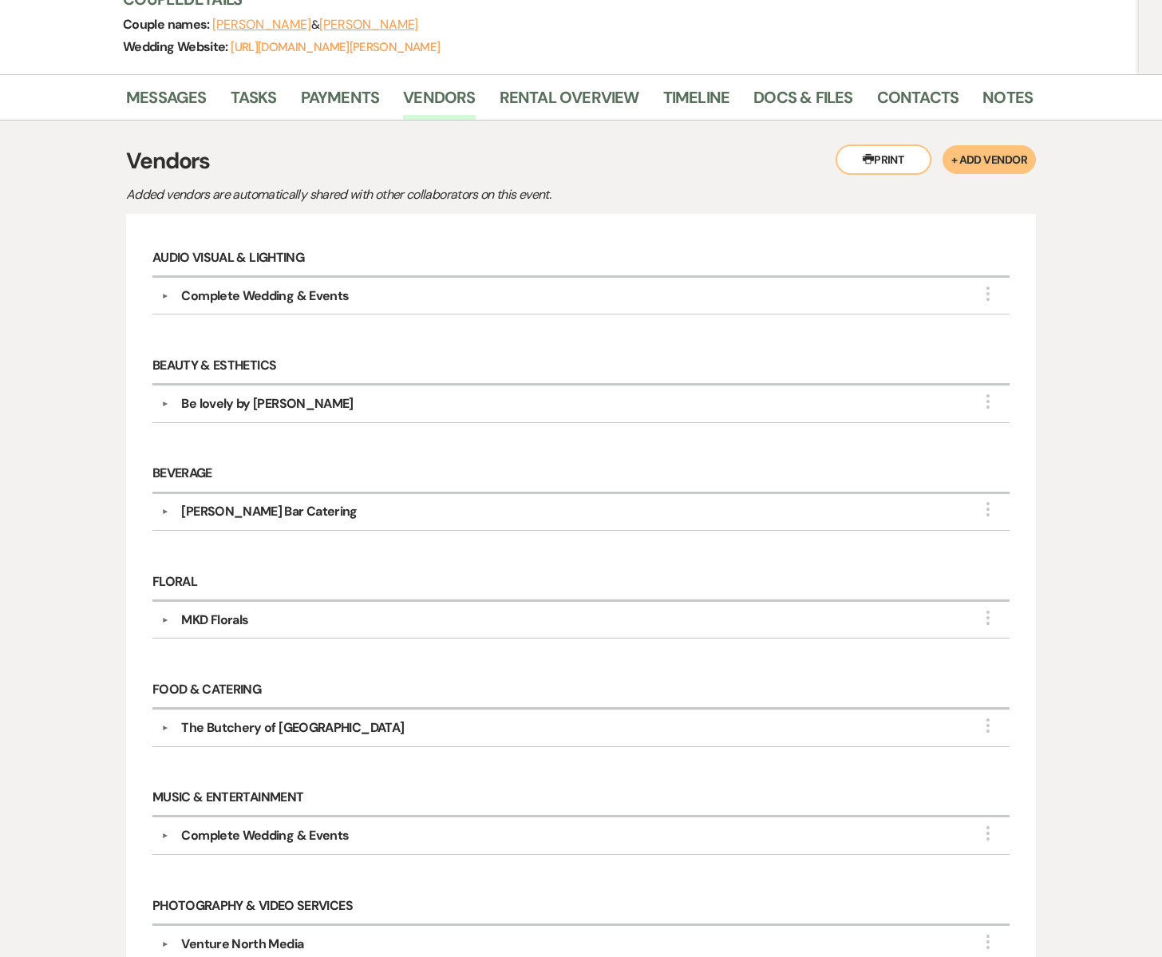
click at [280, 402] on div "Be lovely by [PERSON_NAME]" at bounding box center [267, 403] width 172 height 19
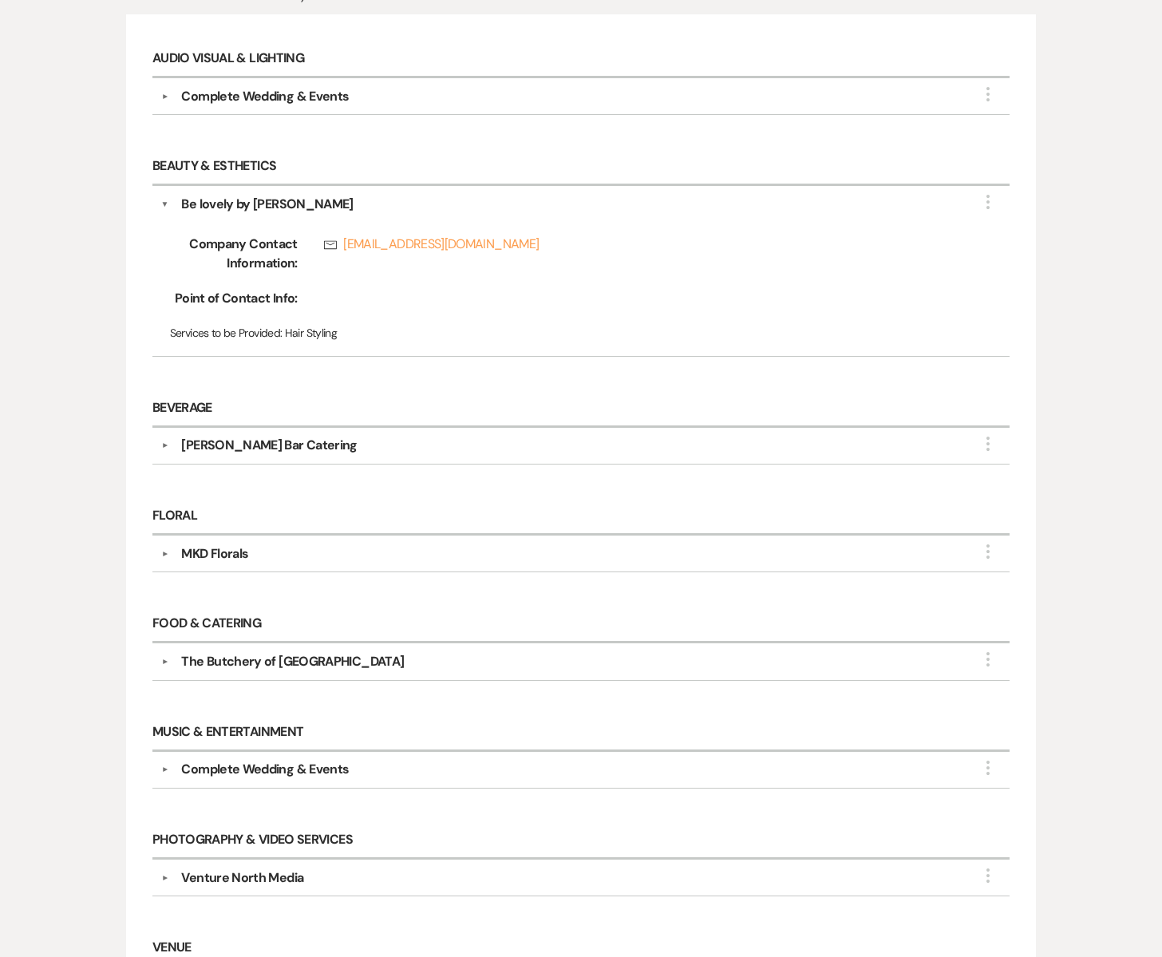
scroll to position [512, 0]
